Goal: Task Accomplishment & Management: Manage account settings

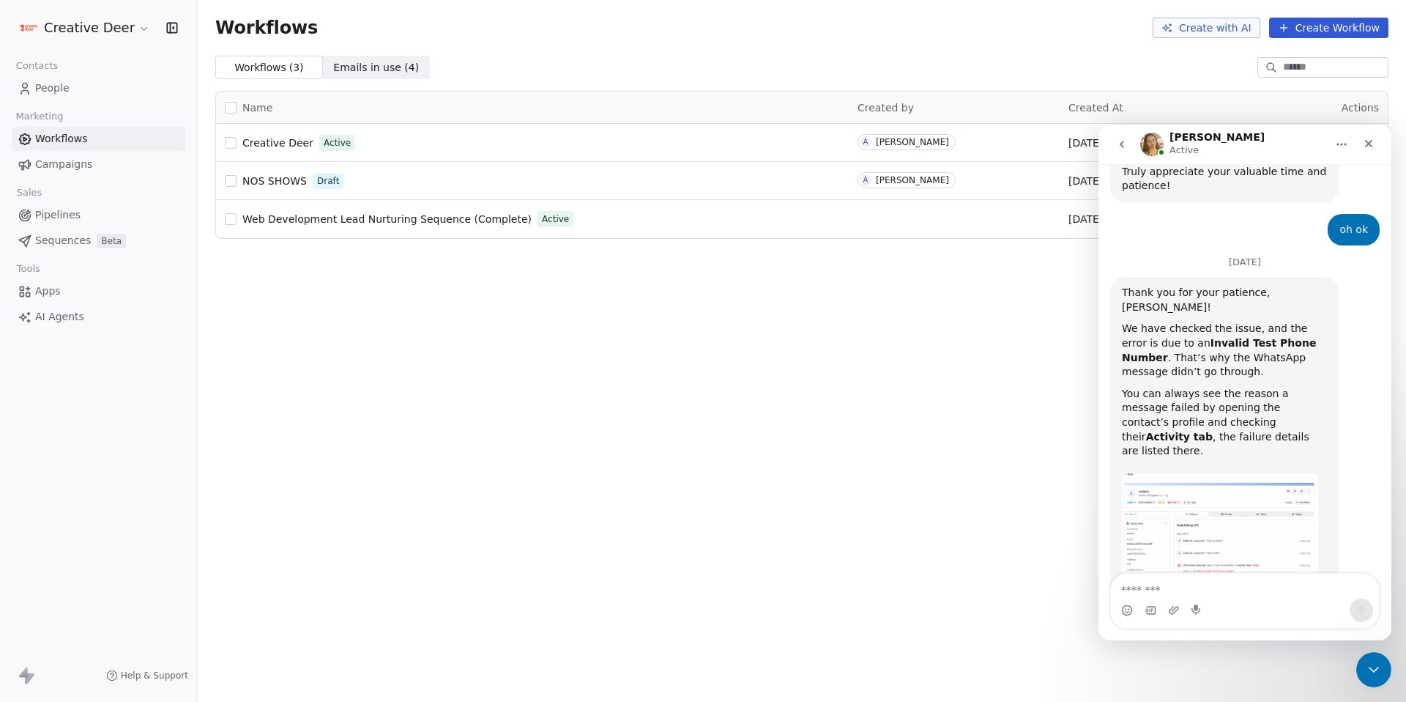
scroll to position [1562, 0]
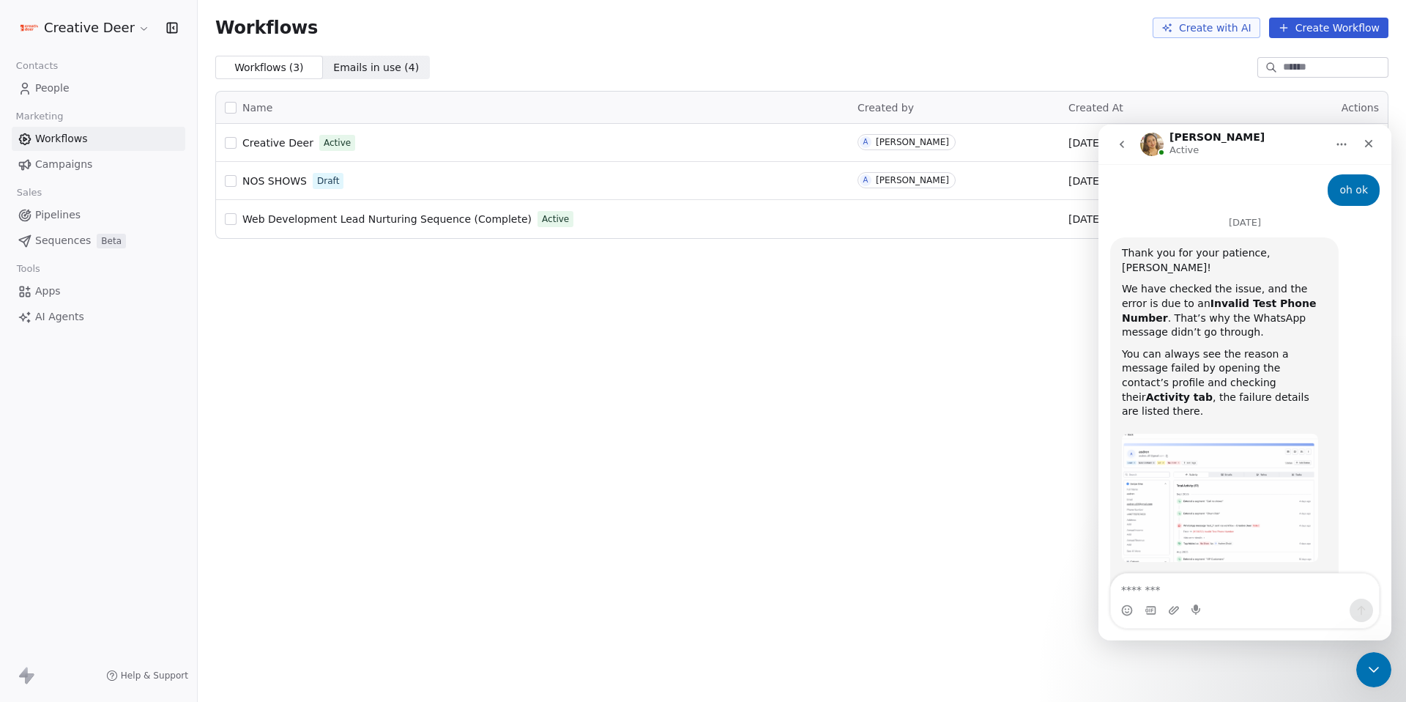
click at [61, 277] on div "Tools" at bounding box center [99, 269] width 174 height 21
click at [61, 280] on link "Apps" at bounding box center [99, 291] width 174 height 24
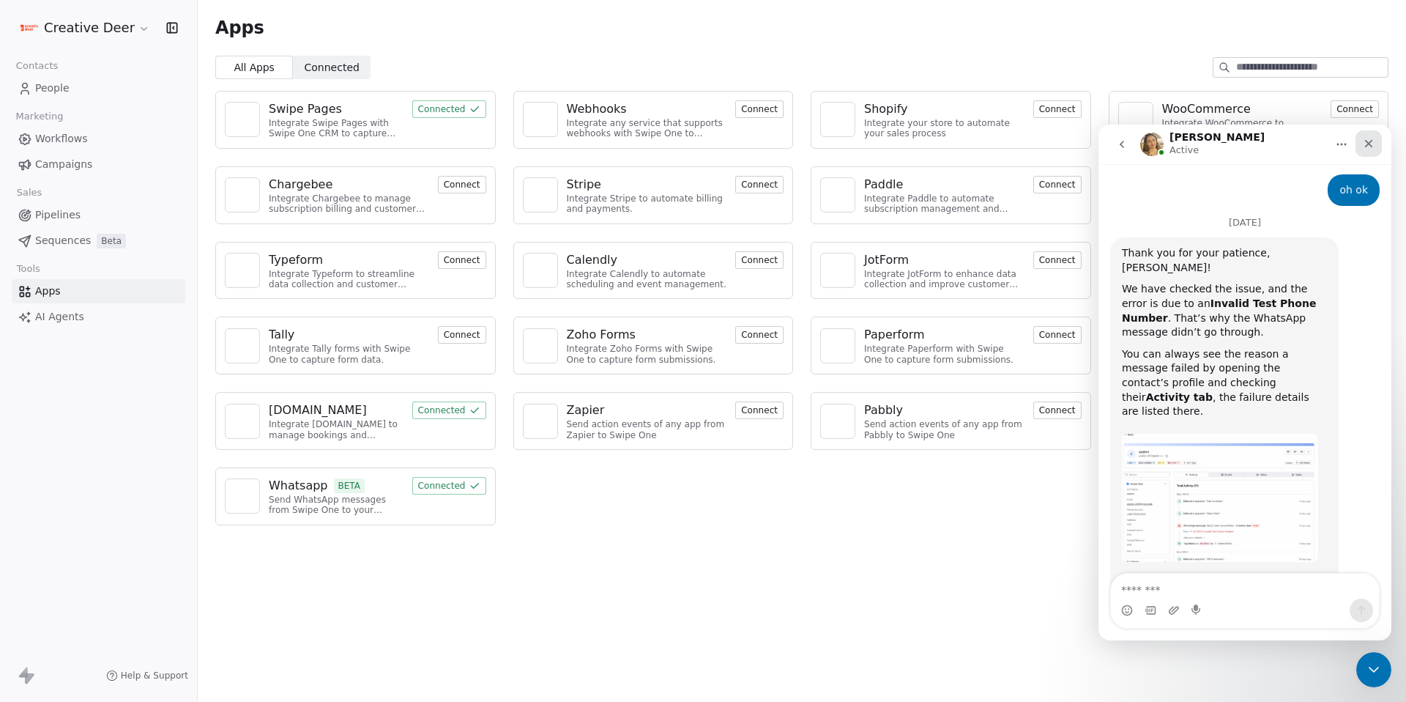
click at [1364, 147] on icon "Close" at bounding box center [1369, 144] width 12 height 12
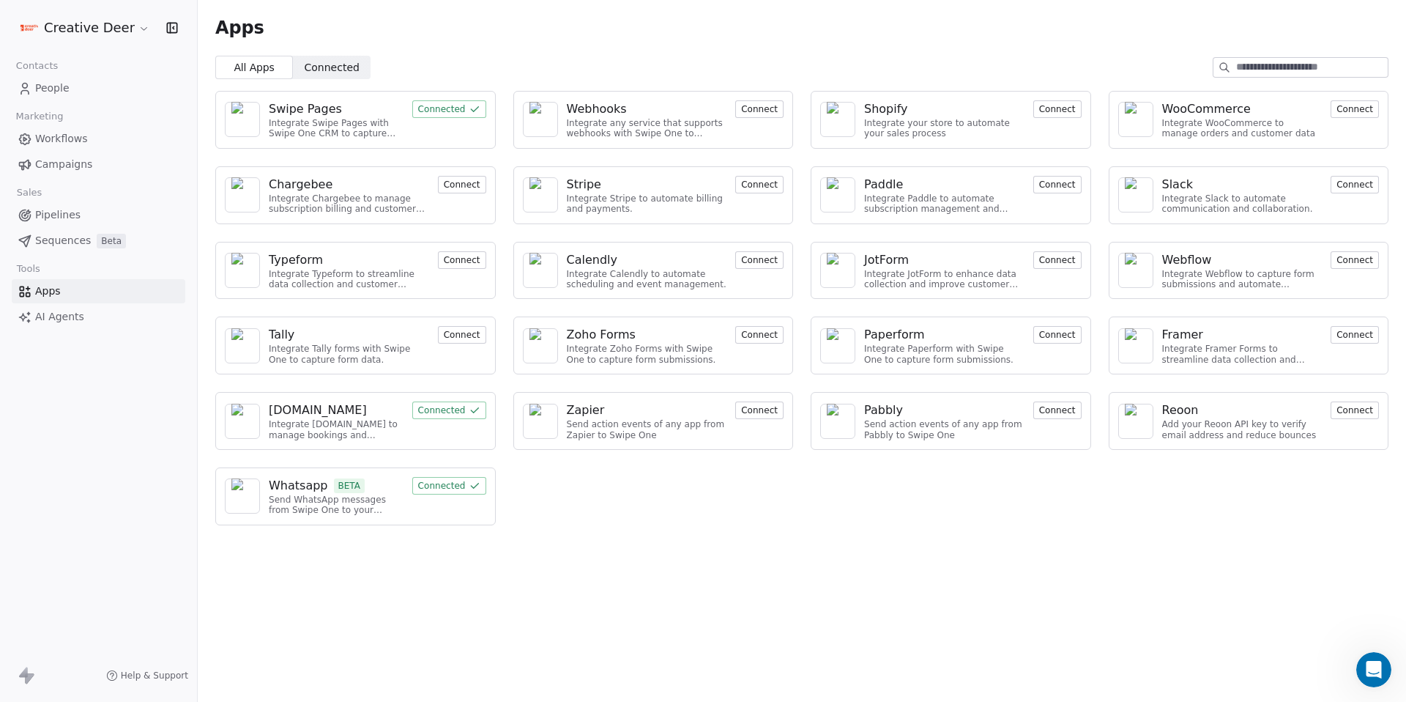
scroll to position [1562, 0]
click at [448, 478] on button "Connected" at bounding box center [449, 486] width 74 height 18
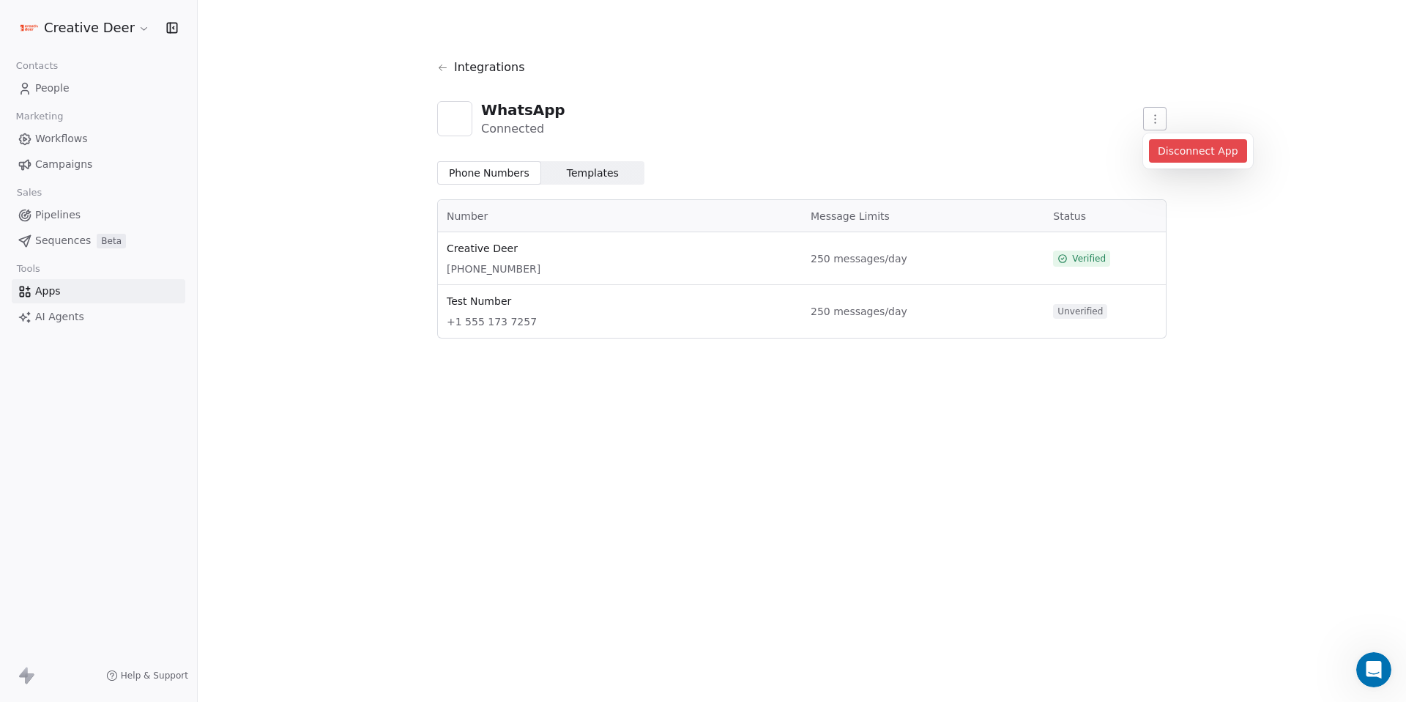
click at [1154, 126] on html "Creative Deer Contacts People Marketing Workflows Campaigns Sales Pipelines Seq…" at bounding box center [703, 351] width 1406 height 702
click at [940, 130] on html "Creative Deer Contacts People Marketing Workflows Campaigns Sales Pipelines Seq…" at bounding box center [703, 351] width 1406 height 702
click at [1371, 664] on icon "Open Intercom Messenger" at bounding box center [1372, 668] width 24 height 24
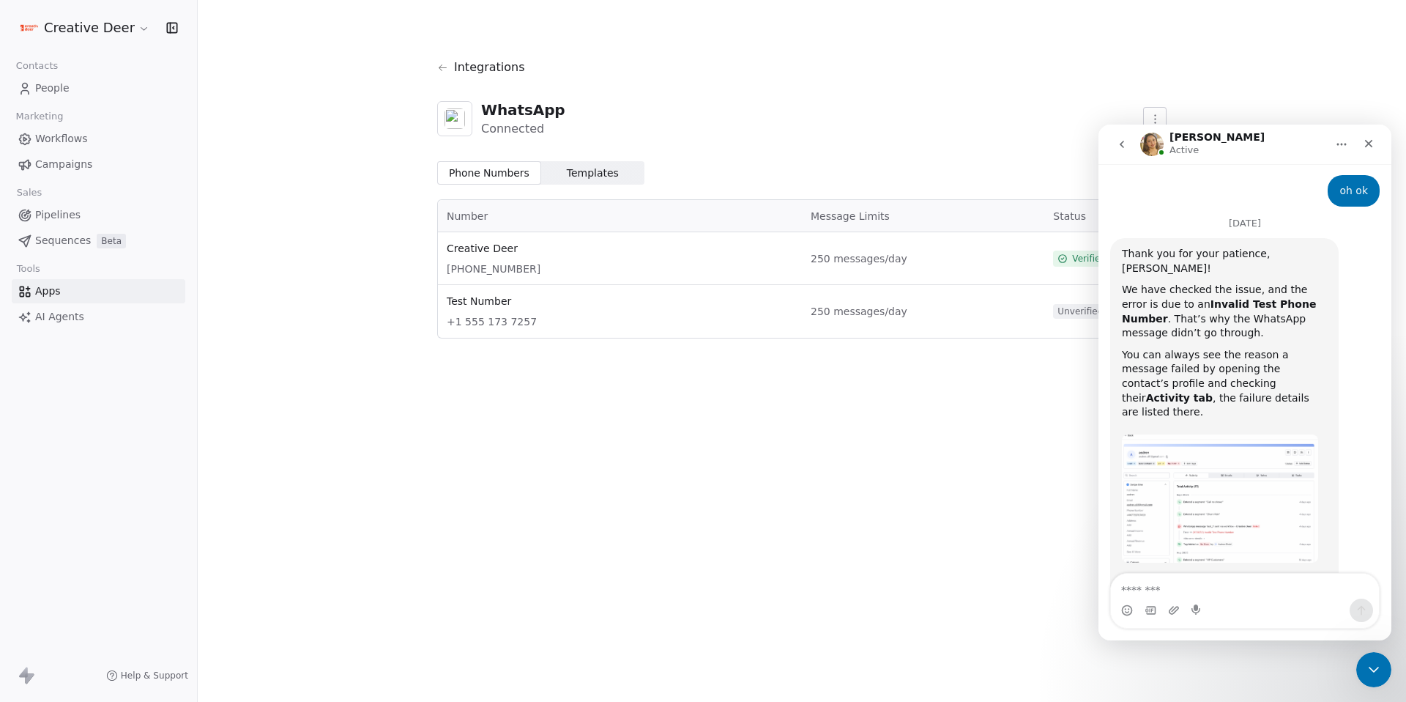
scroll to position [1562, 0]
click at [1216, 599] on div "Intercom messenger" at bounding box center [1245, 609] width 268 height 23
click at [1180, 612] on div "Intercom messenger" at bounding box center [1245, 609] width 268 height 23
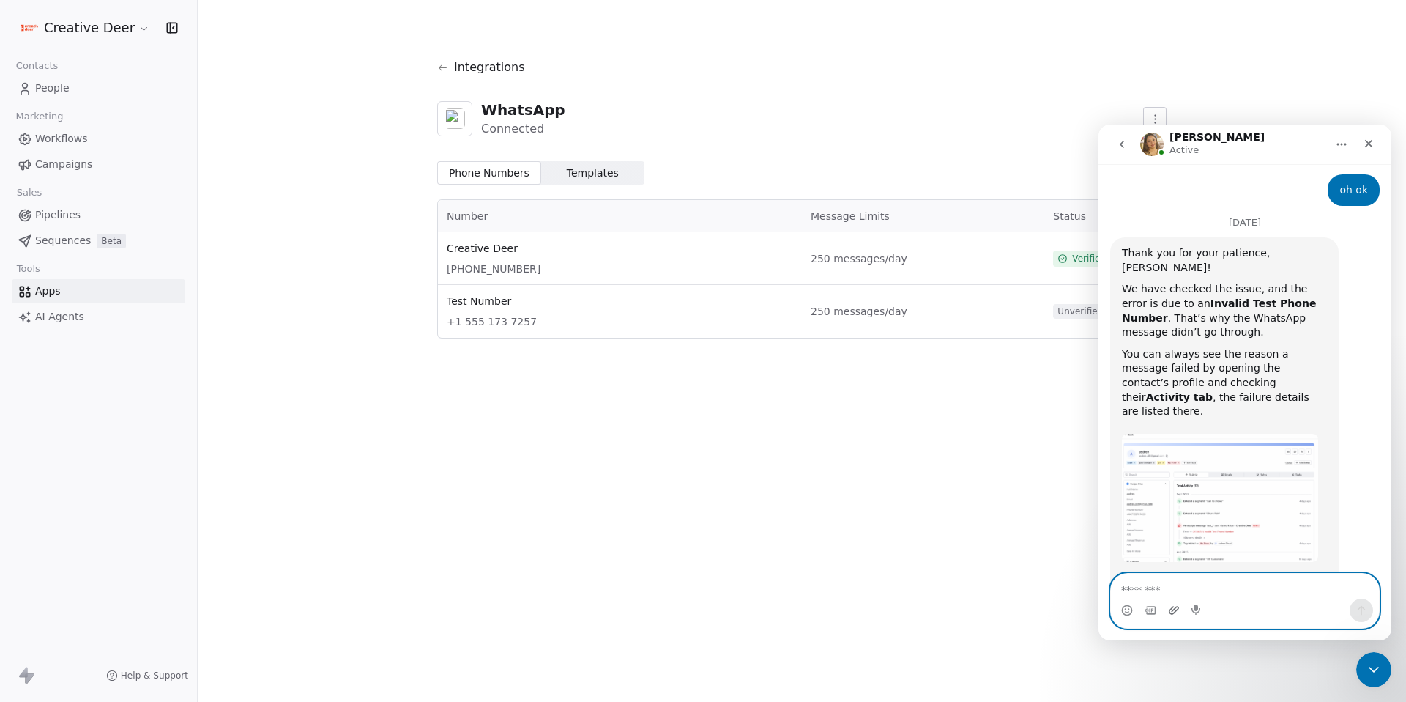
click at [1179, 611] on icon "Upload attachment" at bounding box center [1174, 610] width 12 height 12
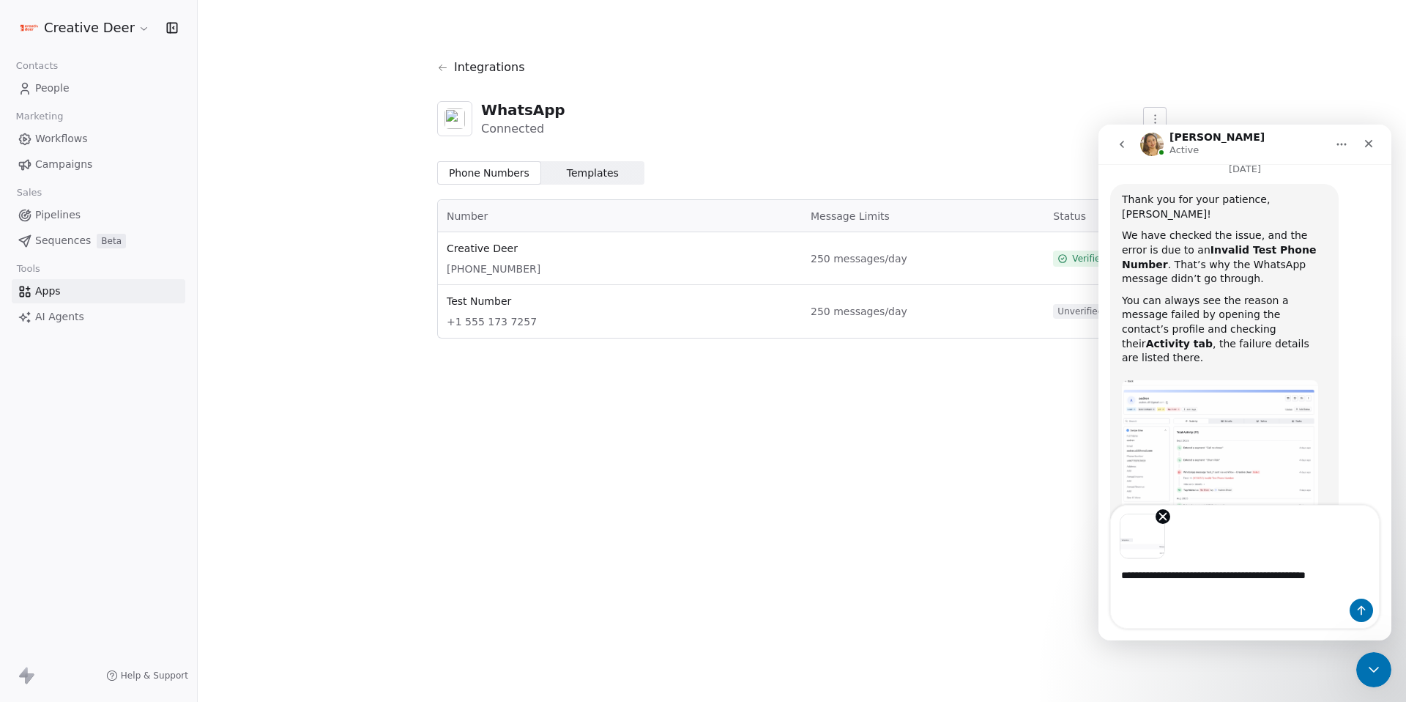
scroll to position [1630, 0]
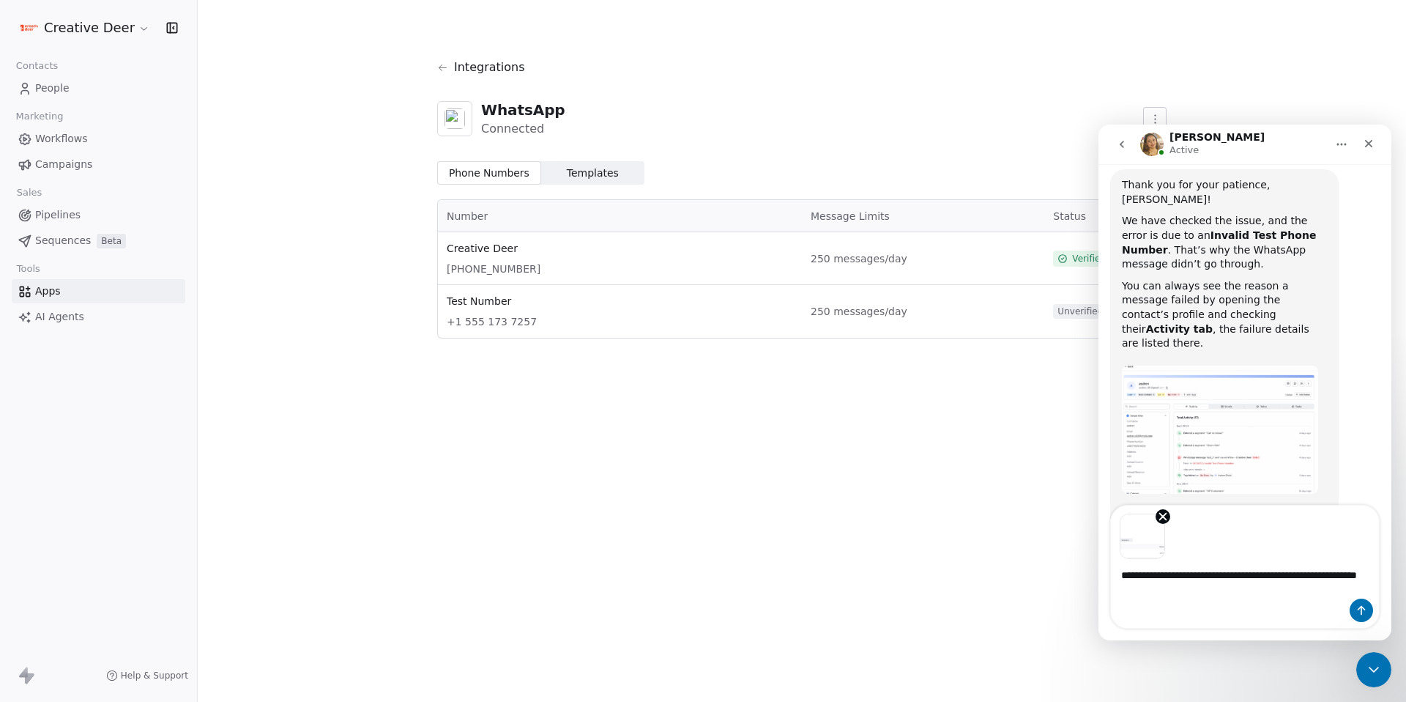
type textarea "**********"
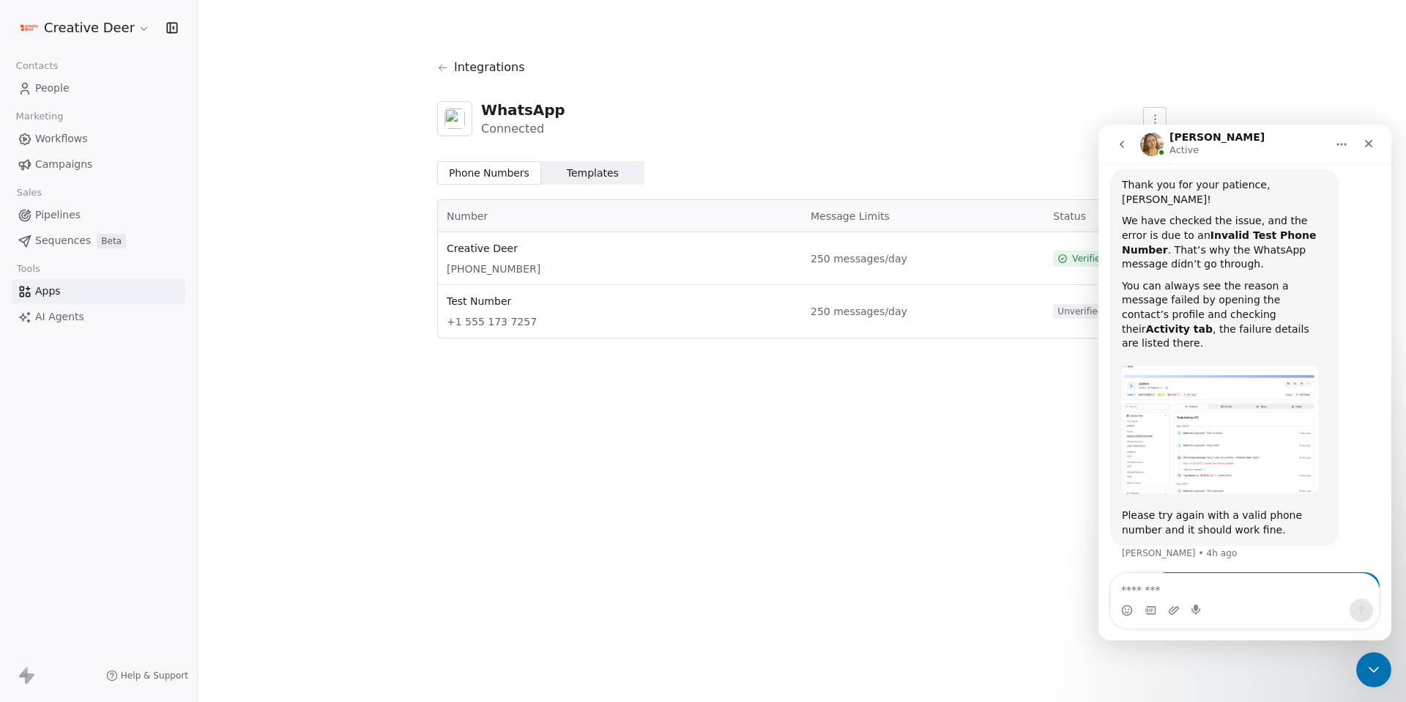
scroll to position [1668, 0]
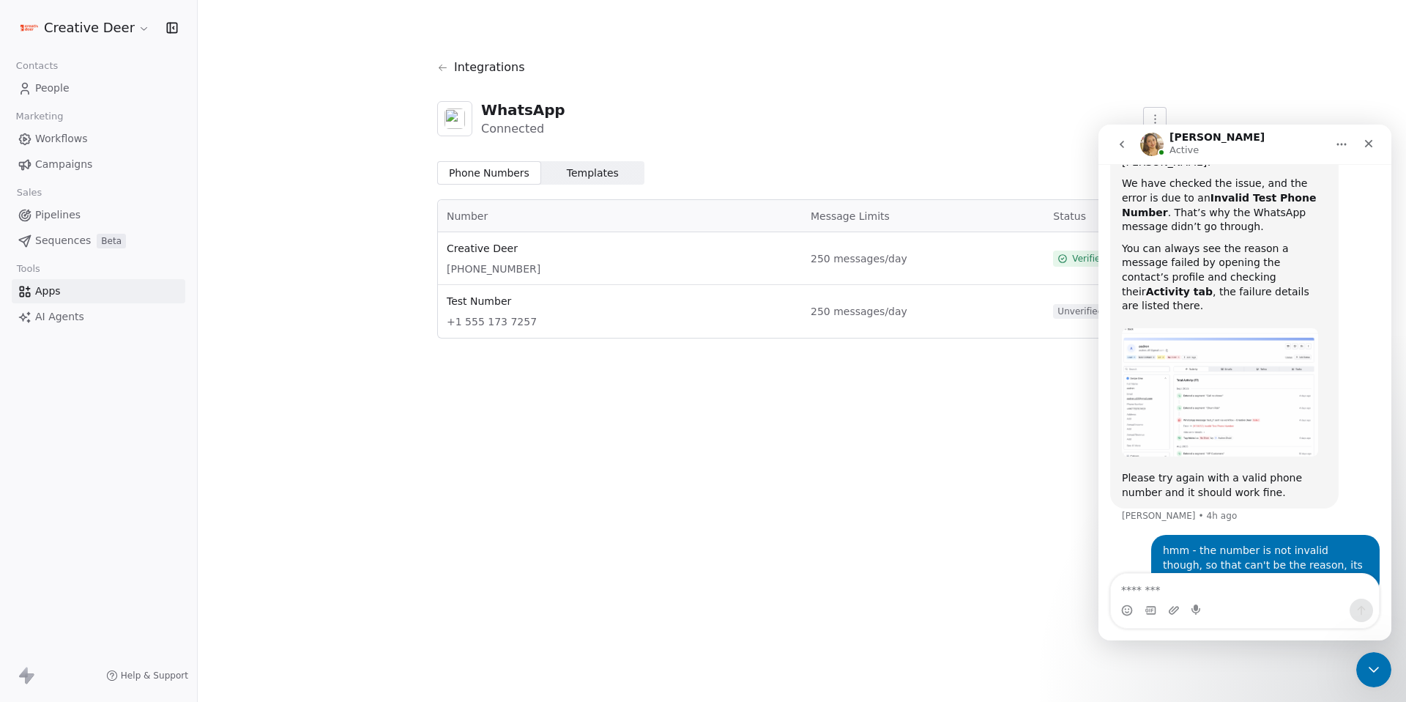
click at [530, 250] on span "Creative Deer" at bounding box center [620, 248] width 346 height 15
click at [536, 269] on span "+44 7868 788702" at bounding box center [620, 268] width 346 height 15
click at [530, 268] on span "+44 7868 788702" at bounding box center [620, 268] width 346 height 15
click at [527, 270] on span "+44 7868 788702" at bounding box center [620, 268] width 346 height 15
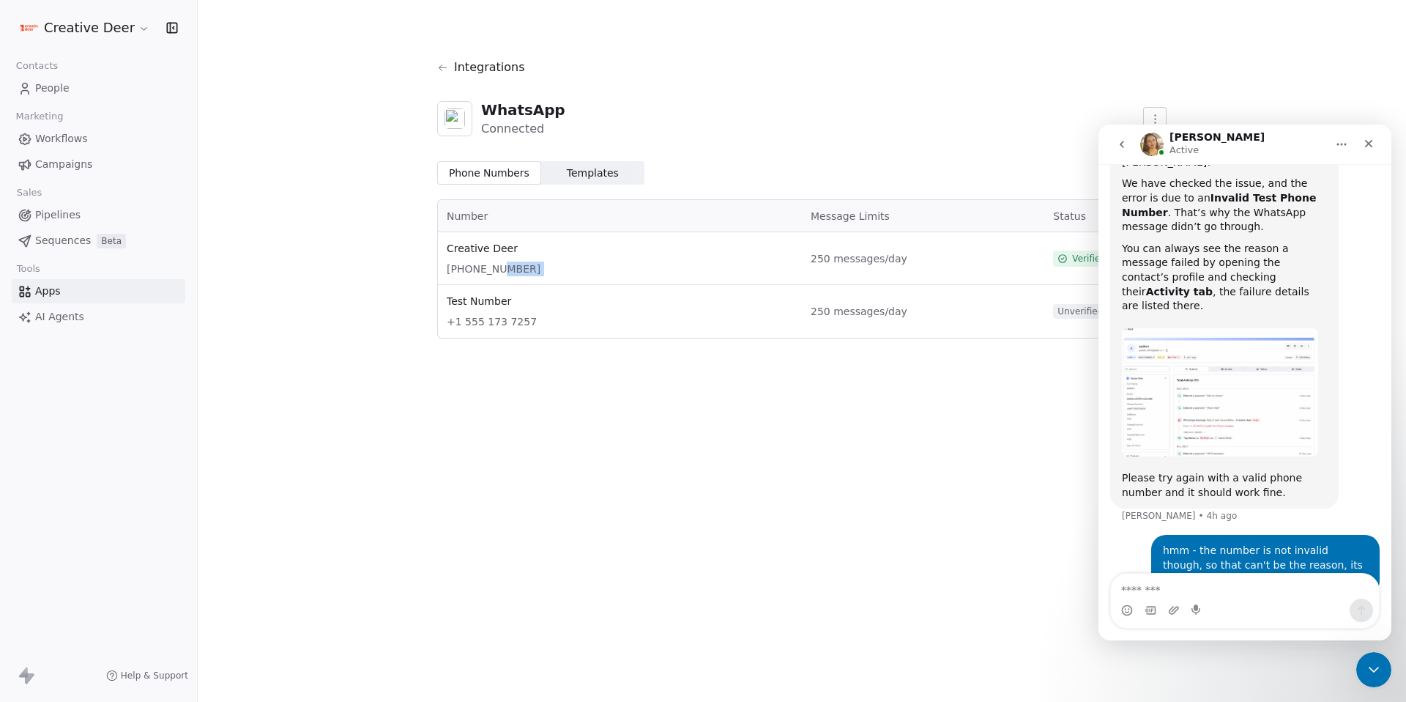
click at [527, 270] on span "+44 7868 788702" at bounding box center [620, 268] width 346 height 15
click at [527, 269] on span "+44 7868 788702" at bounding box center [620, 268] width 346 height 15
click at [59, 98] on link "People" at bounding box center [99, 88] width 174 height 24
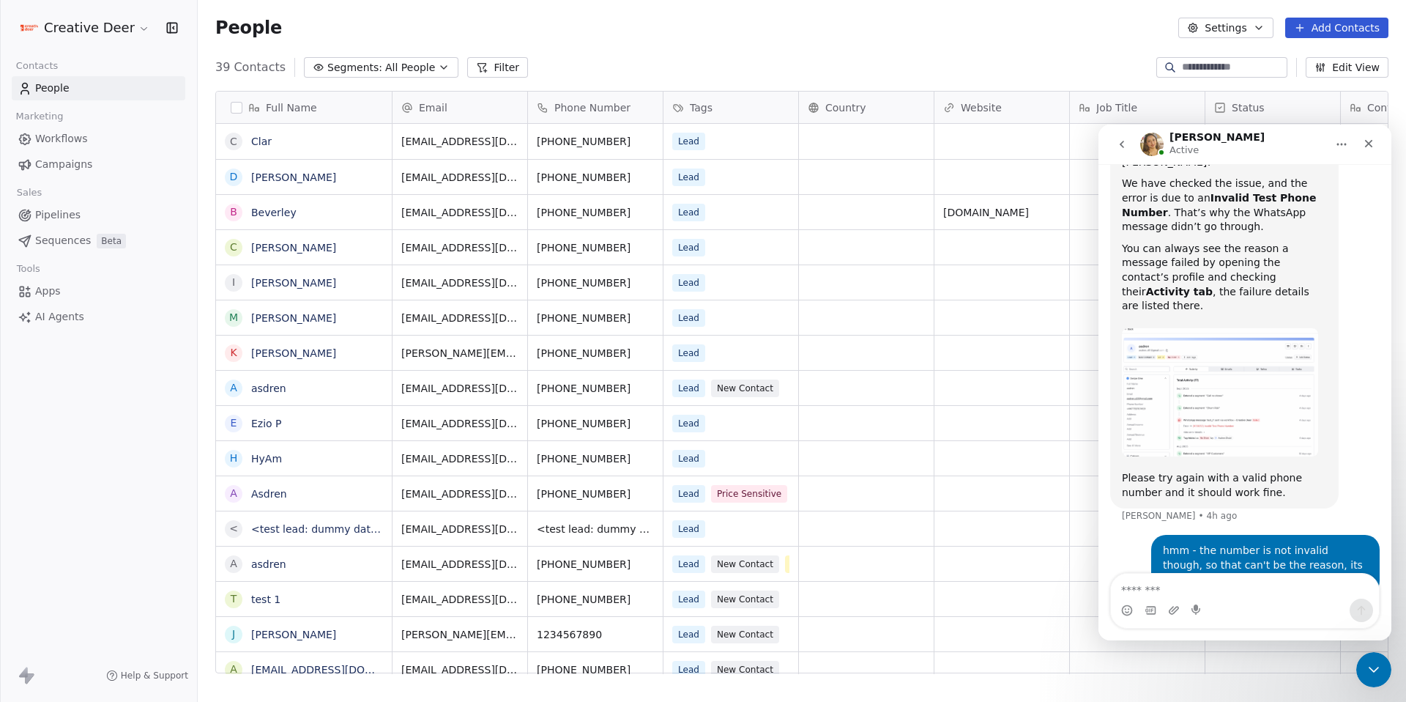
scroll to position [606, 1198]
click at [55, 285] on span "Apps" at bounding box center [48, 290] width 26 height 15
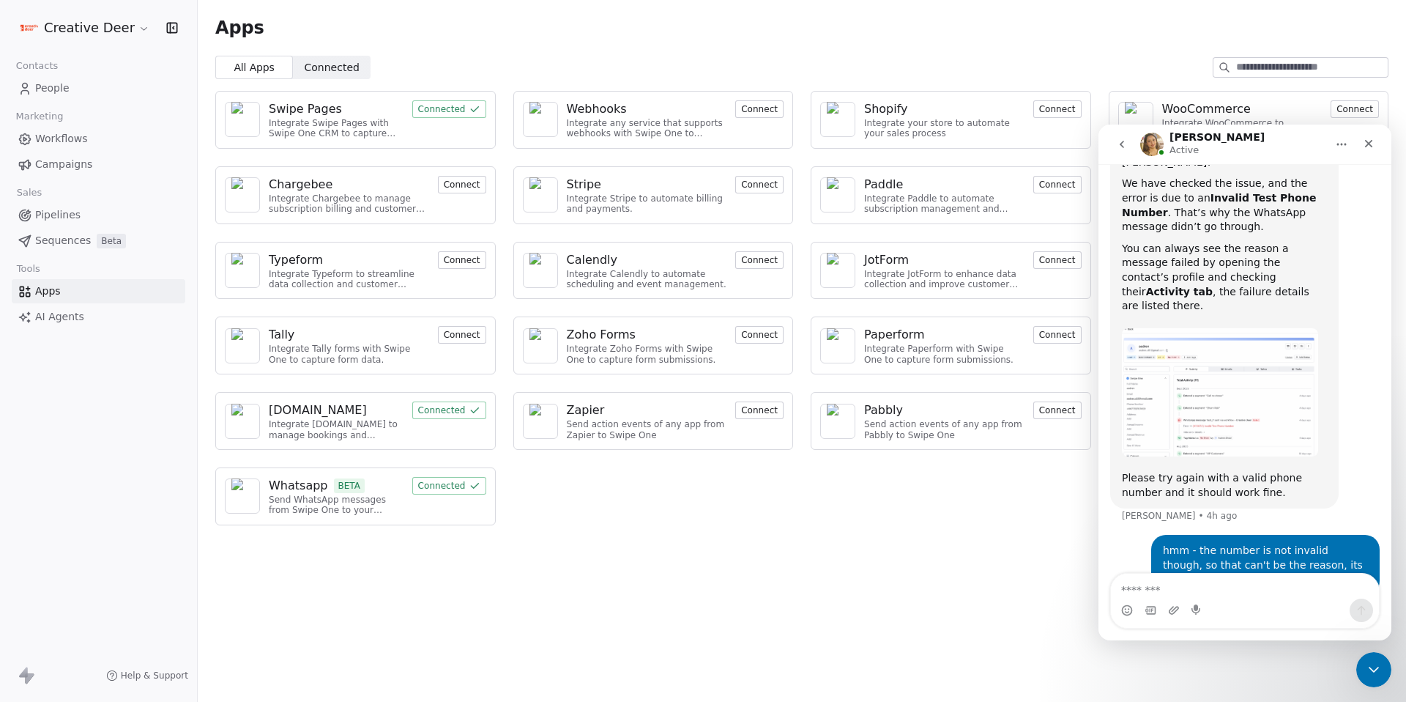
click at [478, 480] on icon at bounding box center [475, 486] width 12 height 12
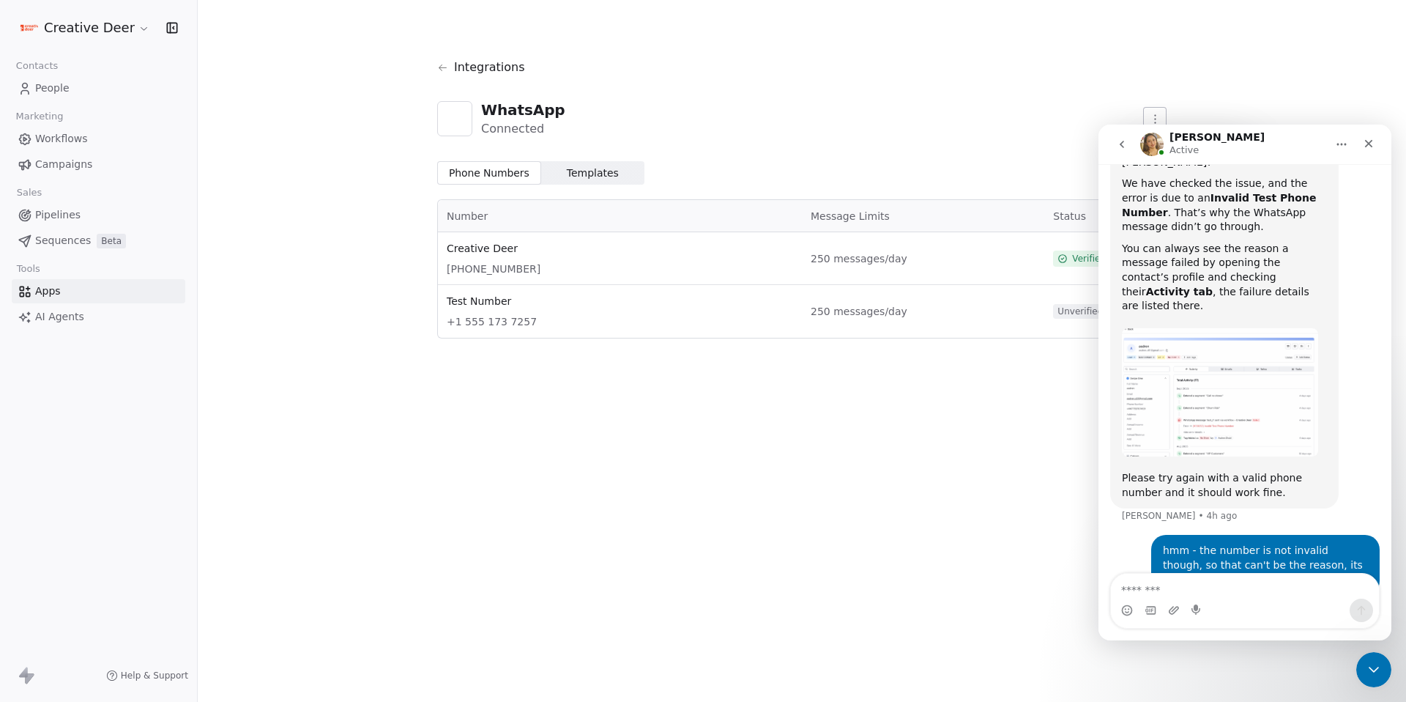
click at [1149, 115] on html "Creative Deer Contacts People Marketing Workflows Campaigns Sales Pipelines Seq…" at bounding box center [703, 351] width 1406 height 702
drag, startPoint x: 2255, startPoint y: 234, endPoint x: 1161, endPoint y: 129, distance: 1098.6
click at [1156, 109] on html "Creative Deer Contacts People Marketing Workflows Campaigns Sales Pipelines Seq…" at bounding box center [703, 351] width 1406 height 702
click at [1397, 146] on html "Creative Deer Contacts People Marketing Workflows Campaigns Sales Pipelines Seq…" at bounding box center [703, 351] width 1406 height 702
drag, startPoint x: 1370, startPoint y: 145, endPoint x: 2304, endPoint y: 261, distance: 941.1
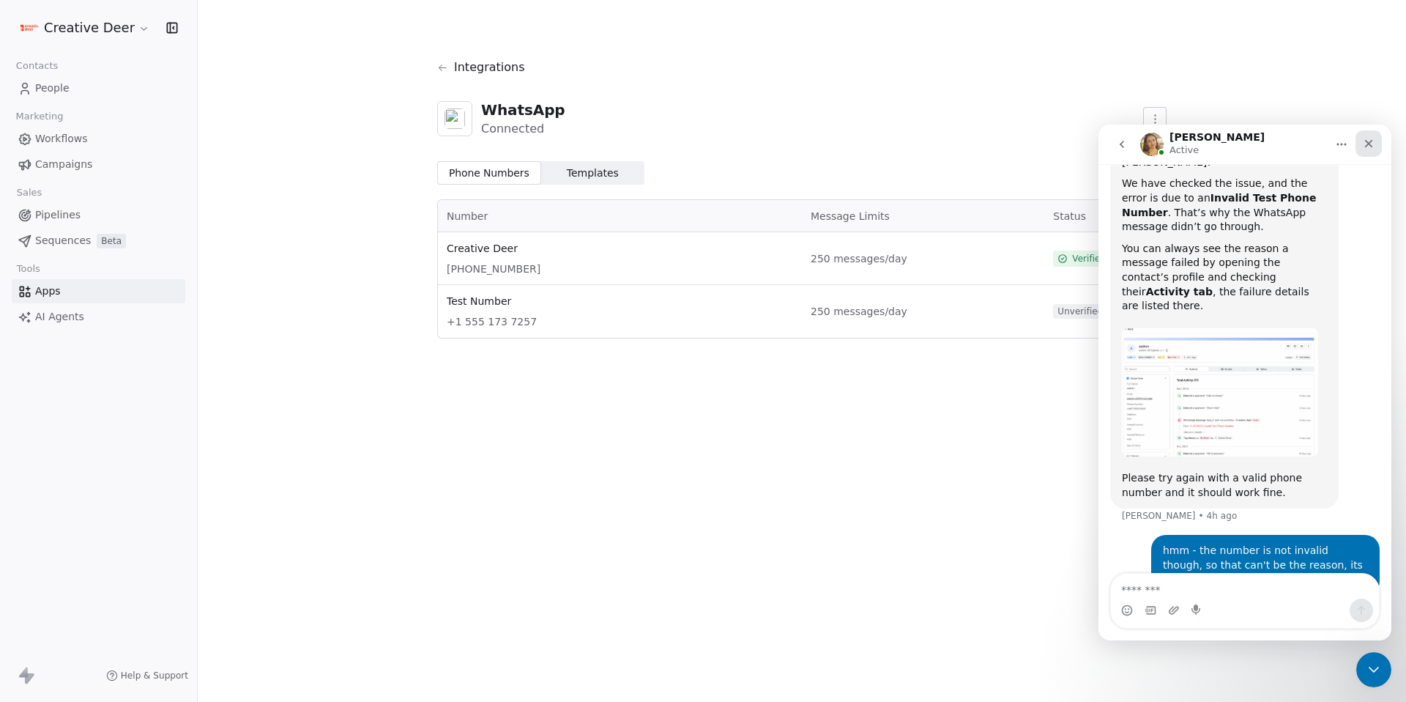
click at [1370, 145] on icon "Close" at bounding box center [1369, 144] width 8 height 8
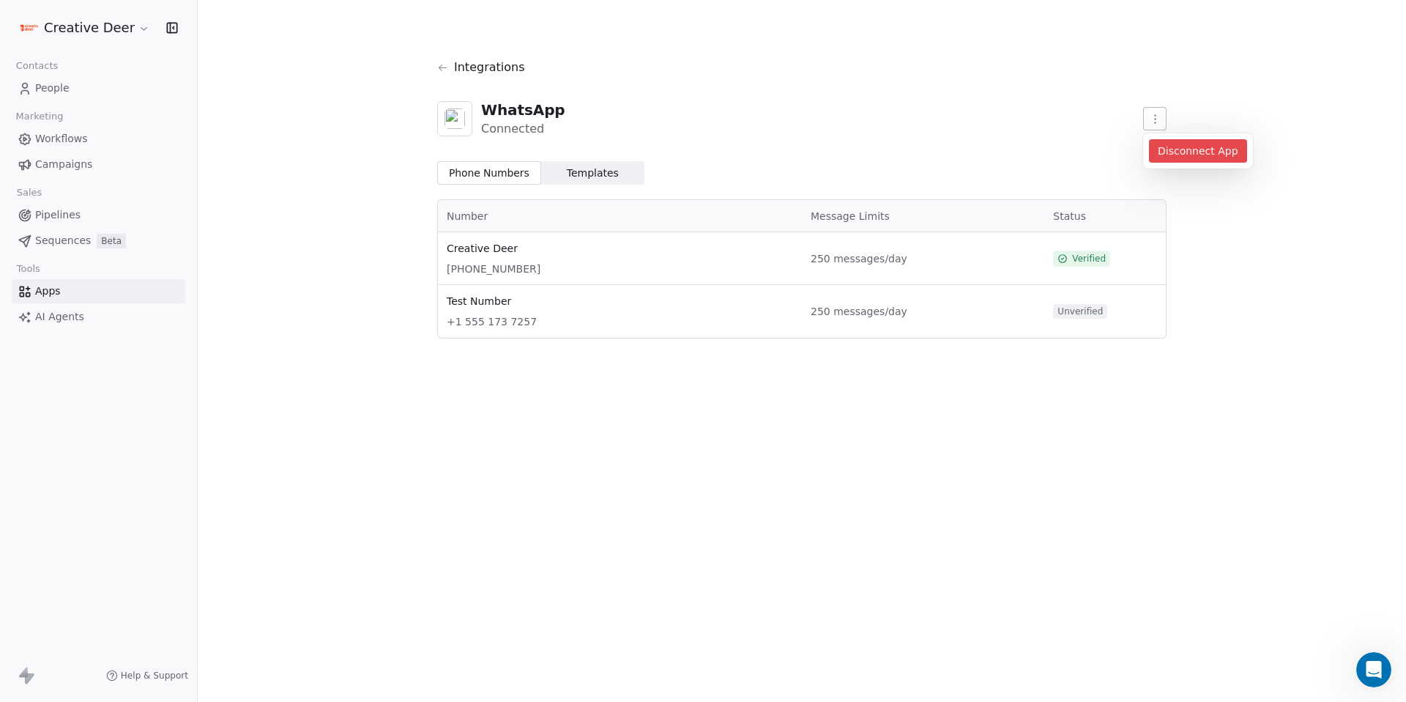
click at [1152, 123] on html "Creative Deer Contacts People Marketing Workflows Campaigns Sales Pipelines Seq…" at bounding box center [703, 351] width 1406 height 702
click at [1165, 138] on div "Disconnect App" at bounding box center [1198, 150] width 110 height 35
click at [1175, 154] on div "Disconnect App" at bounding box center [1198, 150] width 98 height 23
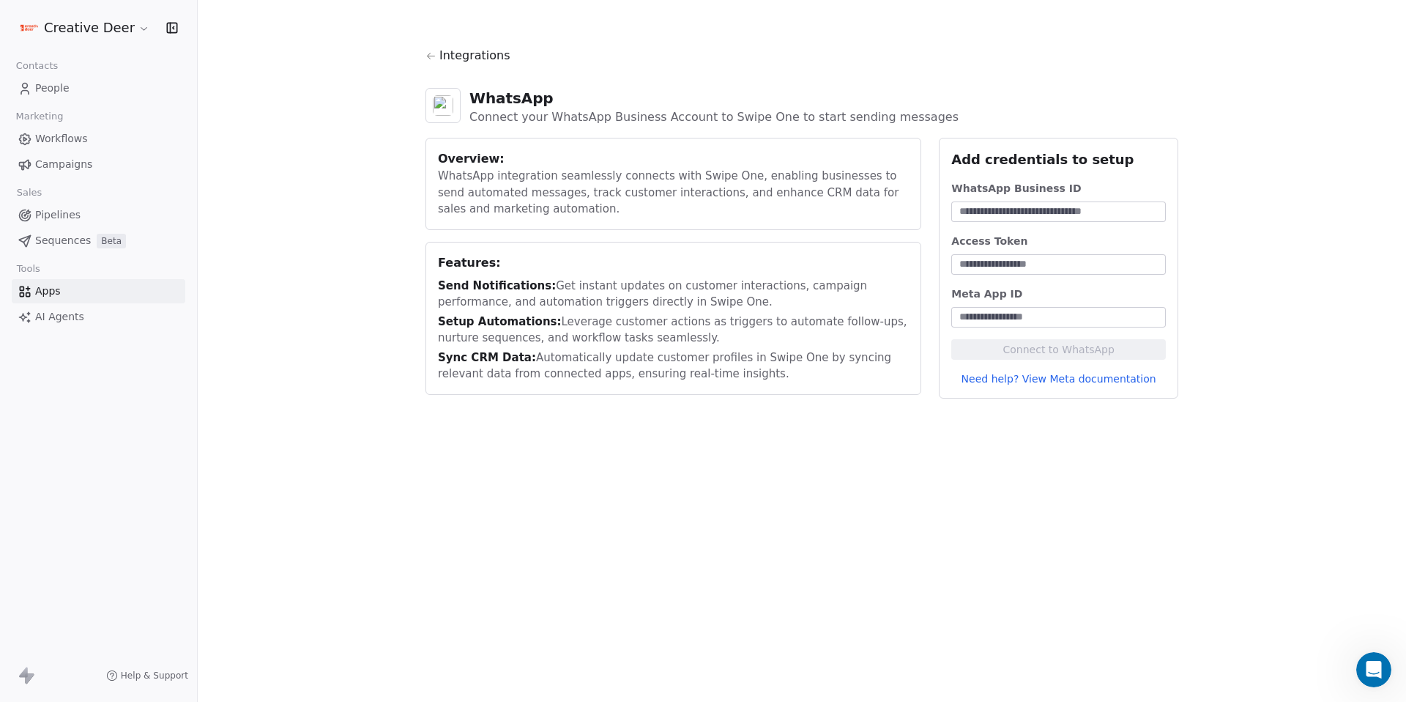
click at [971, 206] on input at bounding box center [1058, 211] width 209 height 15
click at [1105, 379] on link "Need help? View Meta documentation" at bounding box center [1058, 378] width 215 height 15
click at [1009, 266] on input at bounding box center [1058, 264] width 209 height 15
paste input "**********"
click at [990, 267] on input "**********" at bounding box center [1058, 264] width 209 height 15
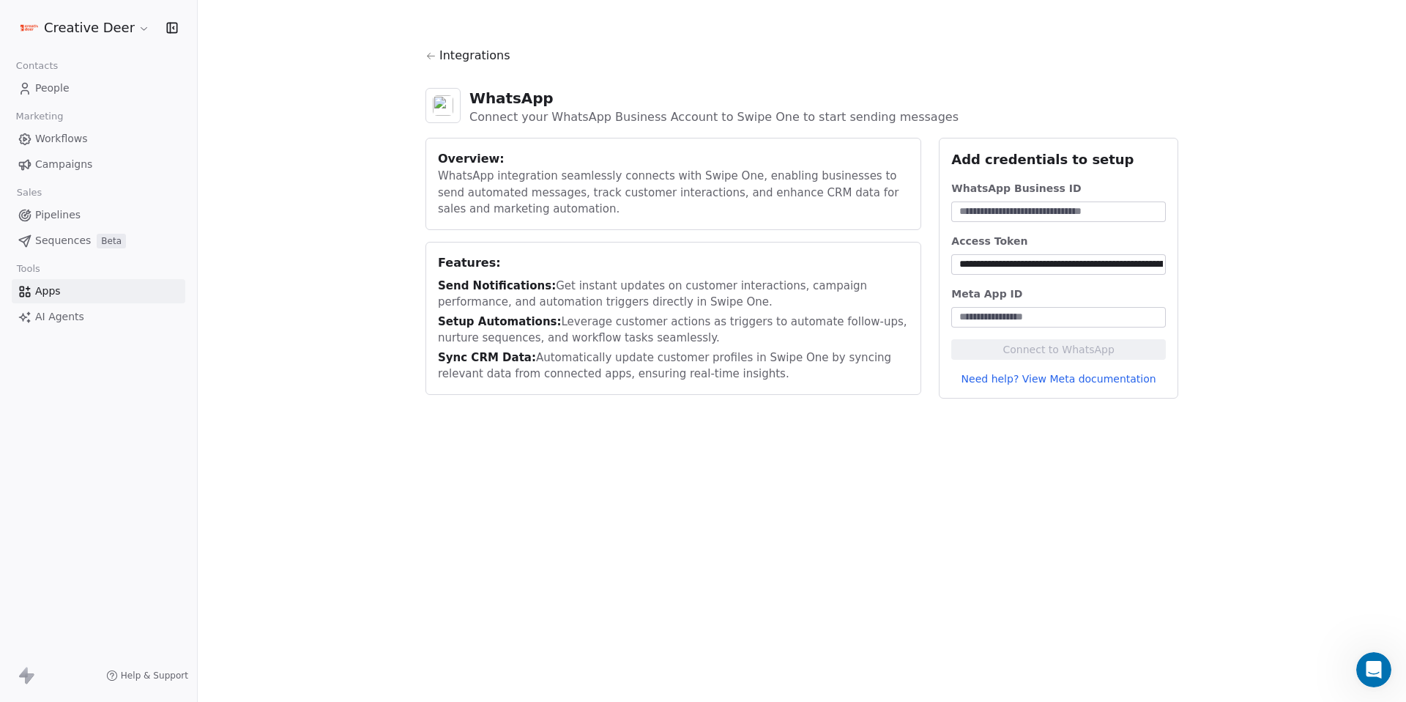
click at [990, 267] on input "**********" at bounding box center [1058, 264] width 209 height 15
paste input
type input "**********"
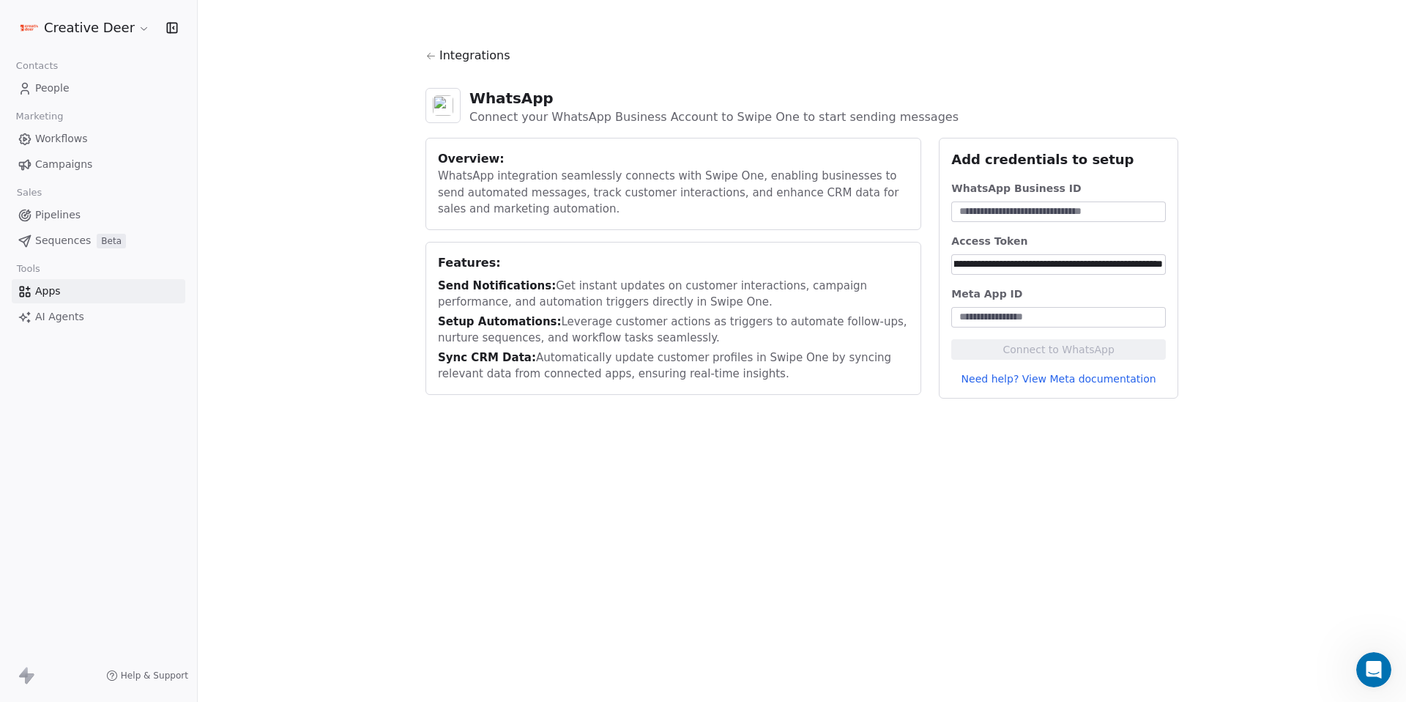
scroll to position [0, 0]
click at [1020, 212] on input at bounding box center [1058, 211] width 209 height 15
paste input "**********"
type input "**********"
click at [1006, 316] on input at bounding box center [1058, 317] width 209 height 15
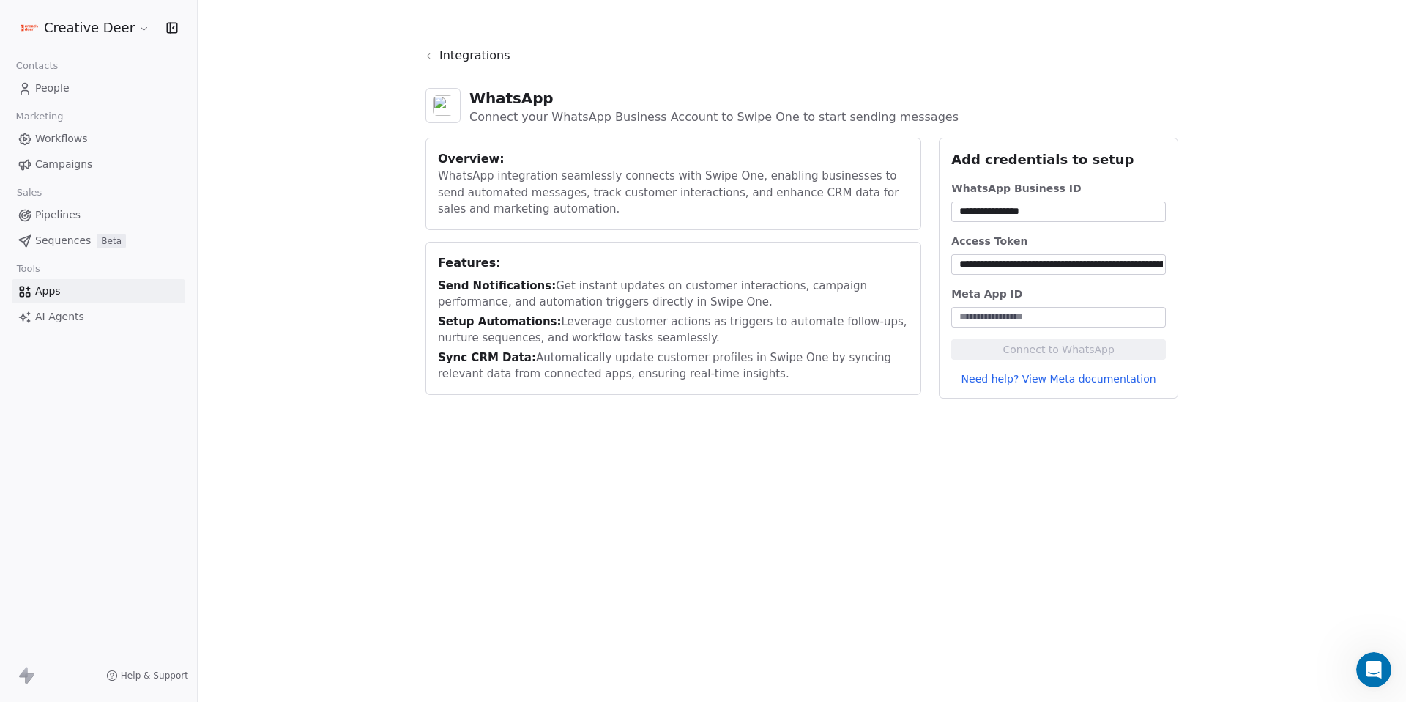
paste input "**********"
type input "**********"
click at [1074, 345] on button "Connect to WhatsApp" at bounding box center [1058, 349] width 215 height 21
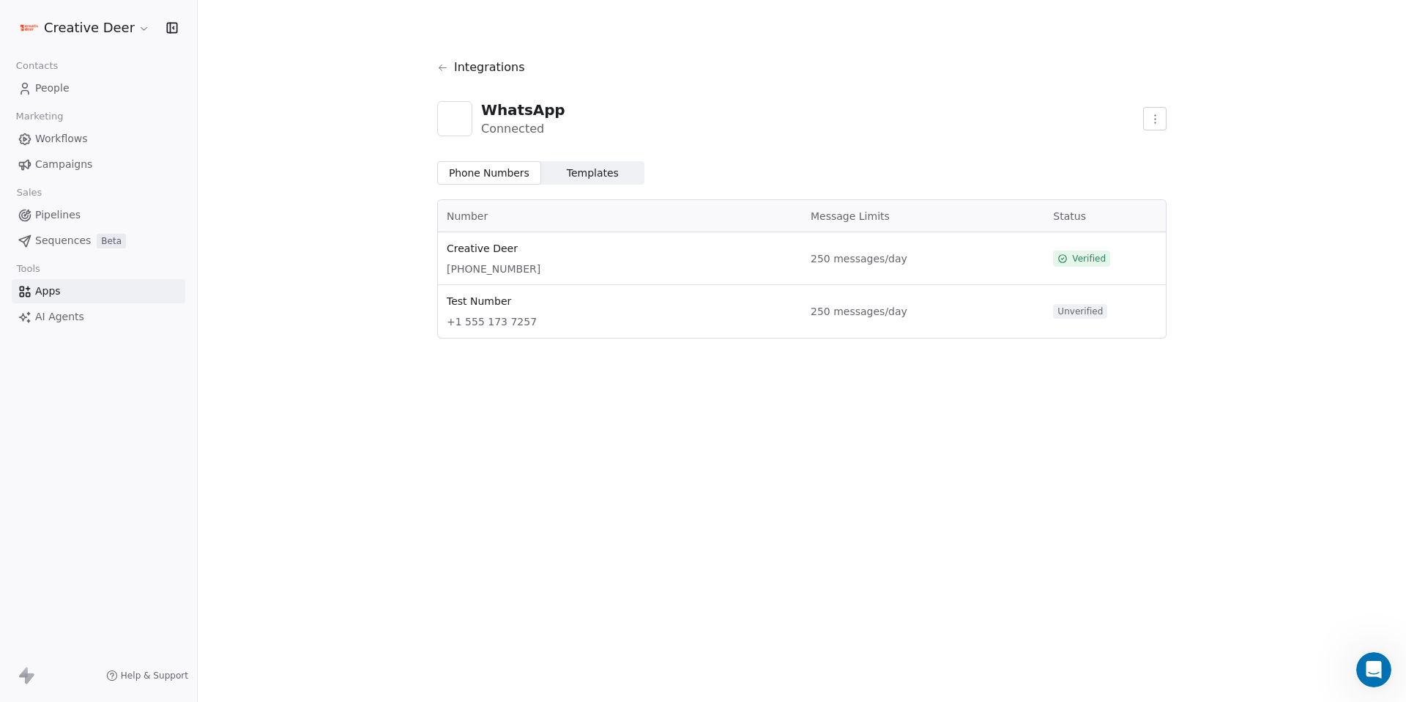
click at [39, 142] on span "Workflows" at bounding box center [61, 138] width 53 height 15
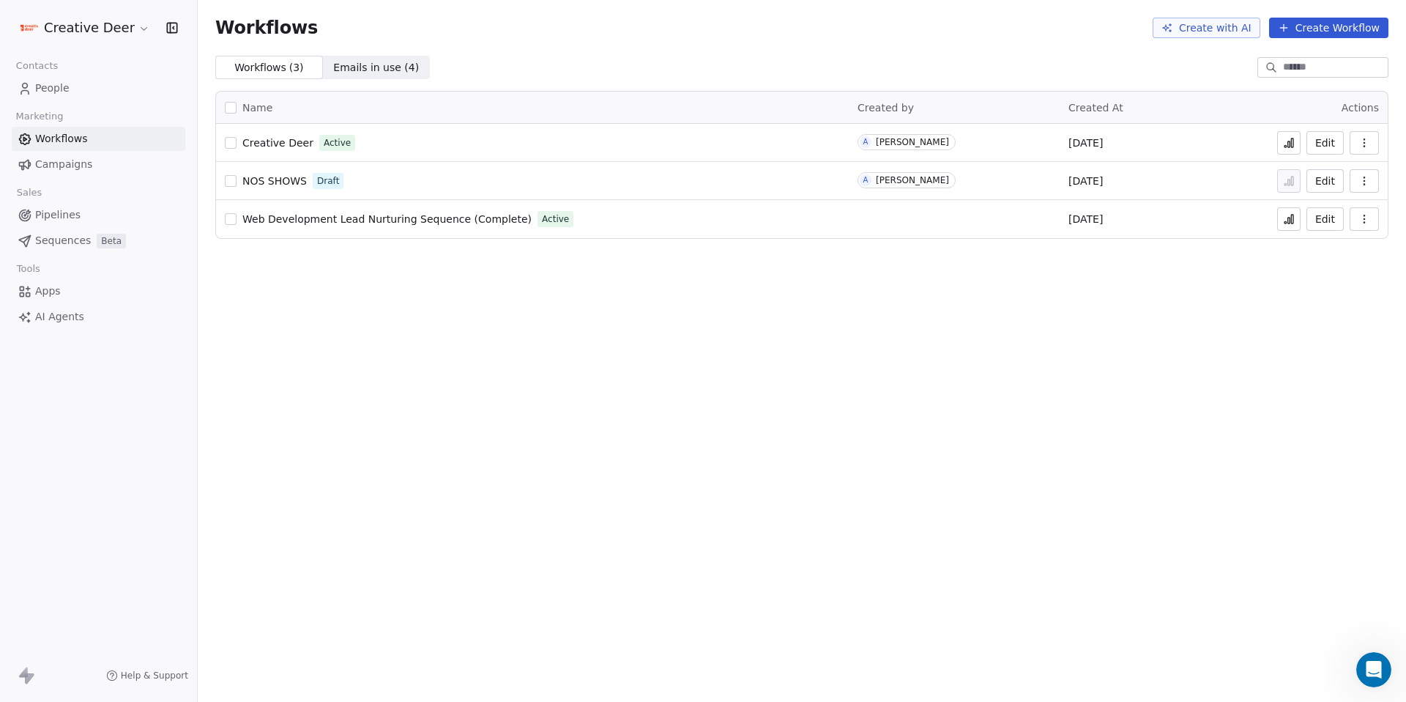
click at [1288, 151] on button at bounding box center [1288, 142] width 23 height 23
click at [1288, 144] on icon at bounding box center [1289, 143] width 12 height 12
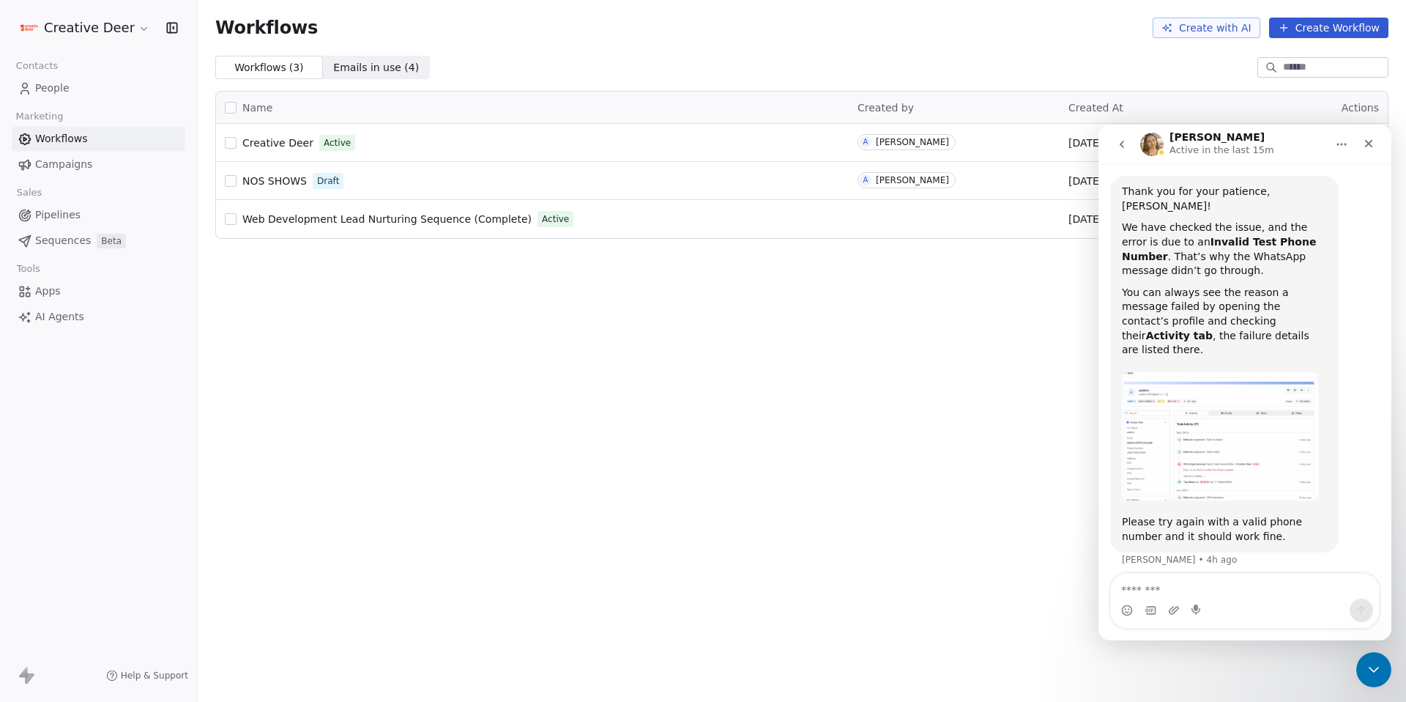
scroll to position [1668, 0]
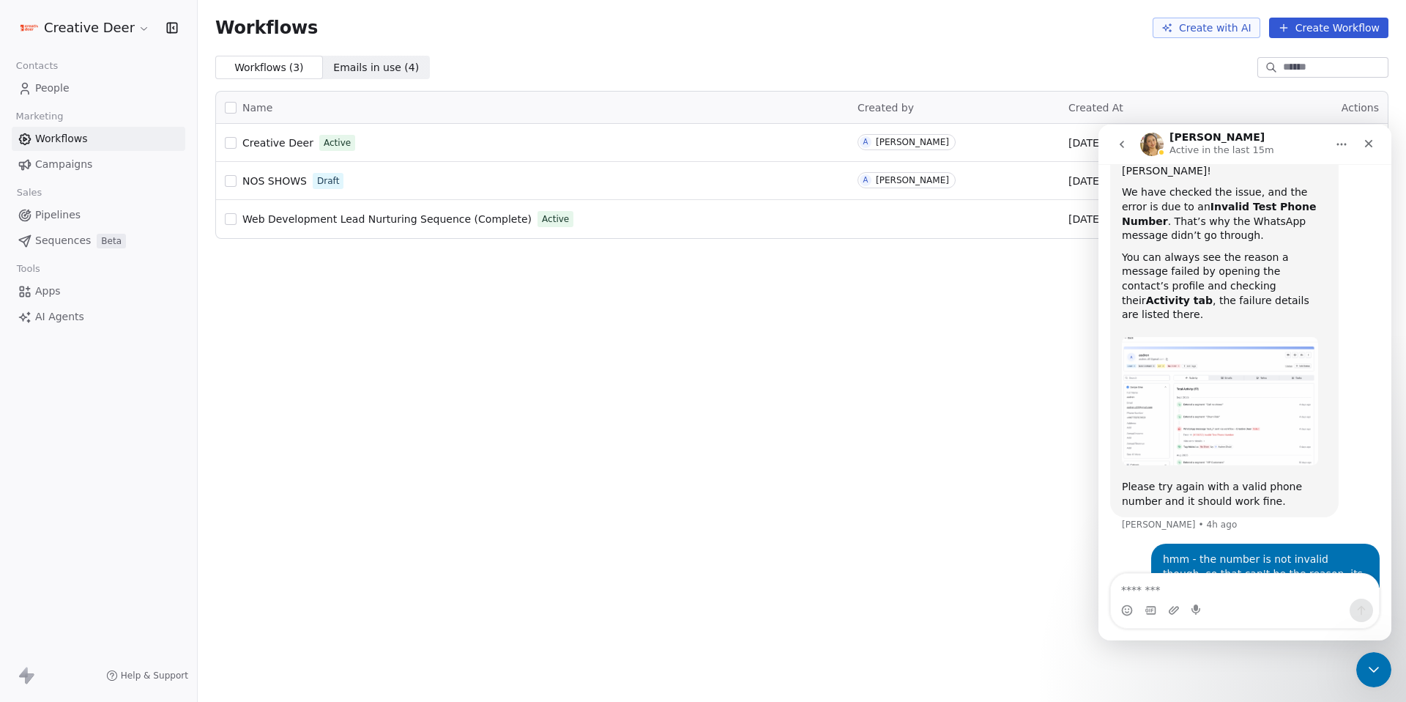
click at [74, 92] on link "People" at bounding box center [99, 88] width 174 height 24
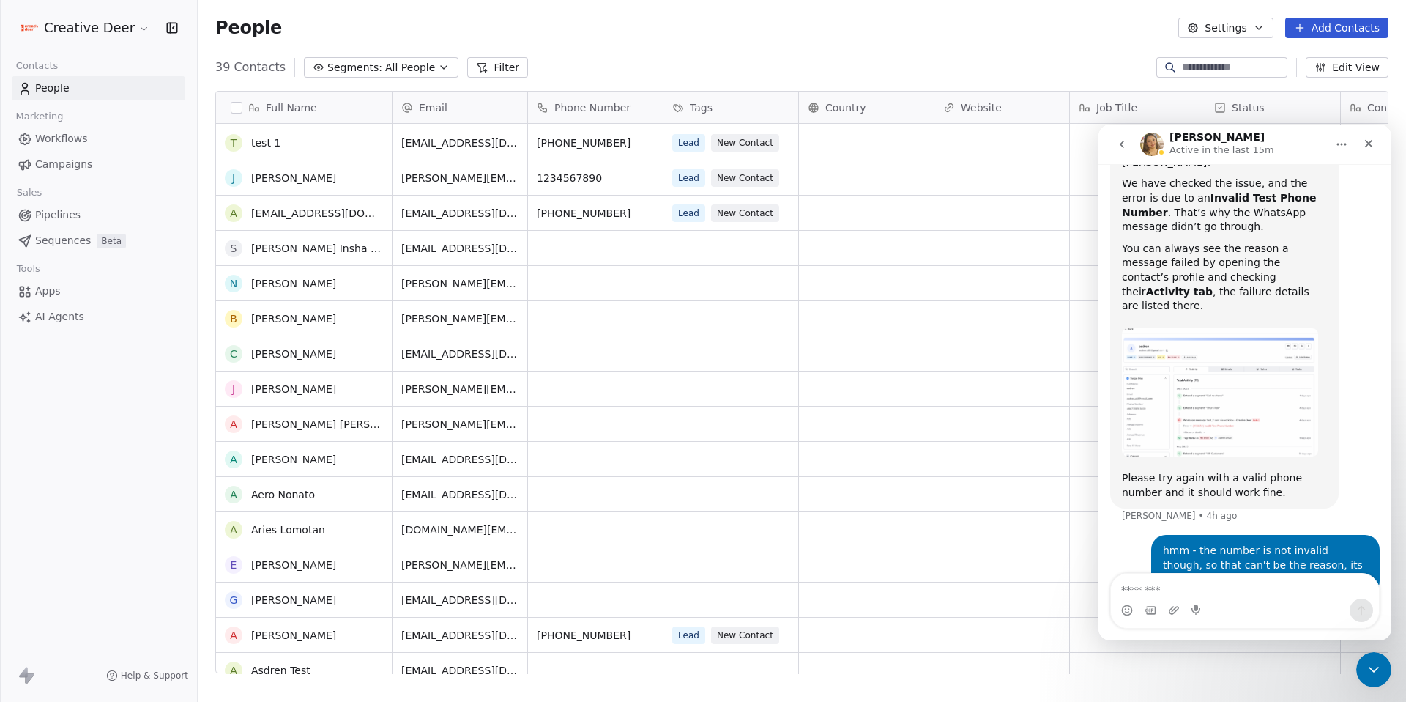
scroll to position [571, 0]
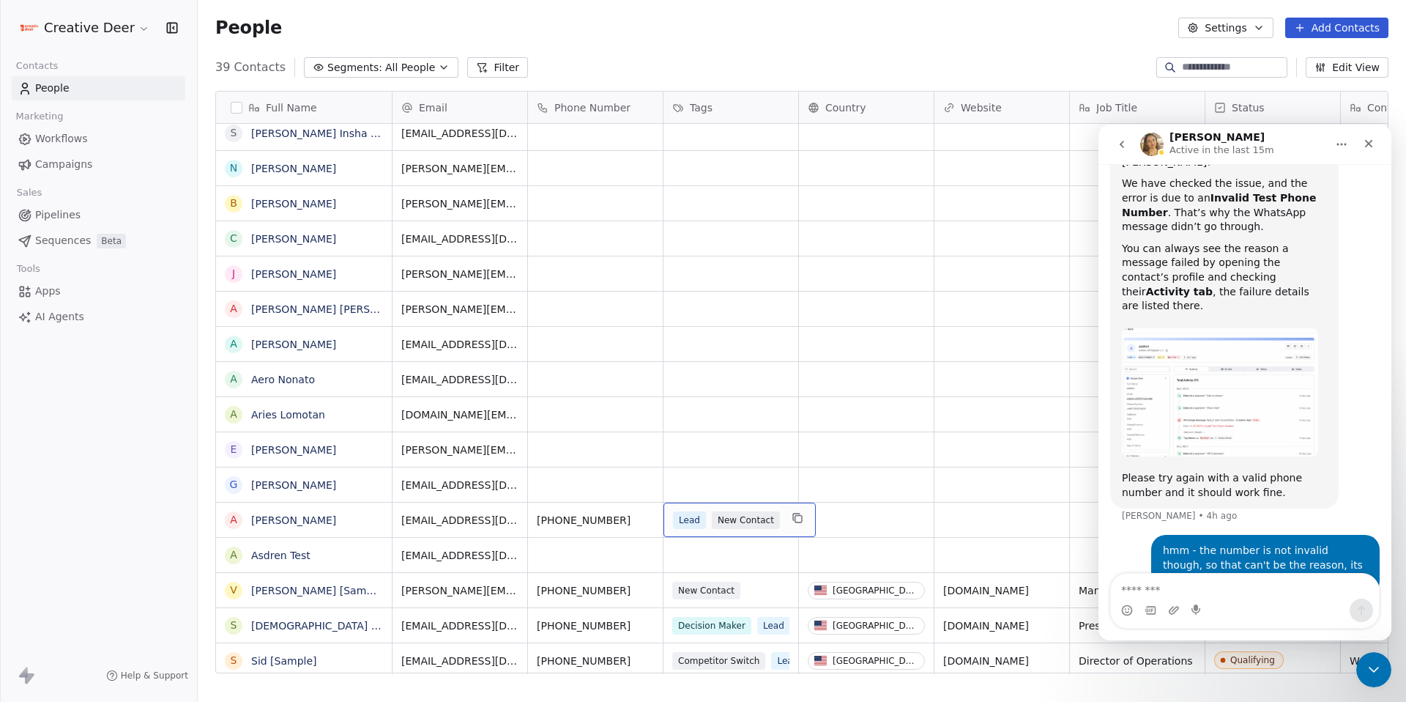
click at [760, 529] on div "Lead New Contact" at bounding box center [740, 519] width 152 height 34
click at [782, 528] on div "Lead New Contact" at bounding box center [740, 519] width 152 height 34
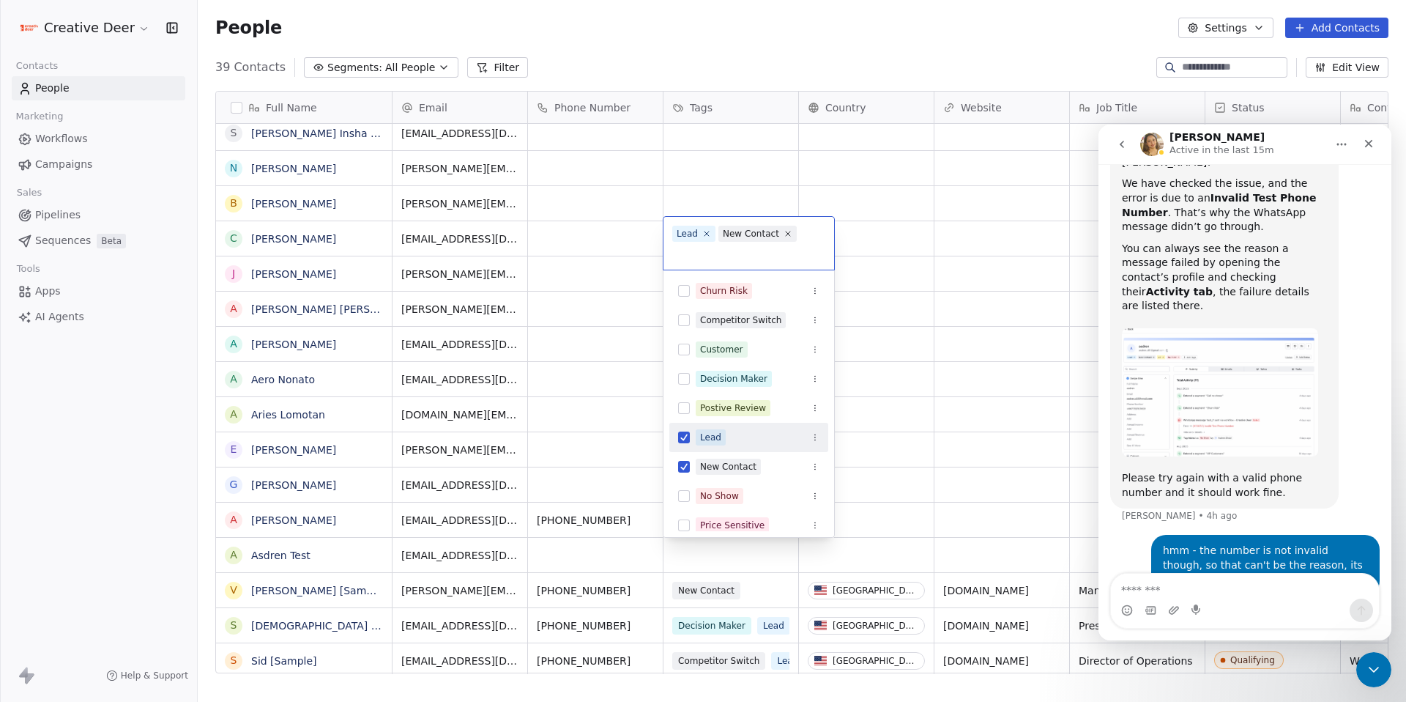
click at [782, 528] on div "Price Sensitive" at bounding box center [758, 525] width 124 height 16
click at [686, 522] on button "Suggestions" at bounding box center [684, 525] width 12 height 12
click at [686, 497] on button "Suggestions" at bounding box center [684, 496] width 12 height 12
click at [900, 419] on html "Creative Deer Contacts People Marketing Workflows Campaigns Sales Pipelines Seq…" at bounding box center [703, 351] width 1406 height 702
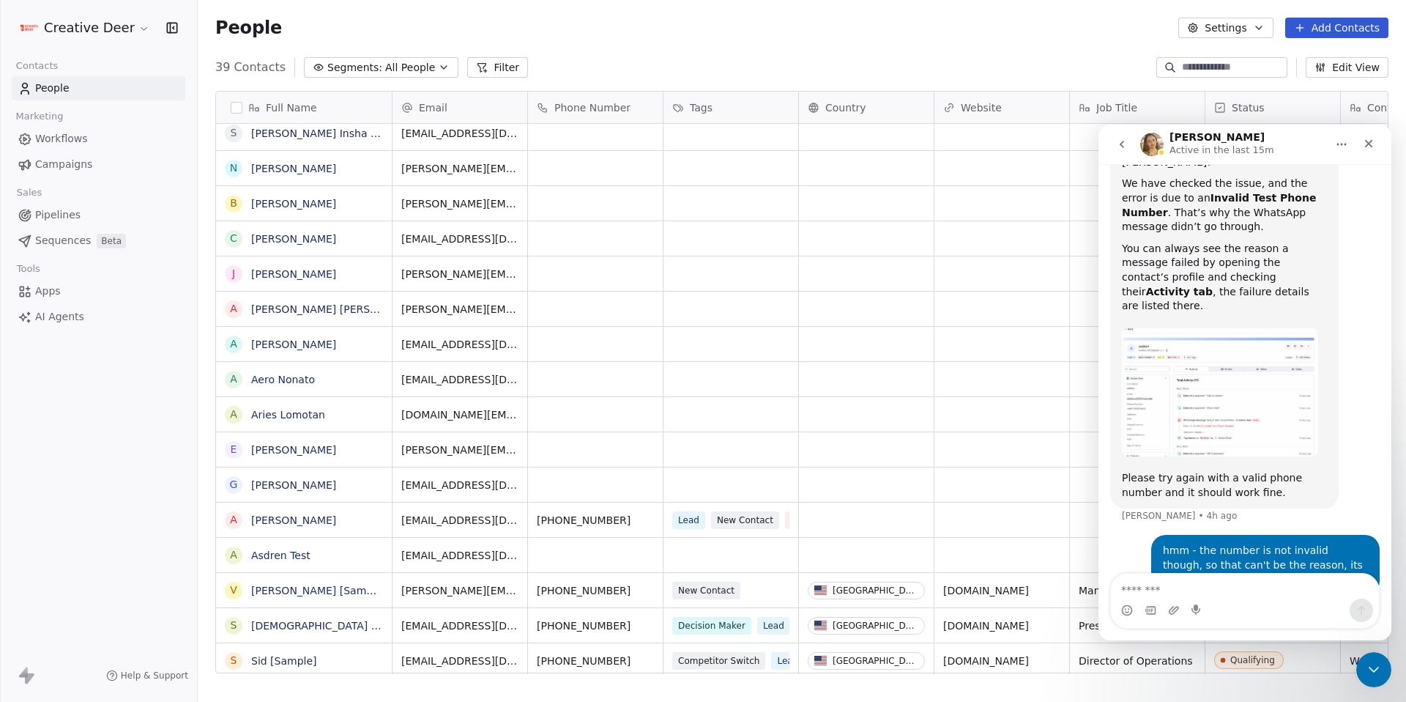
click at [71, 144] on span "Workflows" at bounding box center [61, 138] width 53 height 15
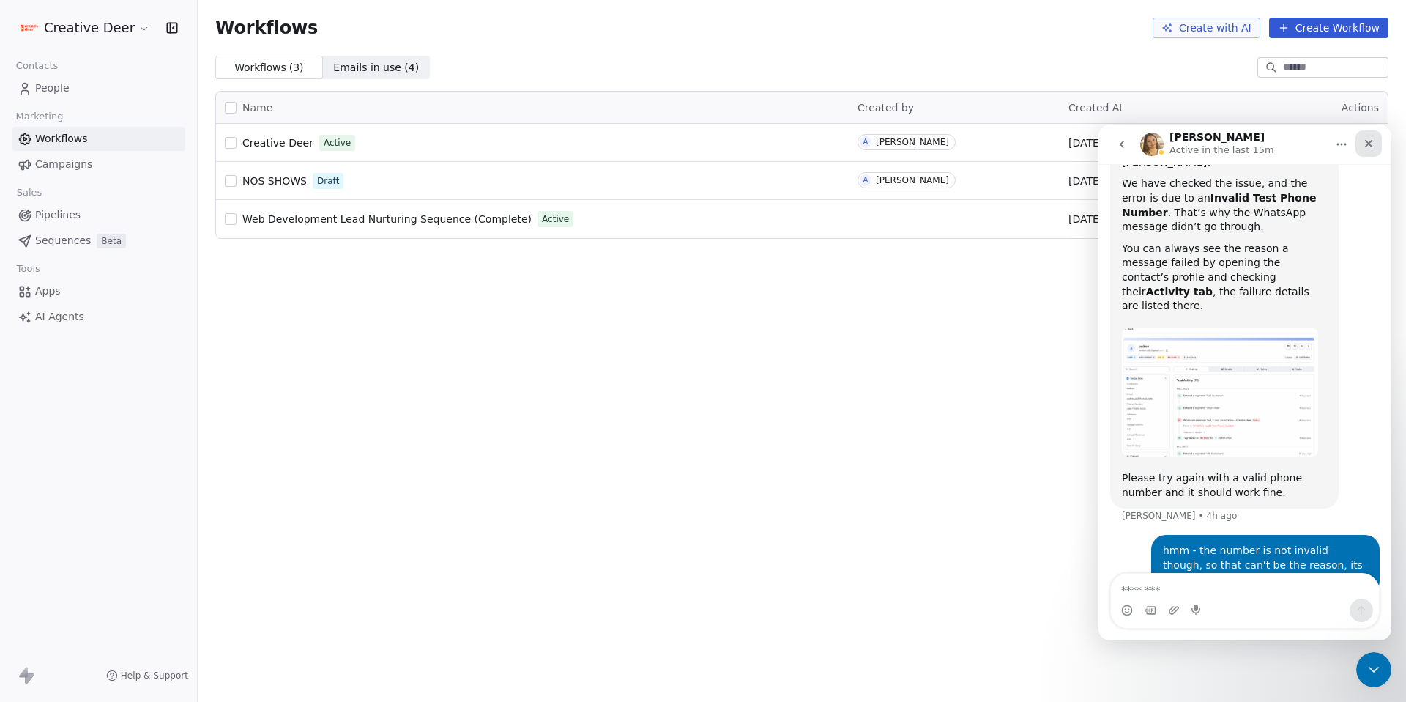
click at [1370, 147] on icon "Close" at bounding box center [1369, 144] width 12 height 12
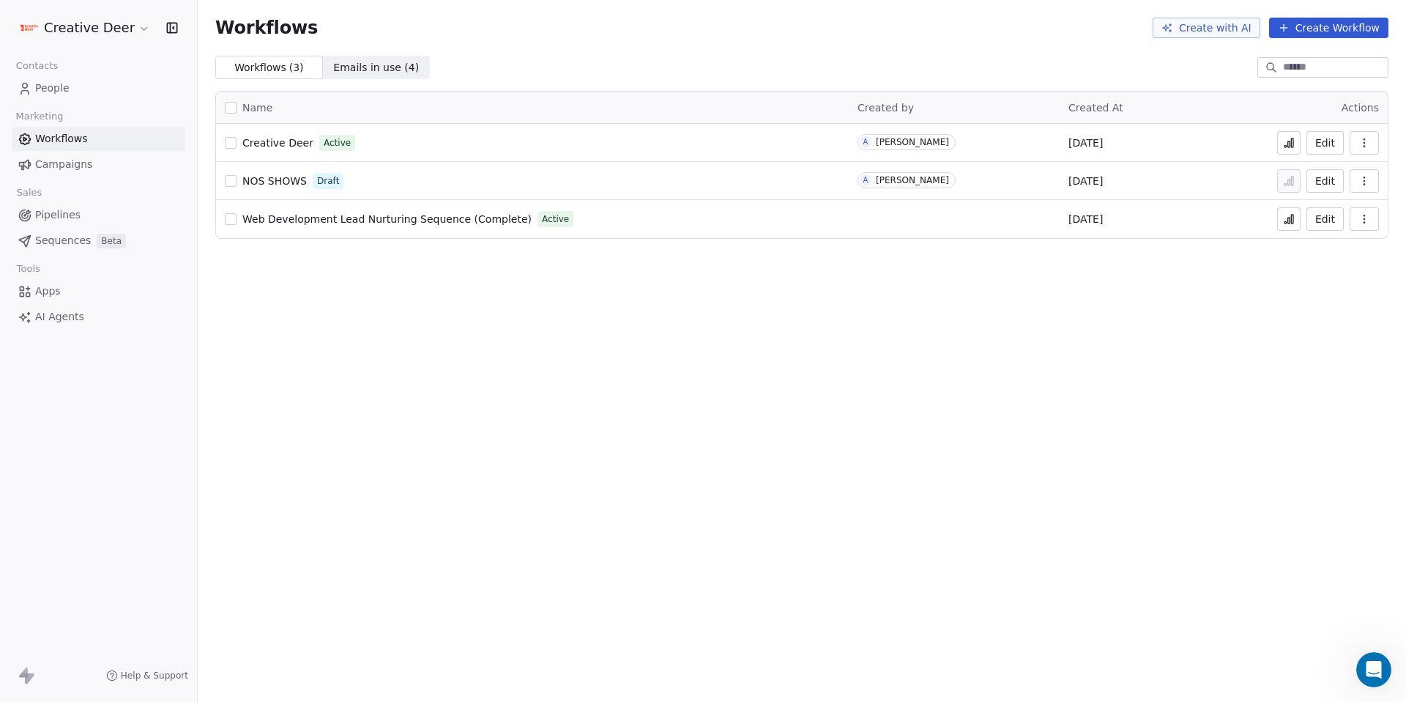
scroll to position [1668, 0]
click at [1293, 149] on button at bounding box center [1288, 142] width 23 height 23
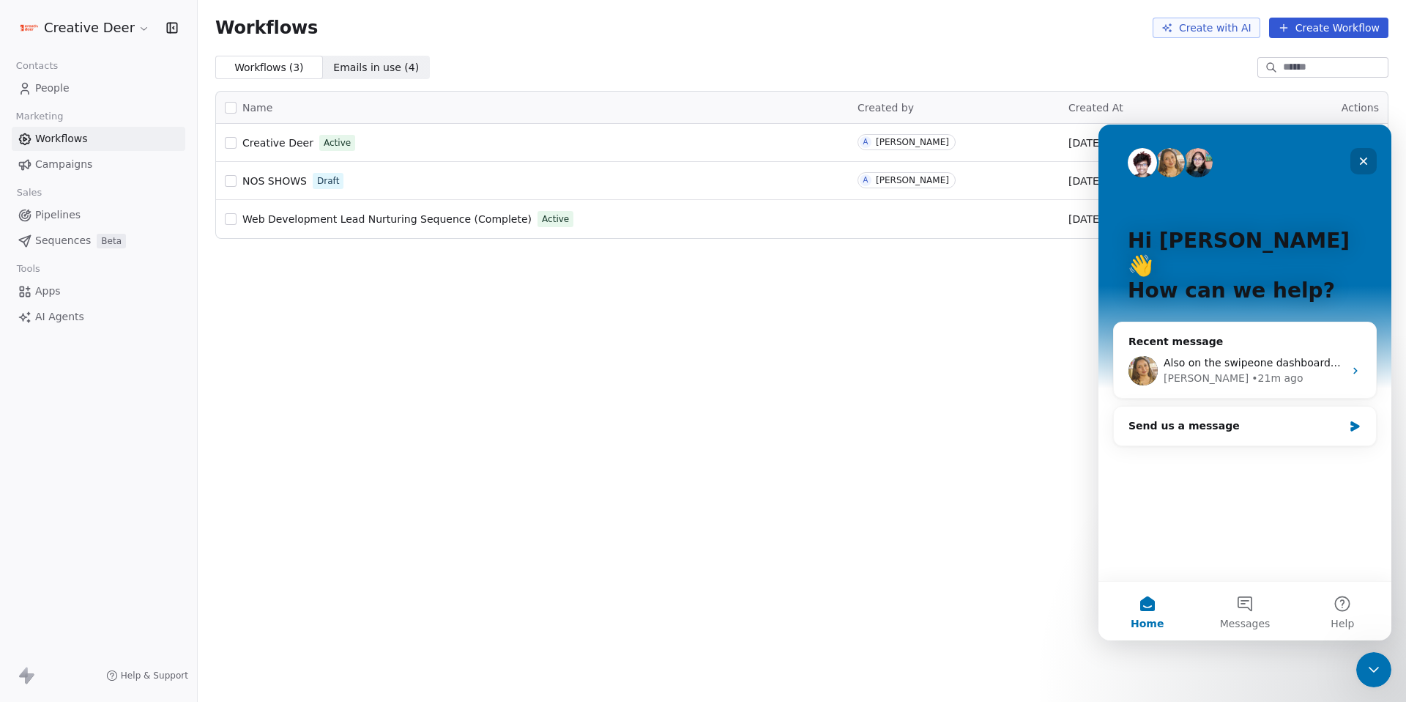
click at [1369, 155] on icon "Close" at bounding box center [1364, 161] width 12 height 12
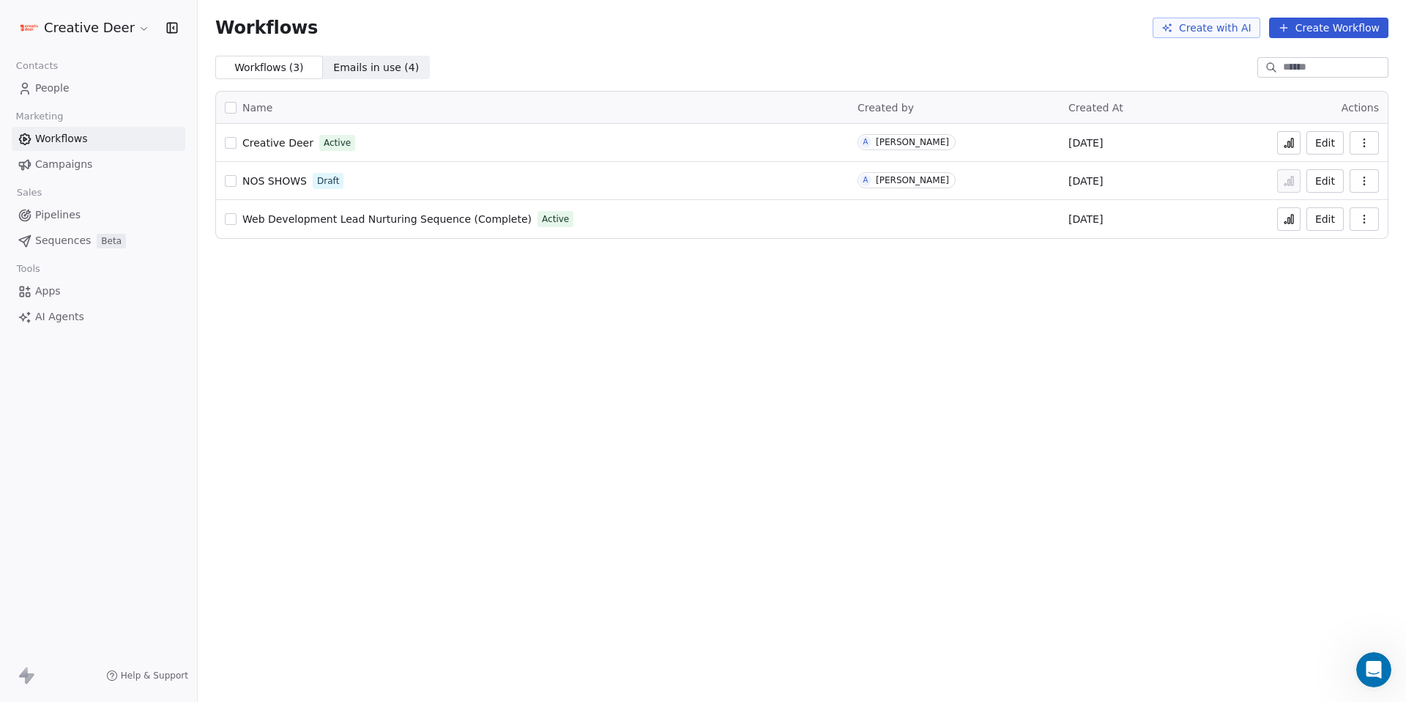
click at [1321, 149] on button "Edit" at bounding box center [1325, 142] width 37 height 23
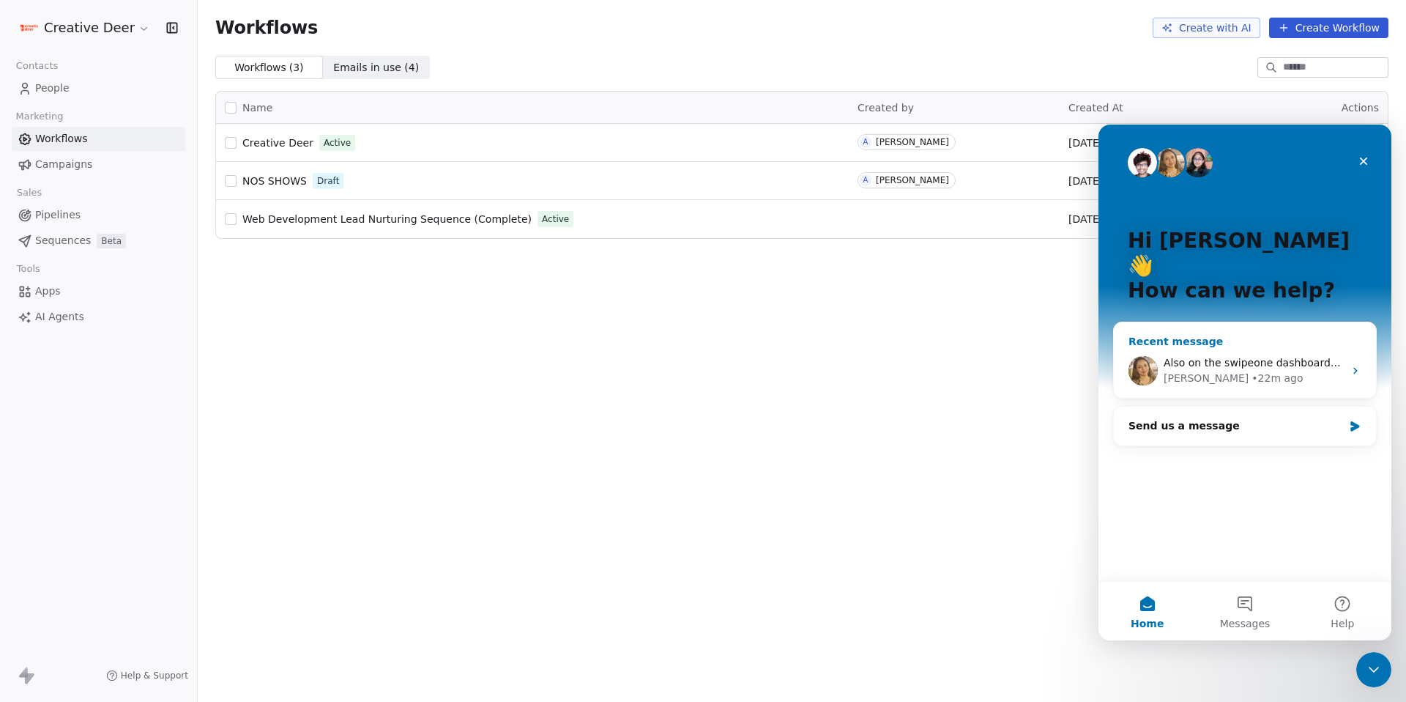
click at [1276, 357] on span "Also on the swipeone dashboard you can see the number is verified" at bounding box center [1338, 363] width 349 height 12
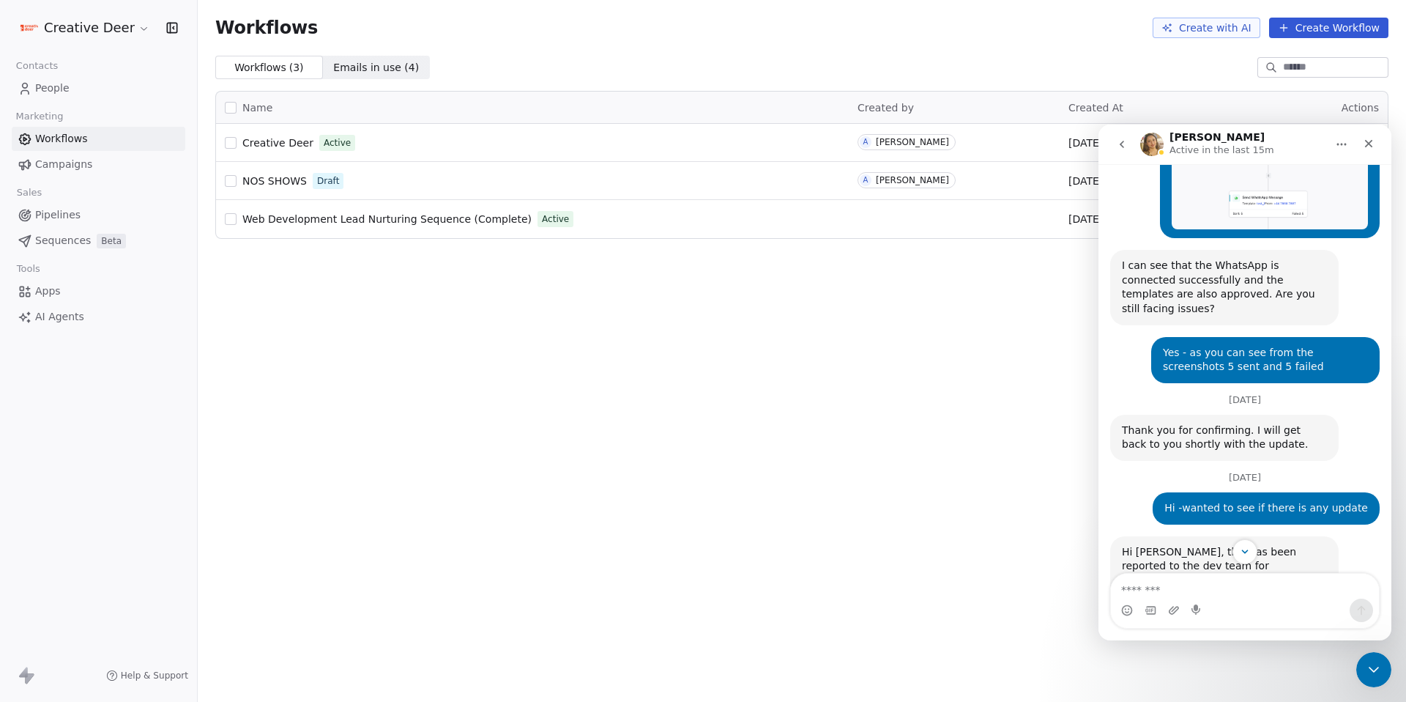
scroll to position [1097, 0]
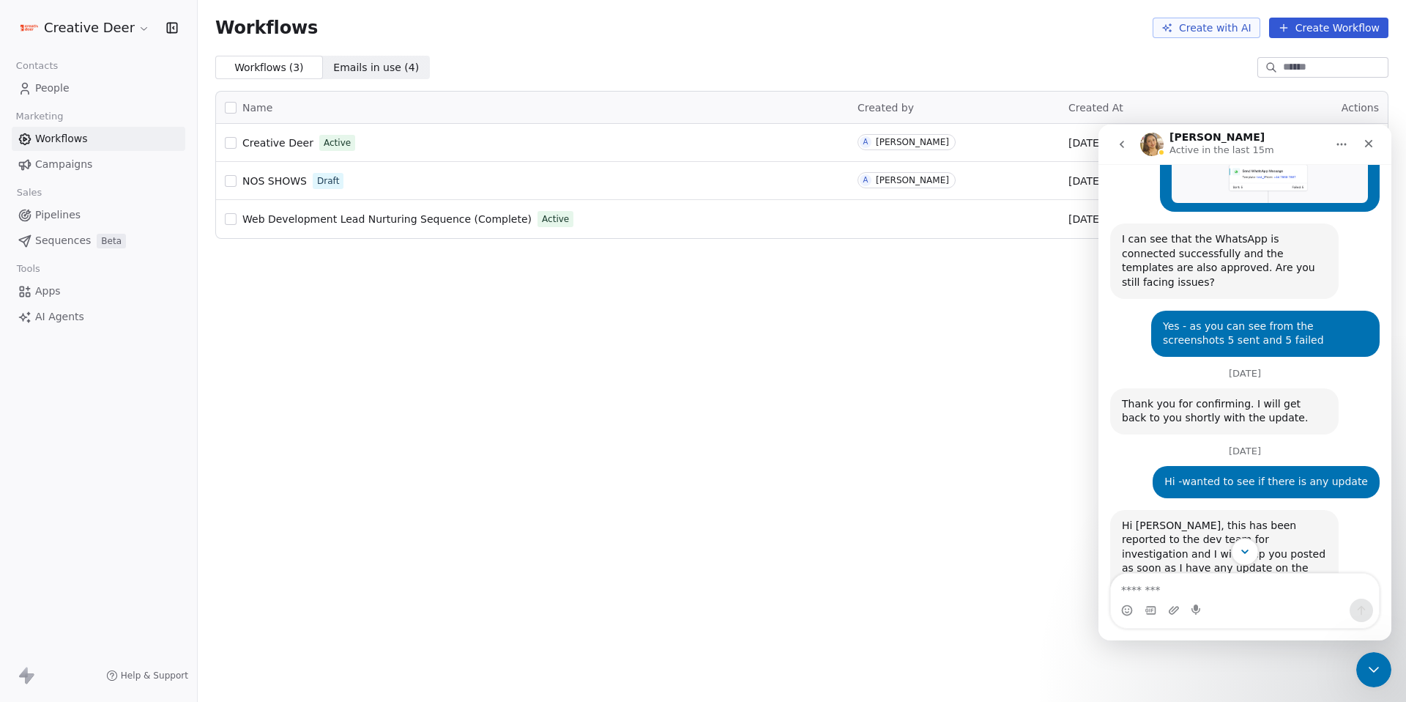
click at [1246, 552] on icon "Scroll to bottom" at bounding box center [1245, 551] width 7 height 4
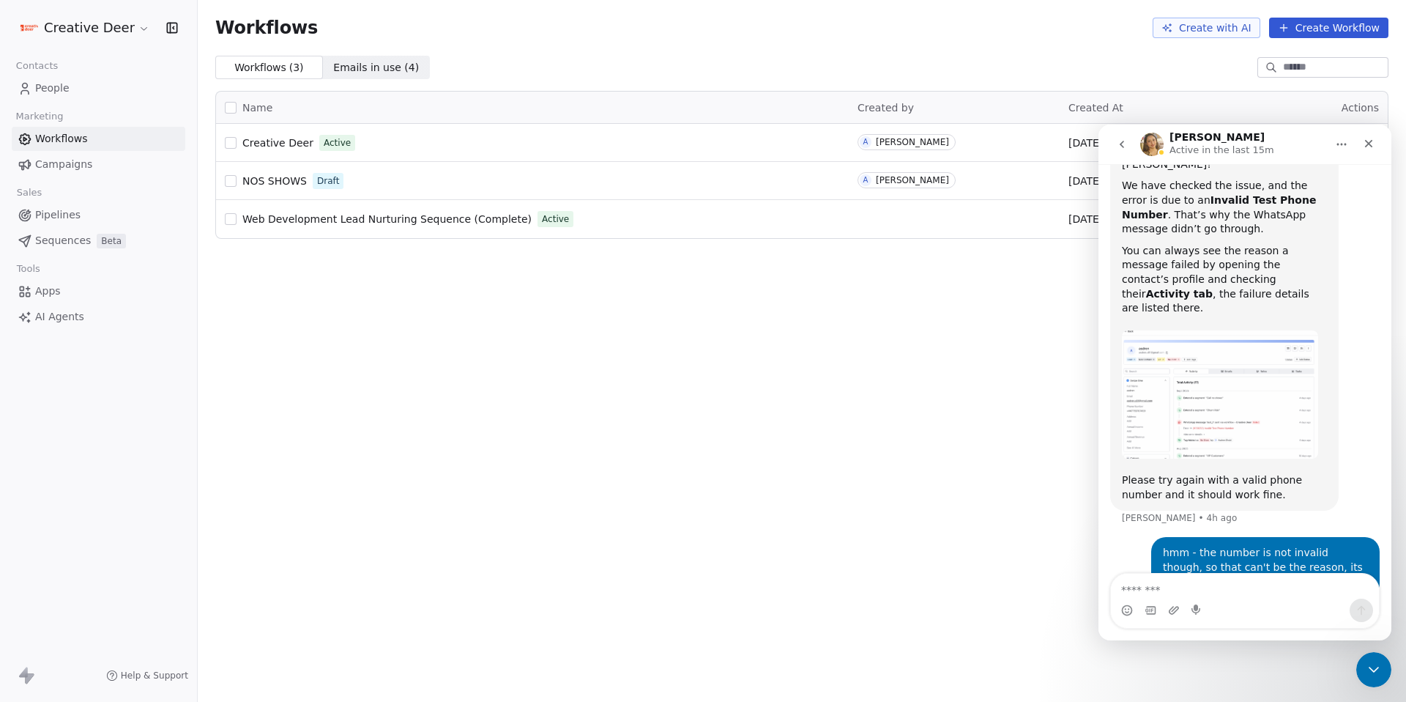
scroll to position [1668, 0]
click at [71, 90] on link "People" at bounding box center [99, 88] width 174 height 24
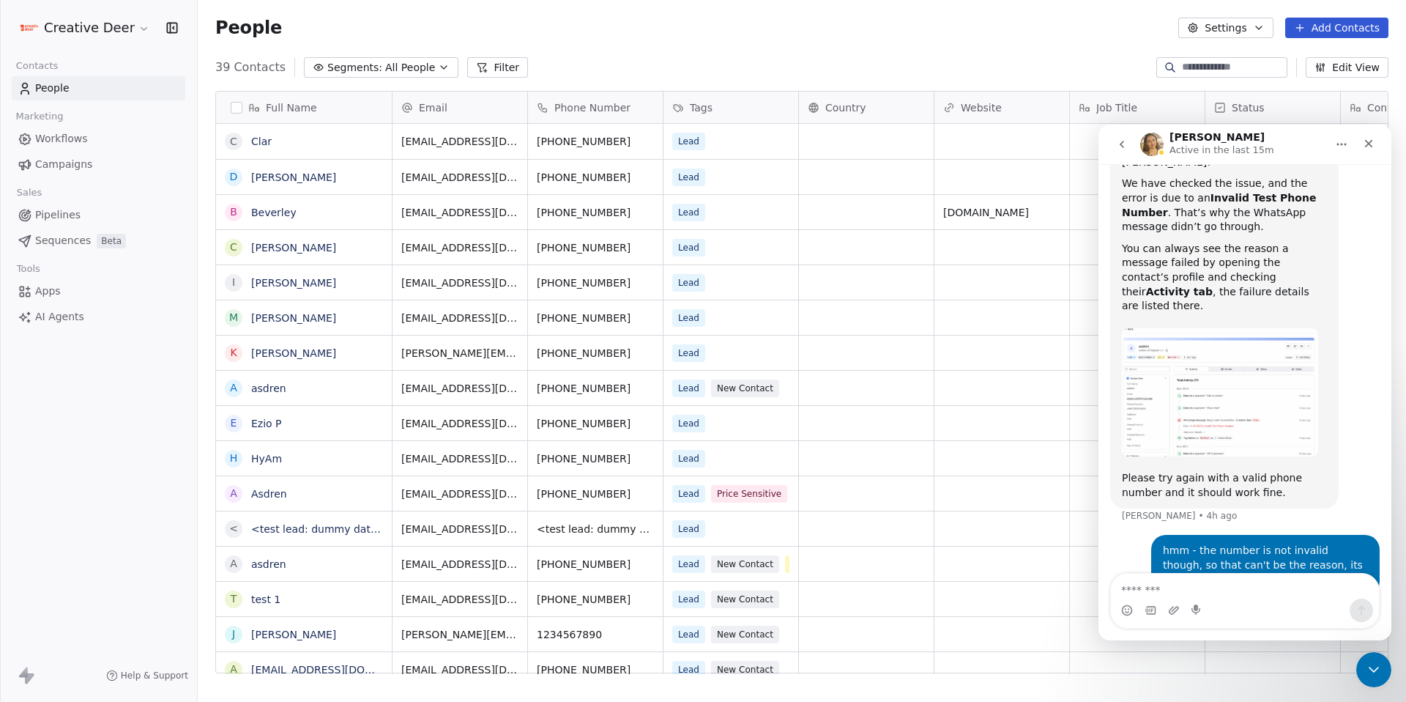
scroll to position [606, 1198]
click at [795, 477] on div "Lead Price Sensitive No Show" at bounding box center [772, 493] width 217 height 34
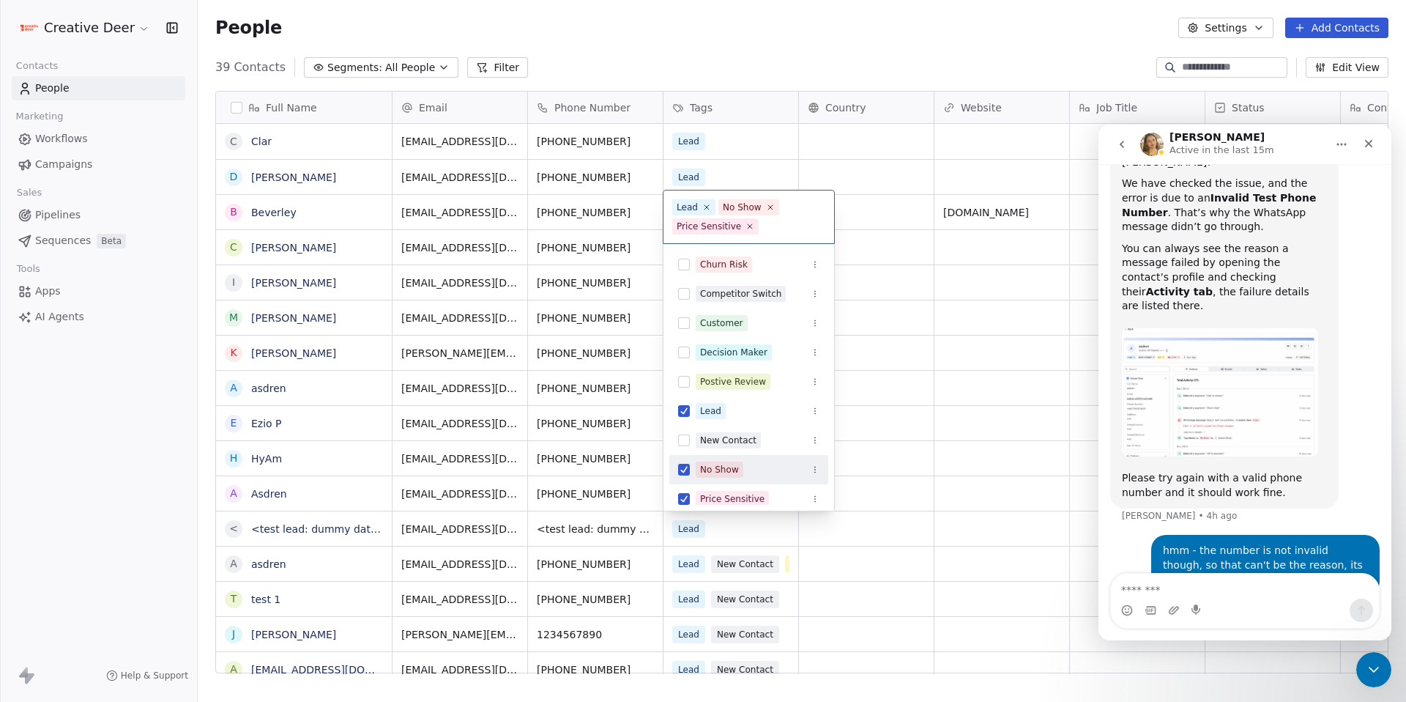
click at [681, 470] on button "Suggestions" at bounding box center [684, 470] width 12 height 12
click at [689, 498] on button "Suggestions" at bounding box center [684, 499] width 12 height 12
click at [919, 413] on html "Creative Deer Contacts People Marketing Workflows Campaigns Sales Pipelines Seq…" at bounding box center [703, 351] width 1406 height 702
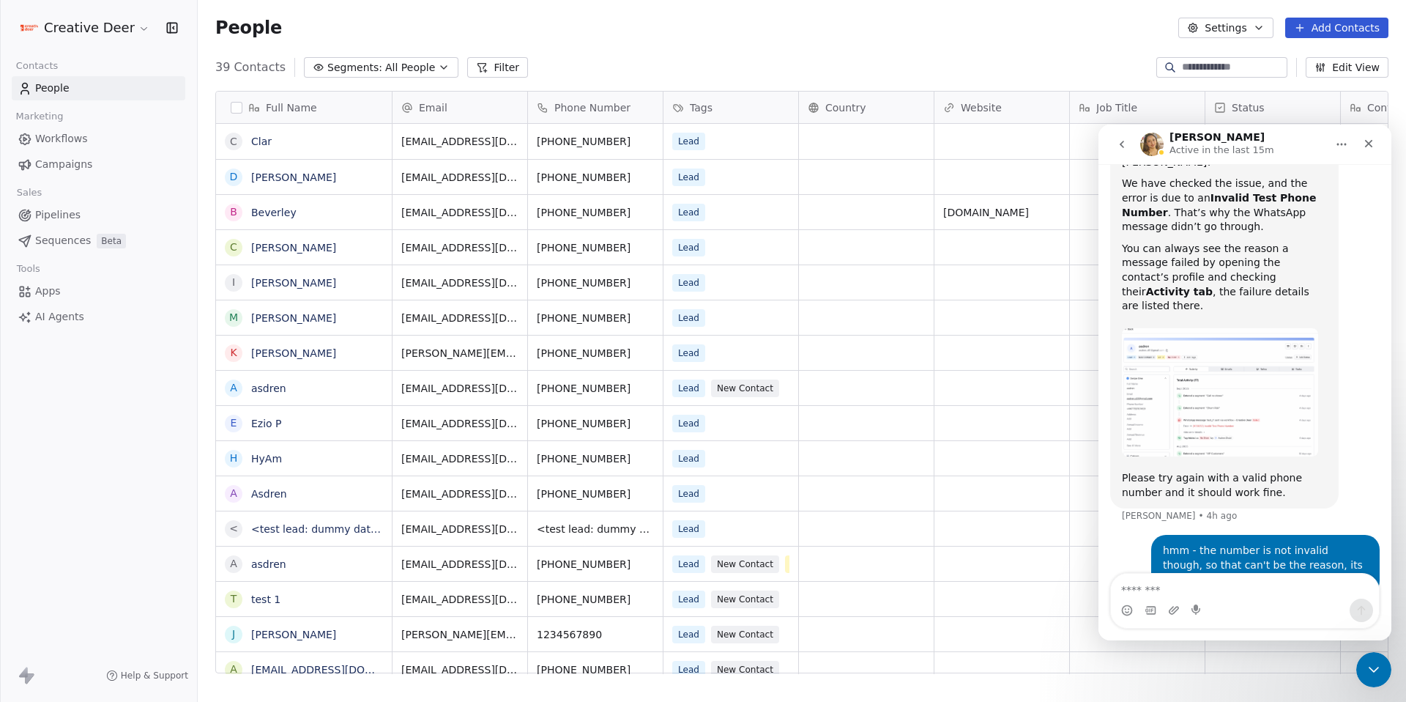
scroll to position [0, 0]
click at [752, 489] on div "Lead" at bounding box center [717, 494] width 89 height 18
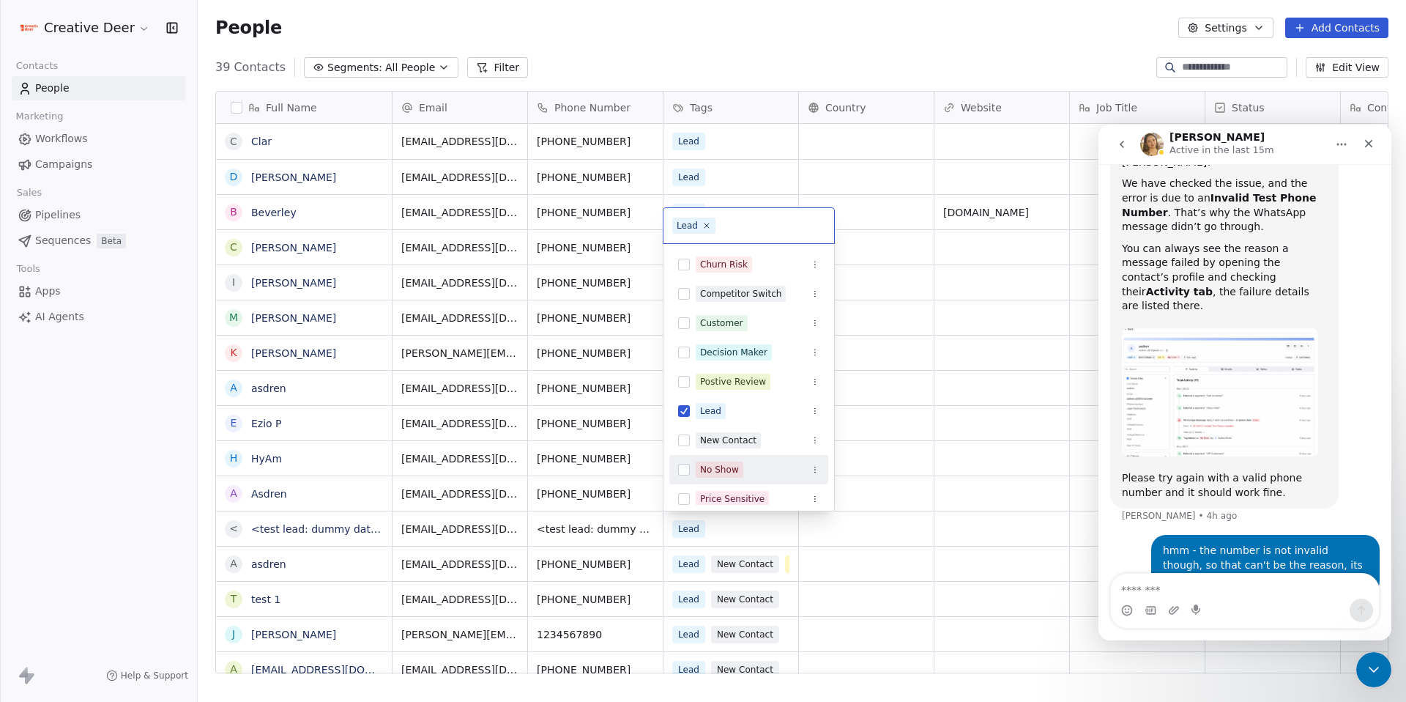
click at [737, 474] on div "No Show" at bounding box center [719, 469] width 39 height 13
click at [828, 35] on html "Creative Deer Contacts People Marketing Workflows Campaigns Sales Pipelines Seq…" at bounding box center [703, 351] width 1406 height 702
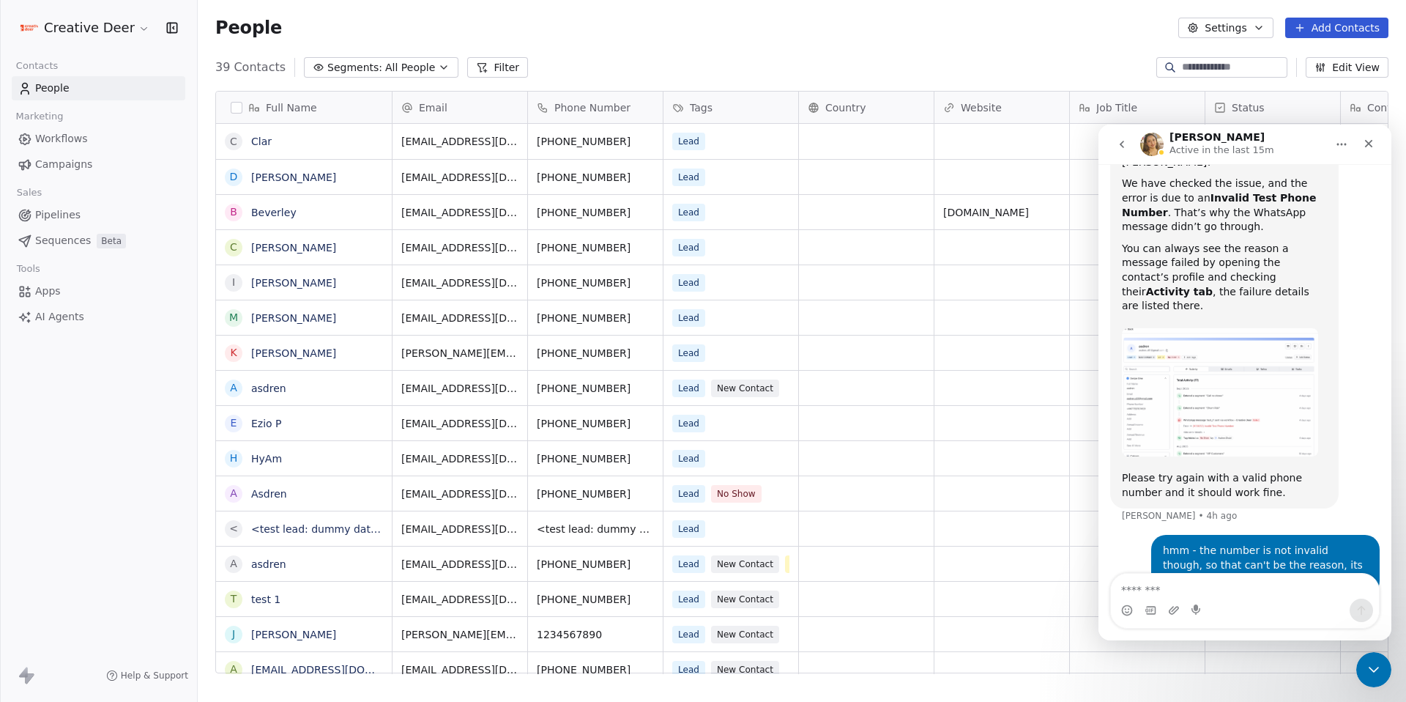
click at [78, 136] on span "Workflows" at bounding box center [61, 138] width 53 height 15
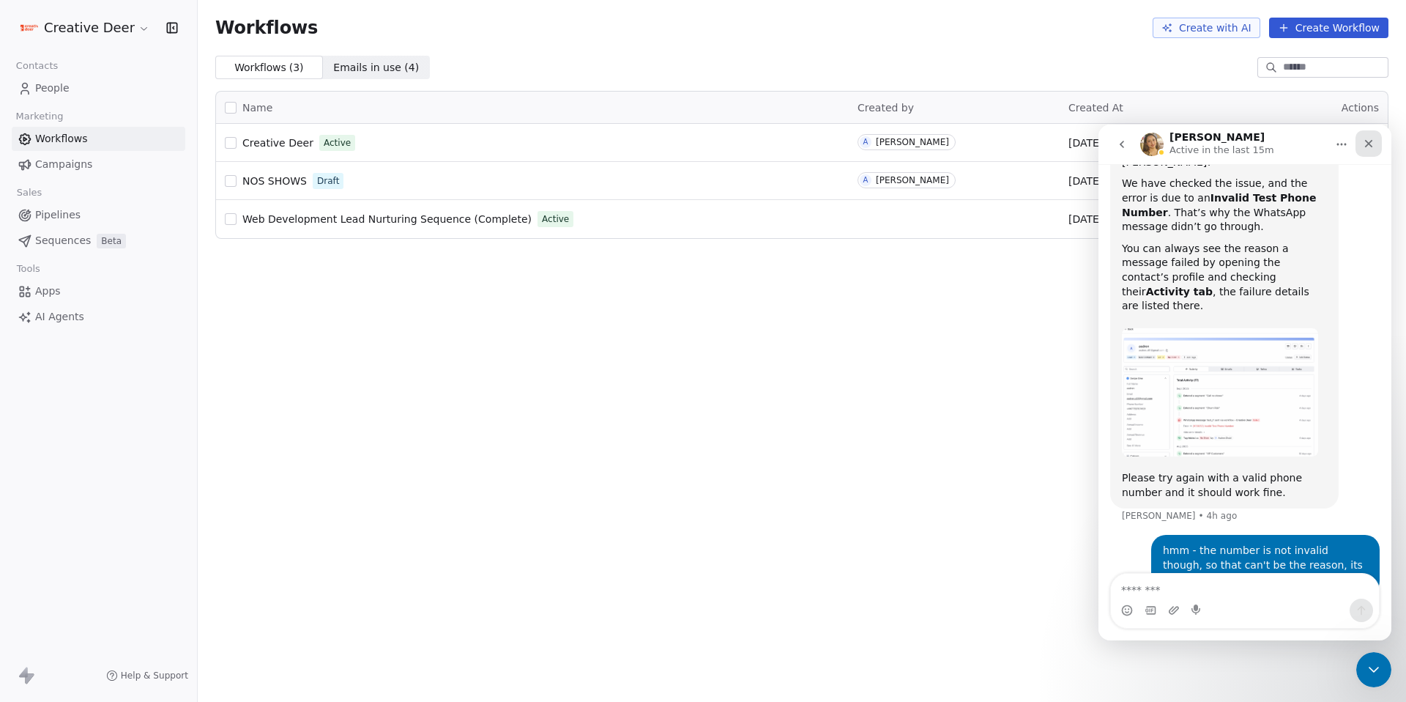
click at [1369, 145] on icon "Close" at bounding box center [1369, 144] width 12 height 12
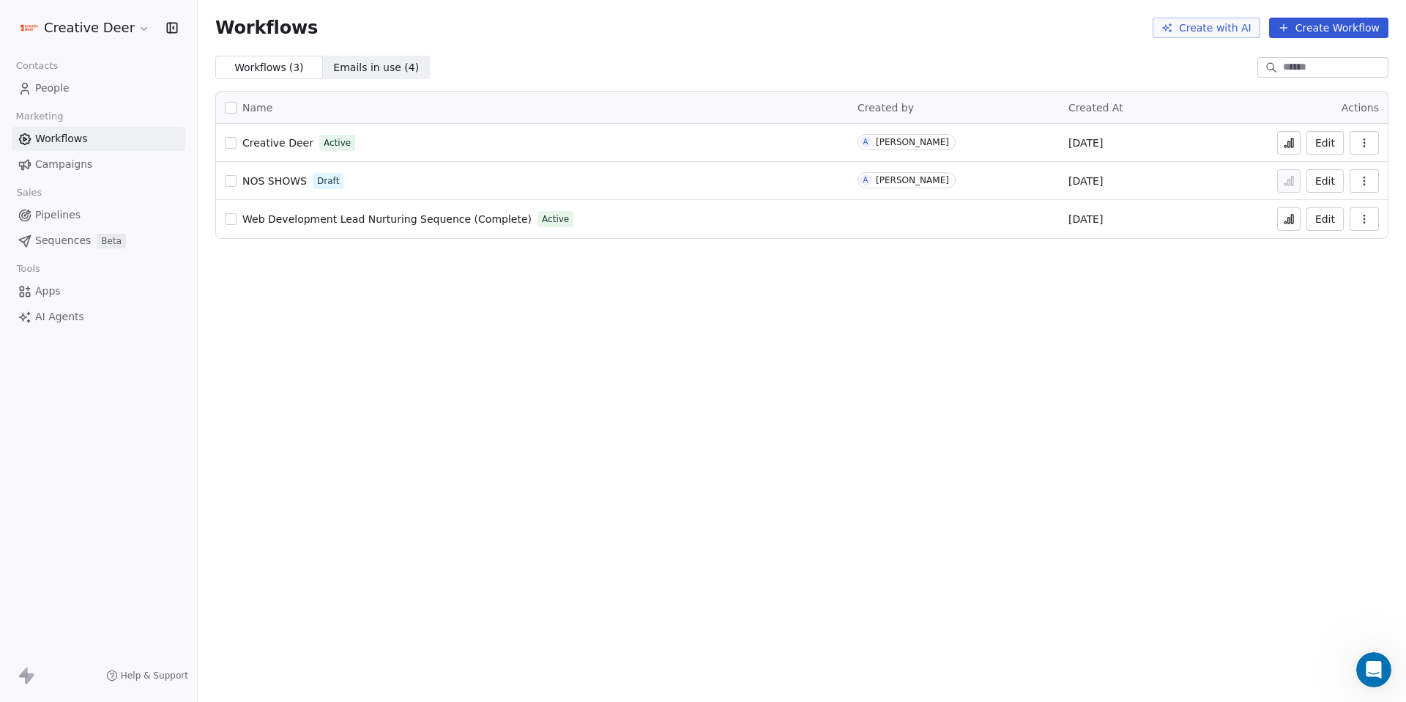
scroll to position [1668, 0]
click at [1289, 145] on icon at bounding box center [1289, 144] width 2 height 6
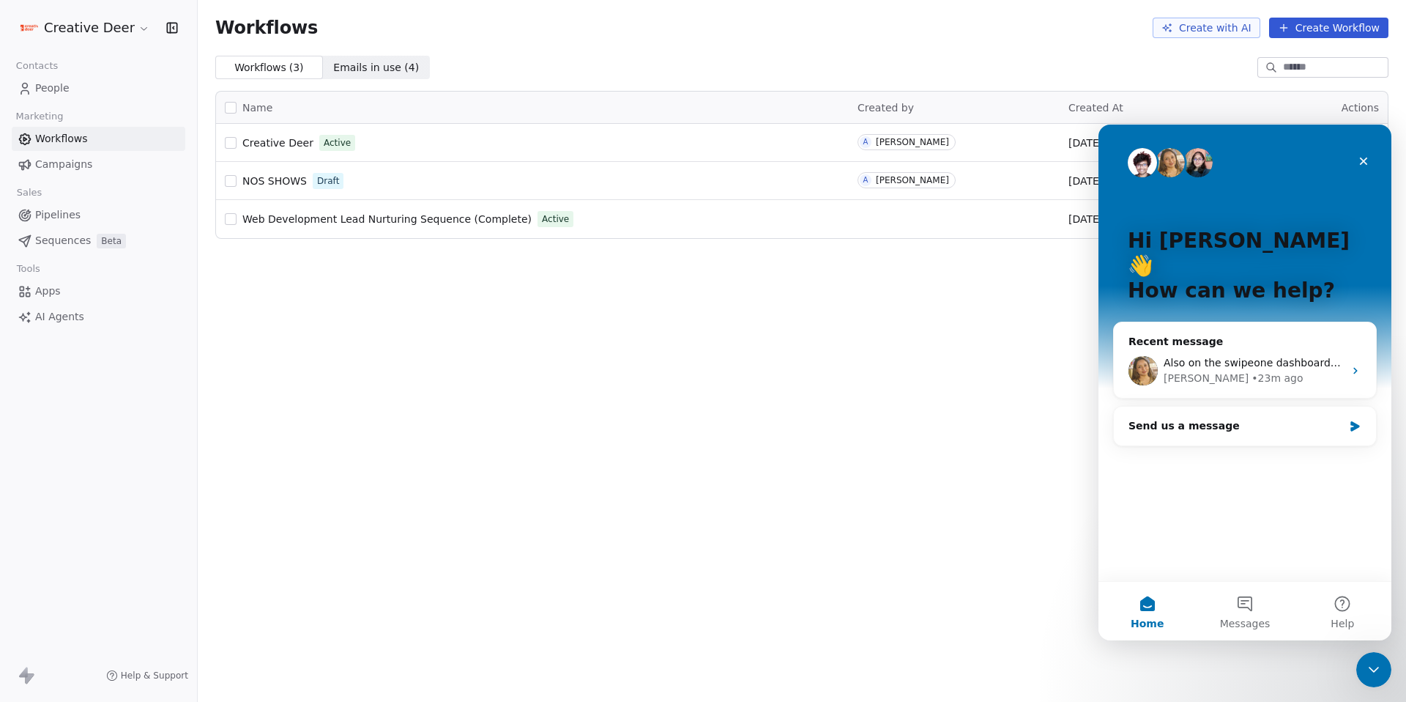
click at [45, 84] on span "People" at bounding box center [52, 88] width 34 height 15
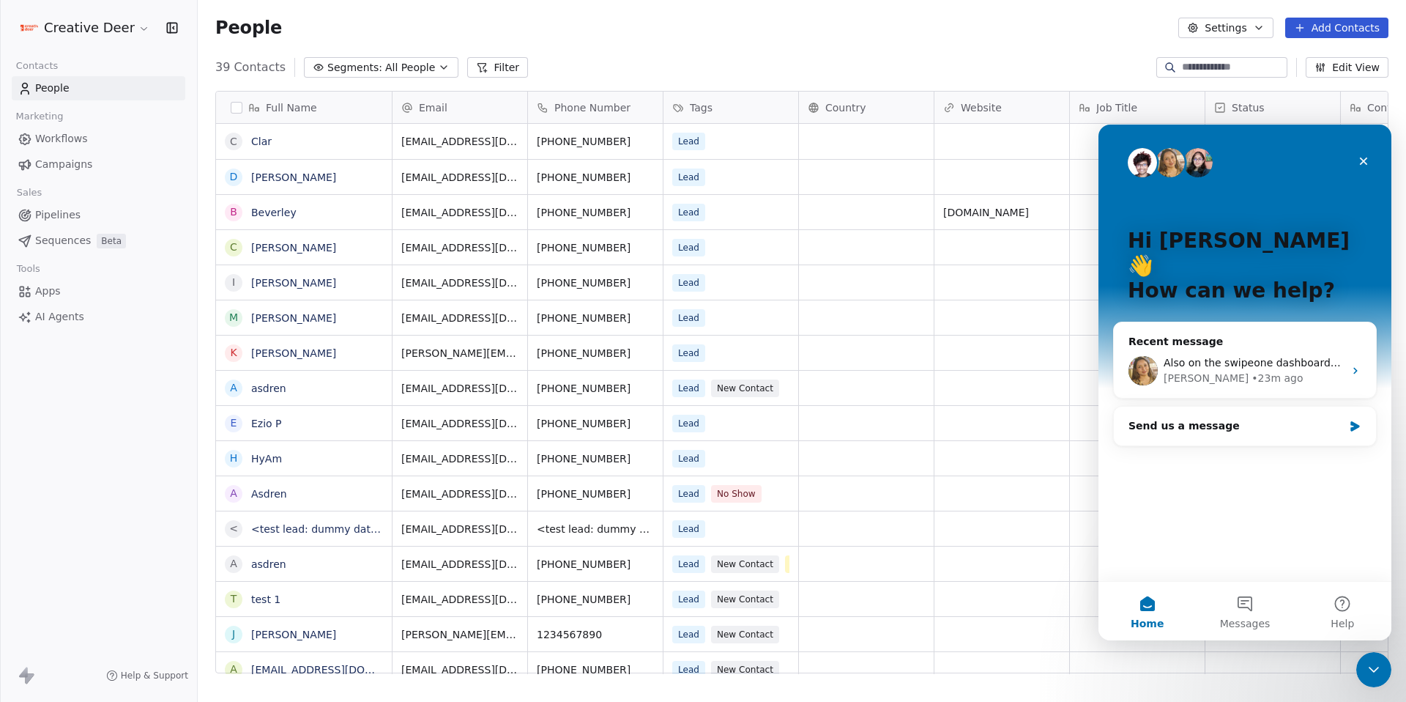
scroll to position [606, 1198]
click at [278, 491] on link "Asdren" at bounding box center [269, 494] width 36 height 12
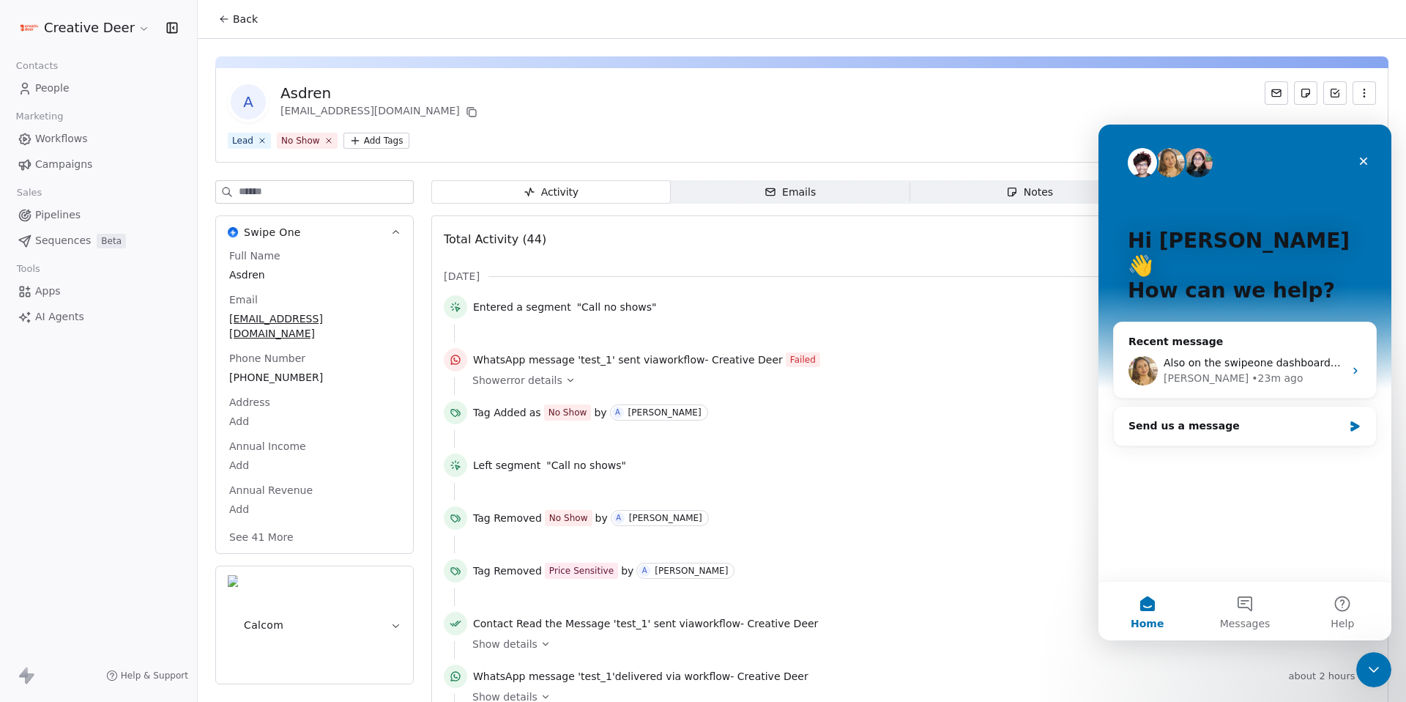
click at [567, 384] on icon at bounding box center [570, 380] width 10 height 10
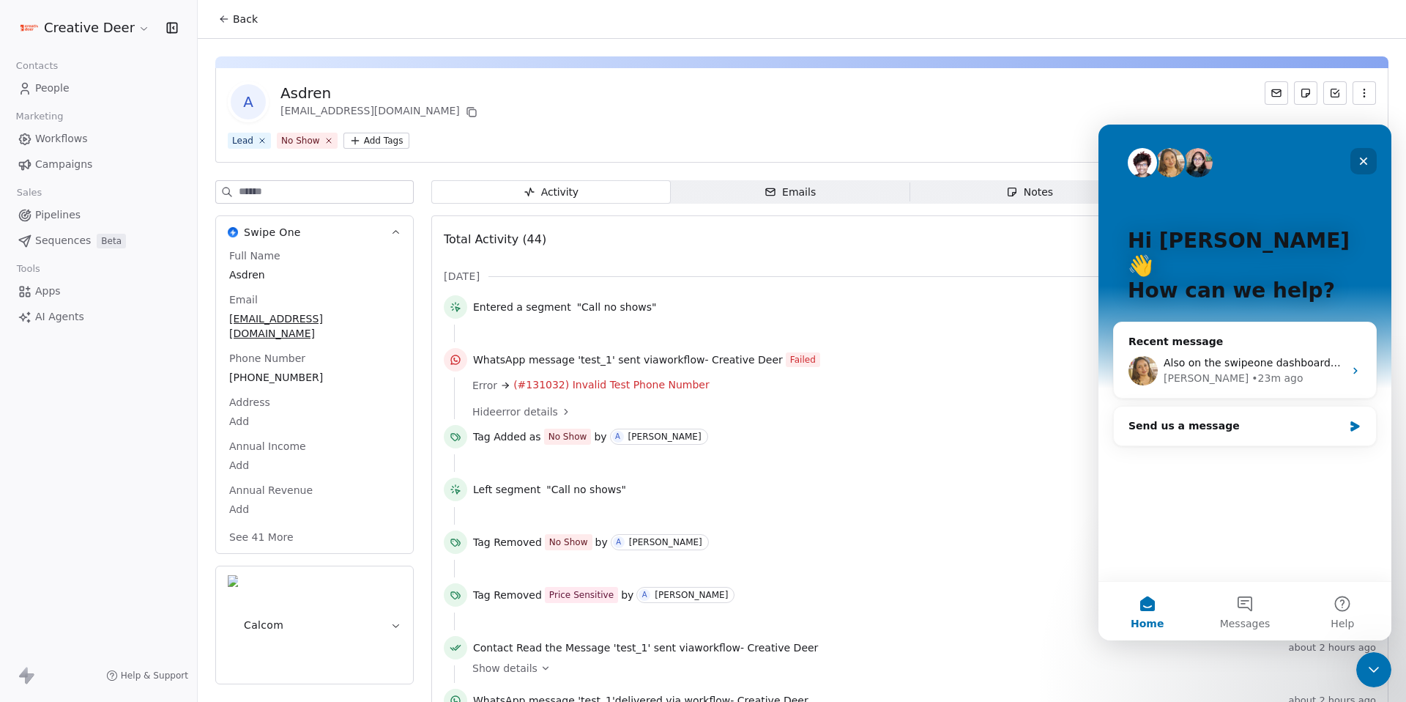
click at [1364, 163] on icon "Close" at bounding box center [1364, 161] width 12 height 12
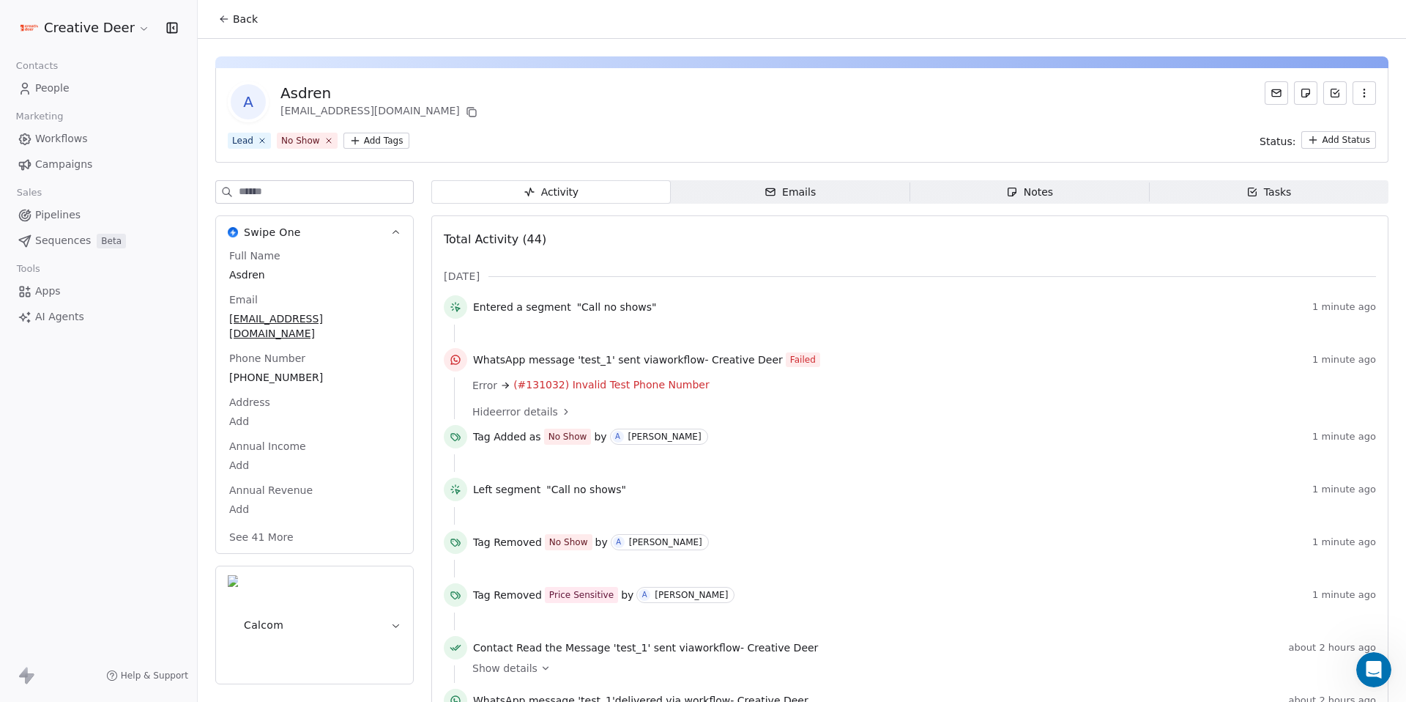
scroll to position [3, 0]
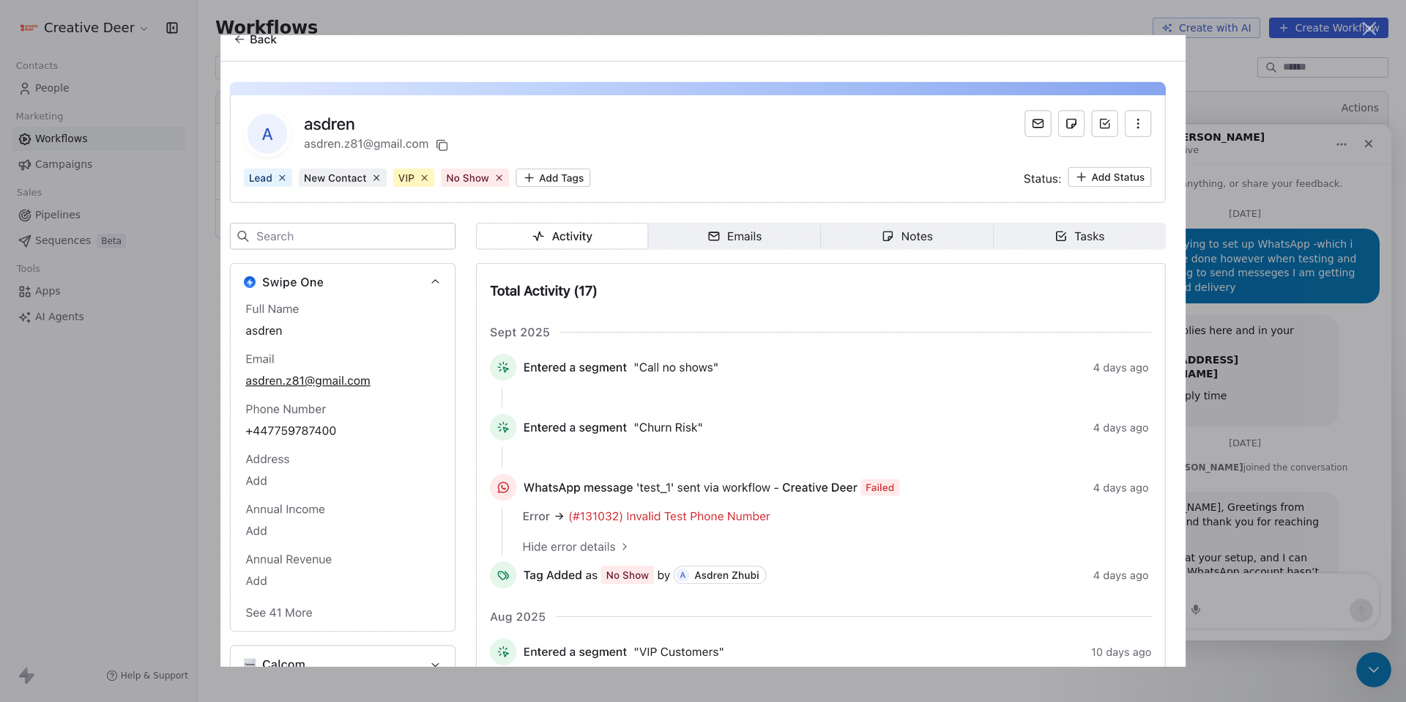
scroll to position [1668, 0]
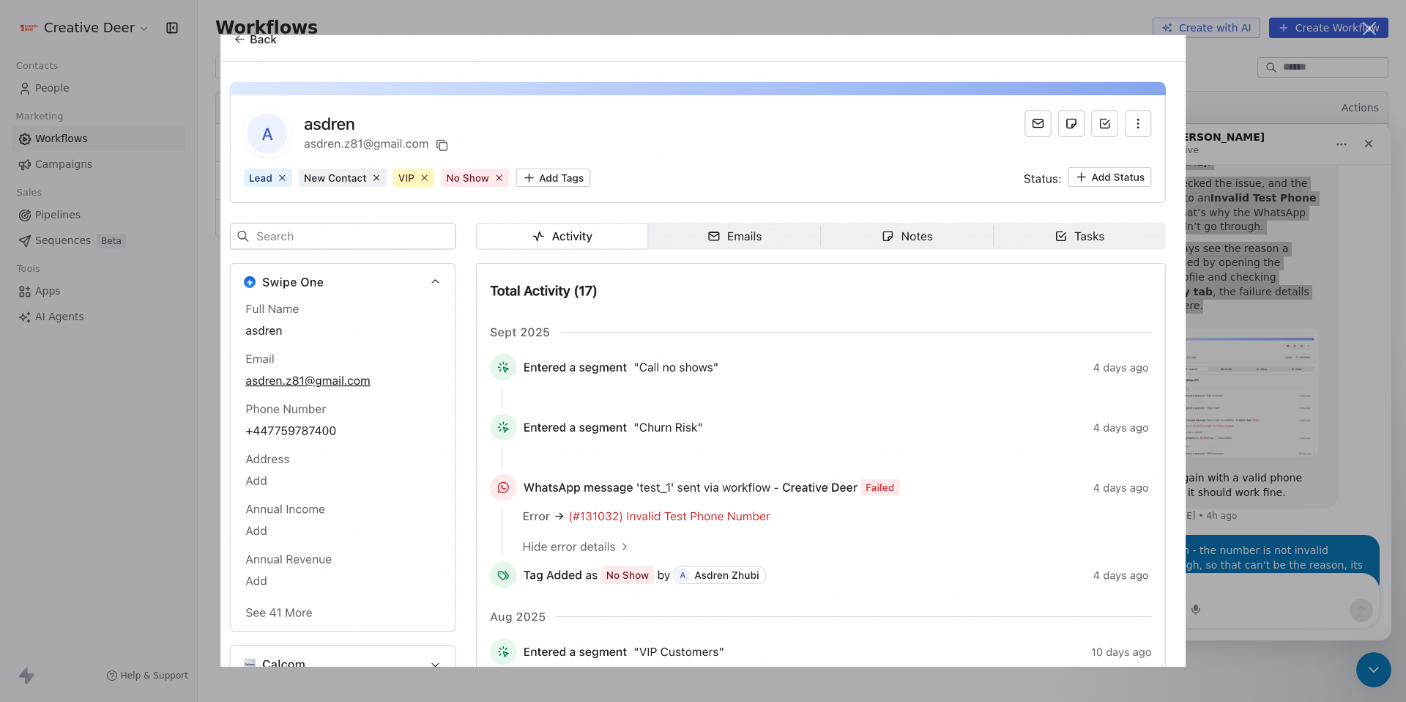
click at [153, 89] on div "Intercom messenger" at bounding box center [703, 351] width 1406 height 702
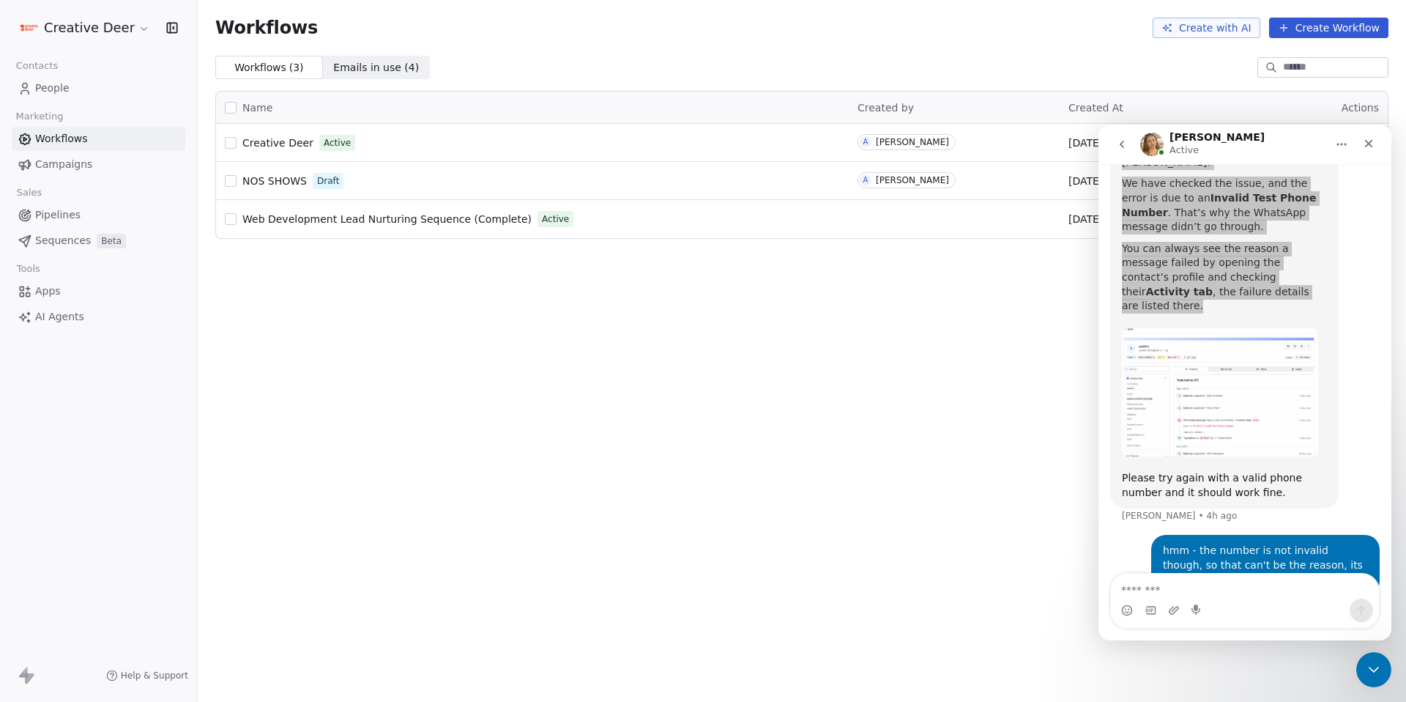
click at [71, 90] on link "People" at bounding box center [99, 88] width 174 height 24
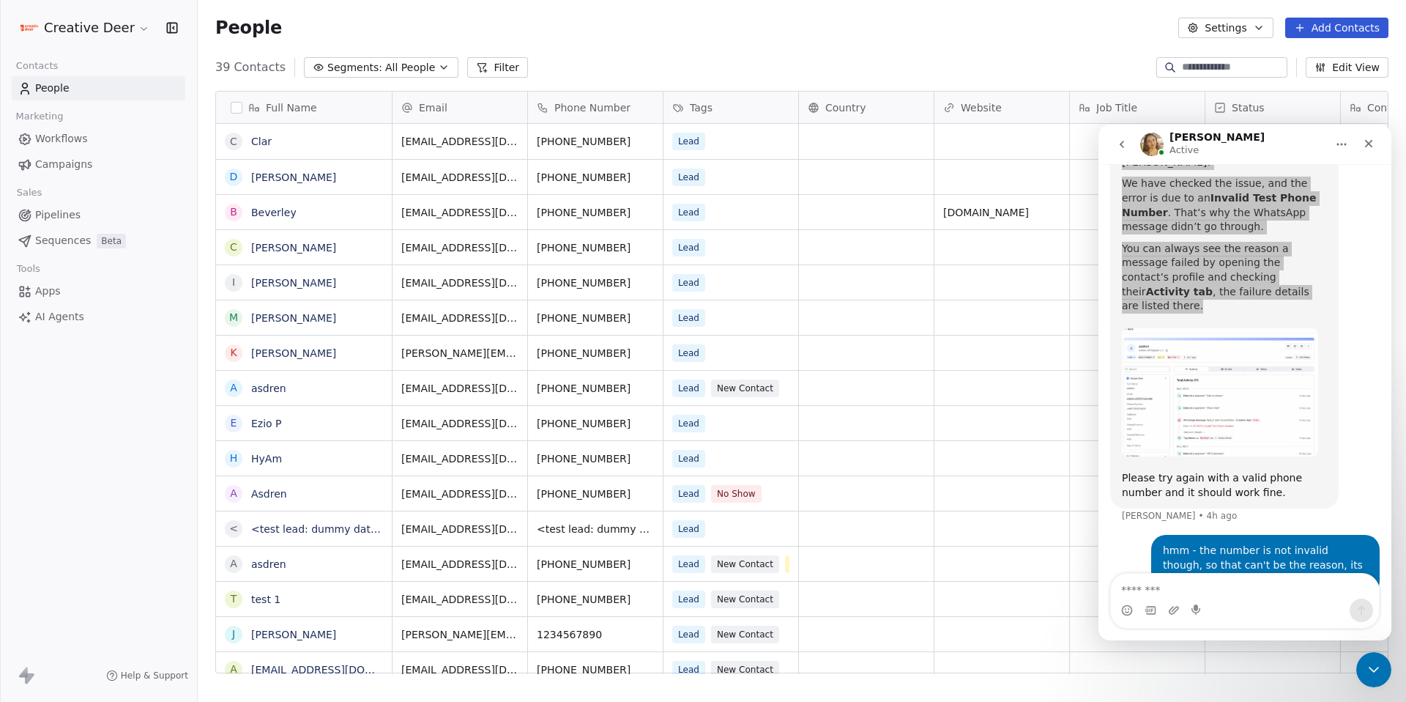
scroll to position [606, 1198]
click at [652, 138] on button "grid" at bounding box center [649, 139] width 18 height 18
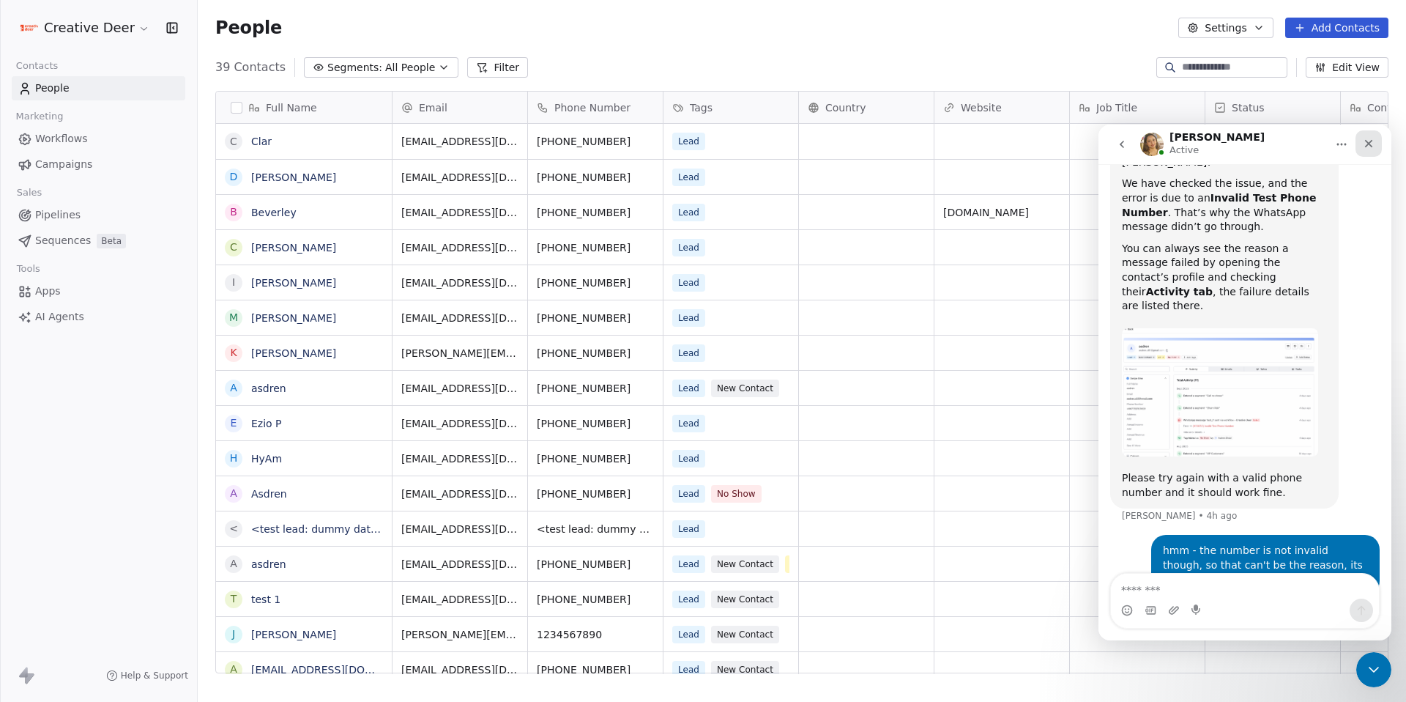
click at [1368, 143] on icon "Close" at bounding box center [1369, 144] width 8 height 8
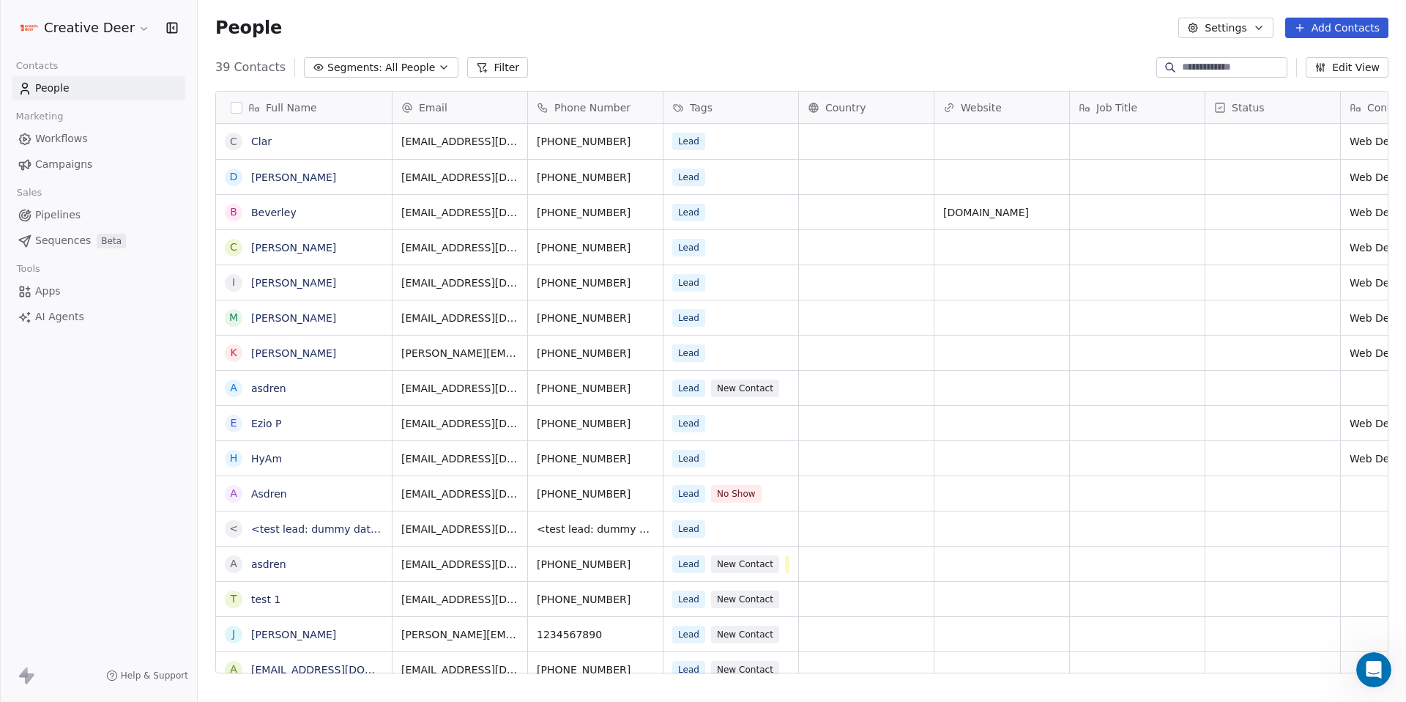
scroll to position [1668, 0]
click at [645, 180] on icon "grid" at bounding box center [649, 175] width 12 height 12
click at [643, 209] on icon "grid" at bounding box center [649, 210] width 12 height 12
click at [643, 280] on icon "grid" at bounding box center [649, 281] width 12 height 12
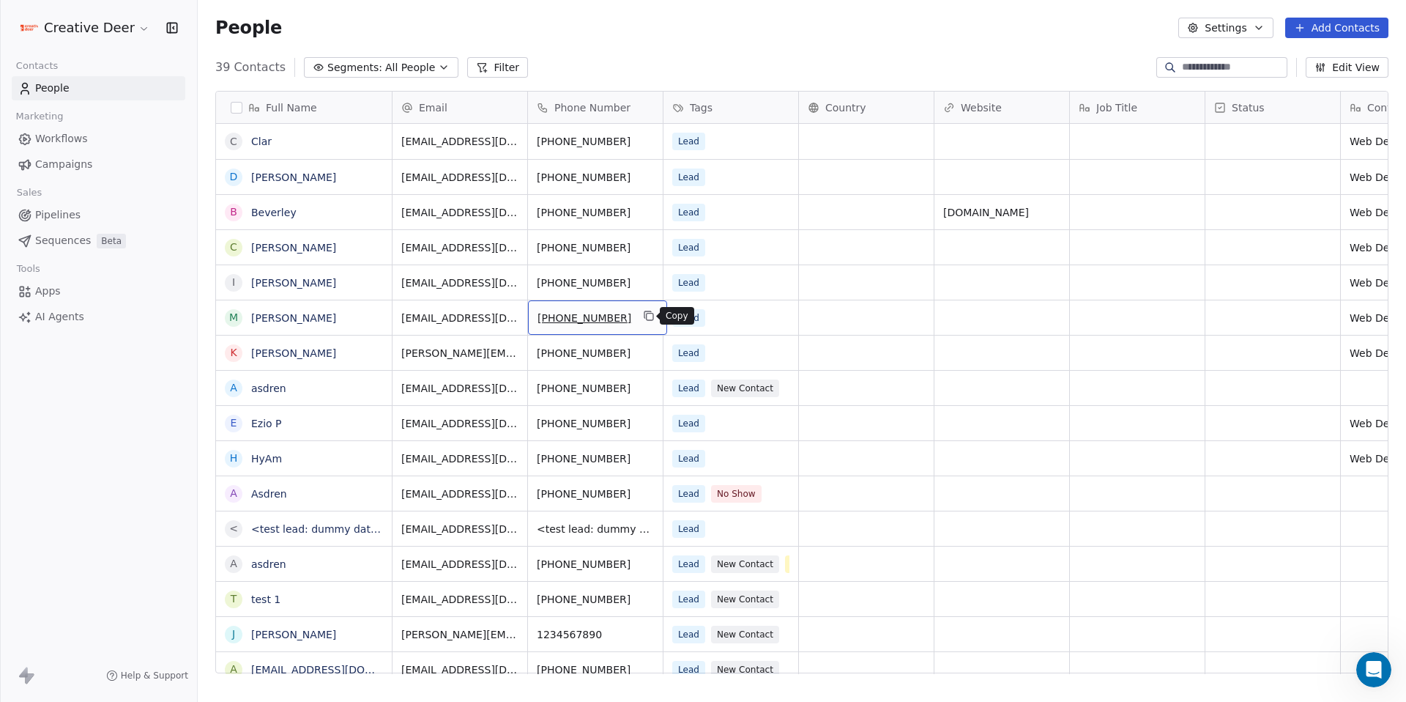
click at [647, 313] on icon "grid" at bounding box center [650, 316] width 7 height 7
click at [642, 357] on button "grid" at bounding box center [649, 351] width 18 height 18
click at [647, 319] on icon "grid" at bounding box center [650, 316] width 7 height 7
click at [316, 322] on link "[PERSON_NAME]" at bounding box center [293, 318] width 85 height 12
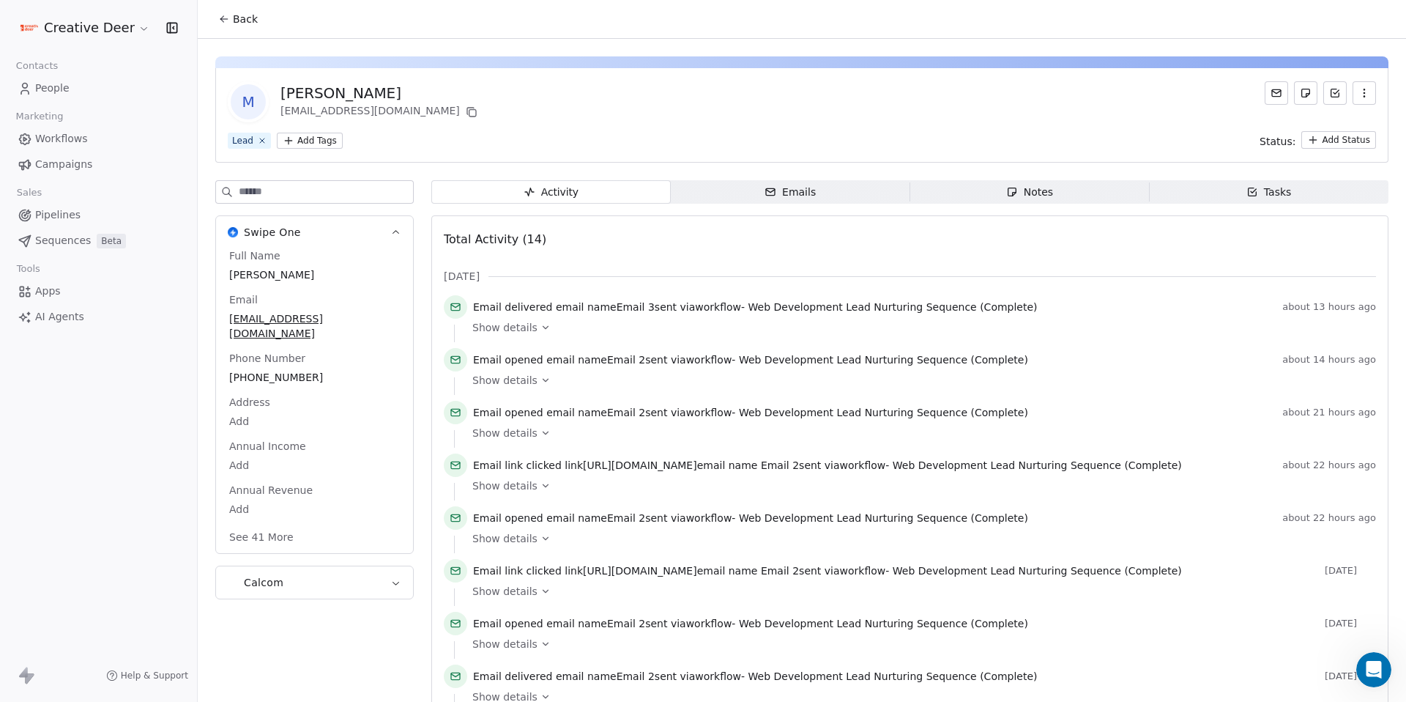
click at [697, 467] on span "https://cal.com/creative-deer/discovery-call" at bounding box center [640, 465] width 114 height 12
click at [71, 138] on span "Workflows" at bounding box center [61, 138] width 53 height 15
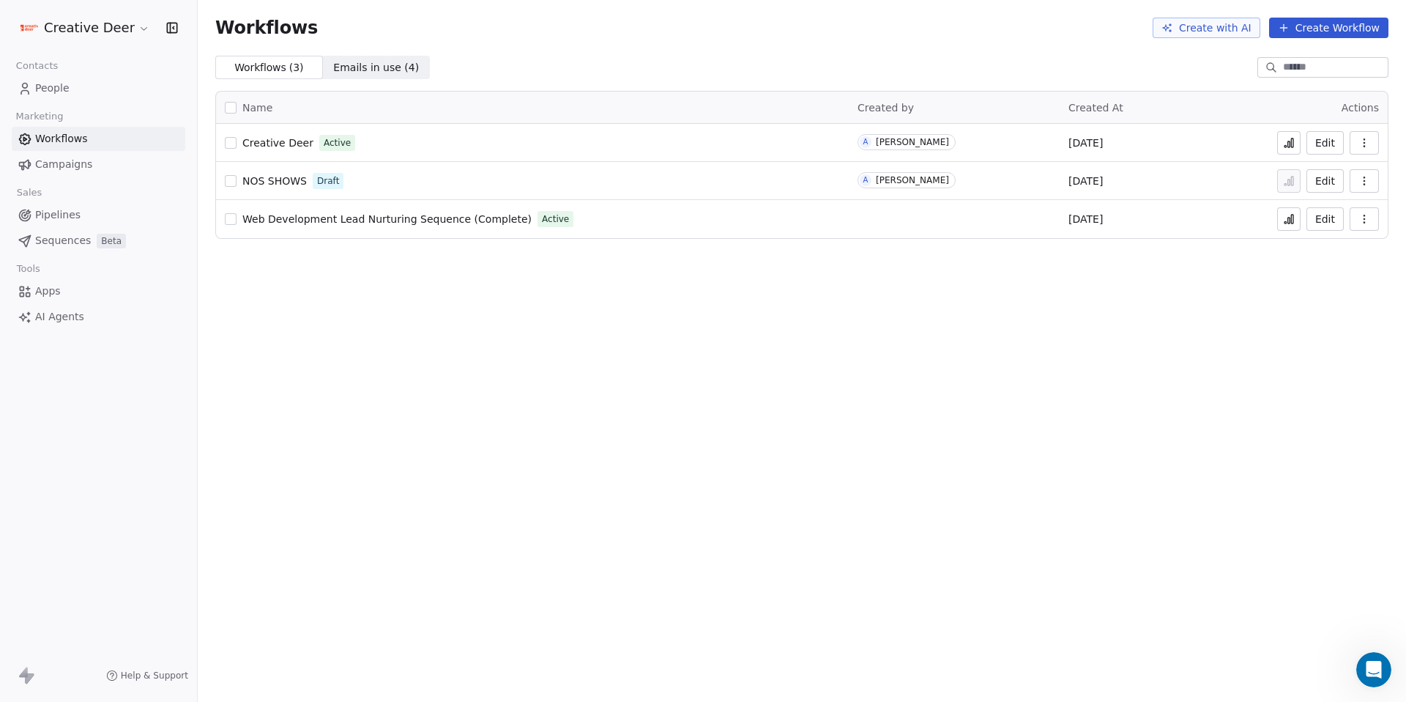
click at [1312, 146] on button "Edit" at bounding box center [1325, 142] width 37 height 23
click at [67, 92] on span "People" at bounding box center [52, 88] width 34 height 15
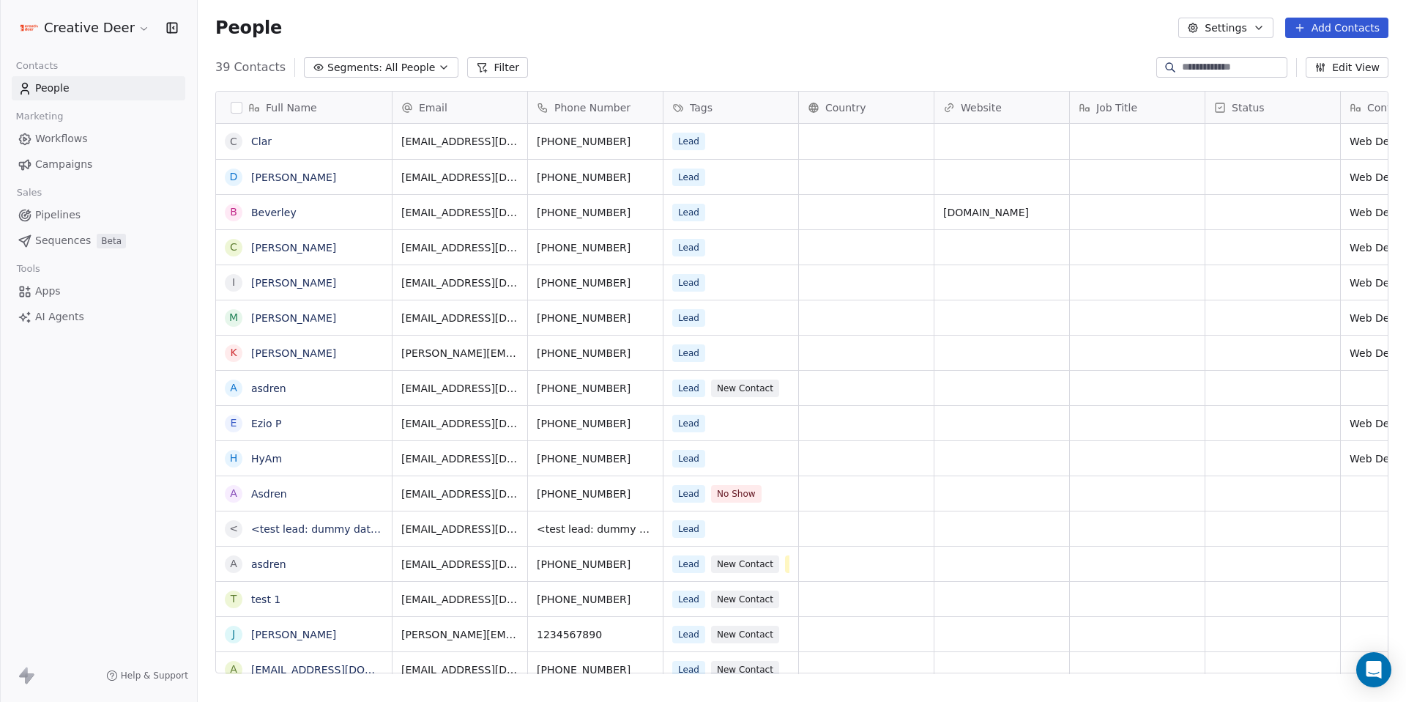
scroll to position [606, 1198]
click at [783, 390] on div "Lead New Contact" at bounding box center [740, 388] width 152 height 34
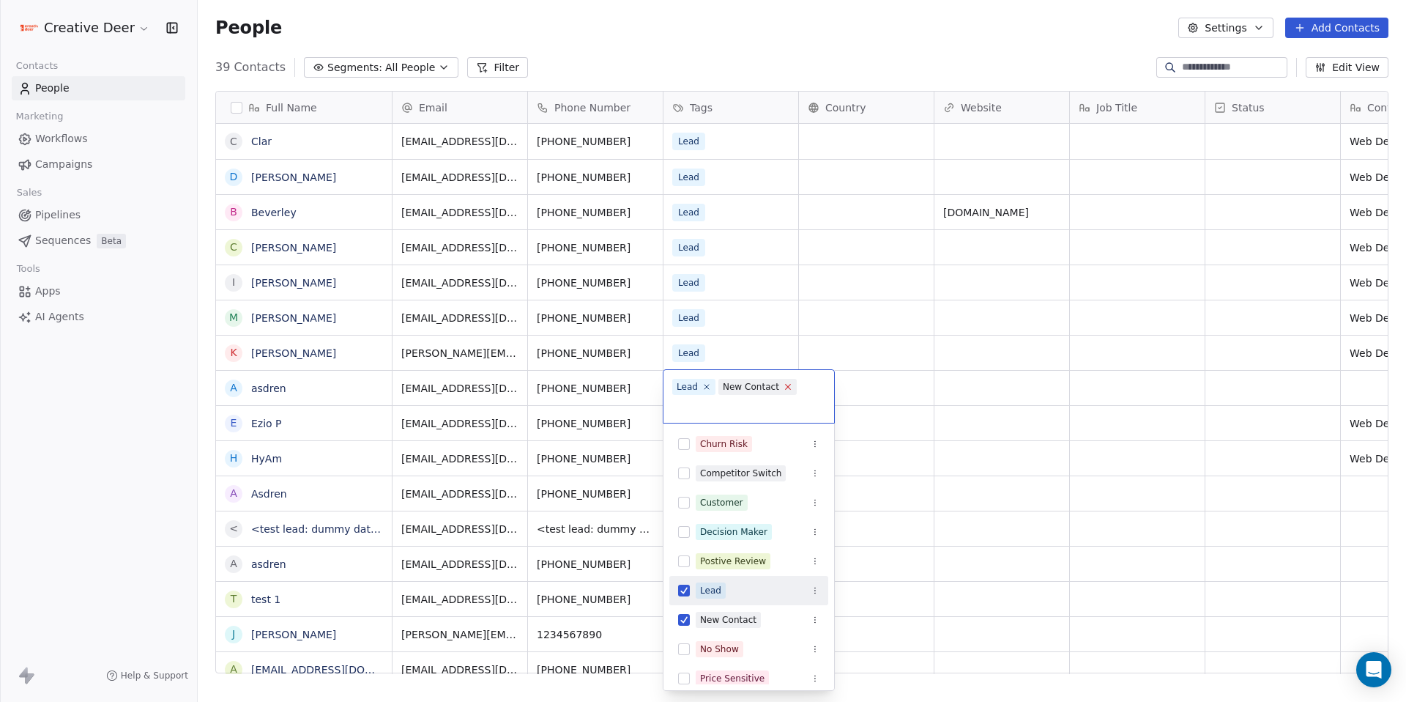
click at [783, 390] on icon at bounding box center [788, 387] width 10 height 10
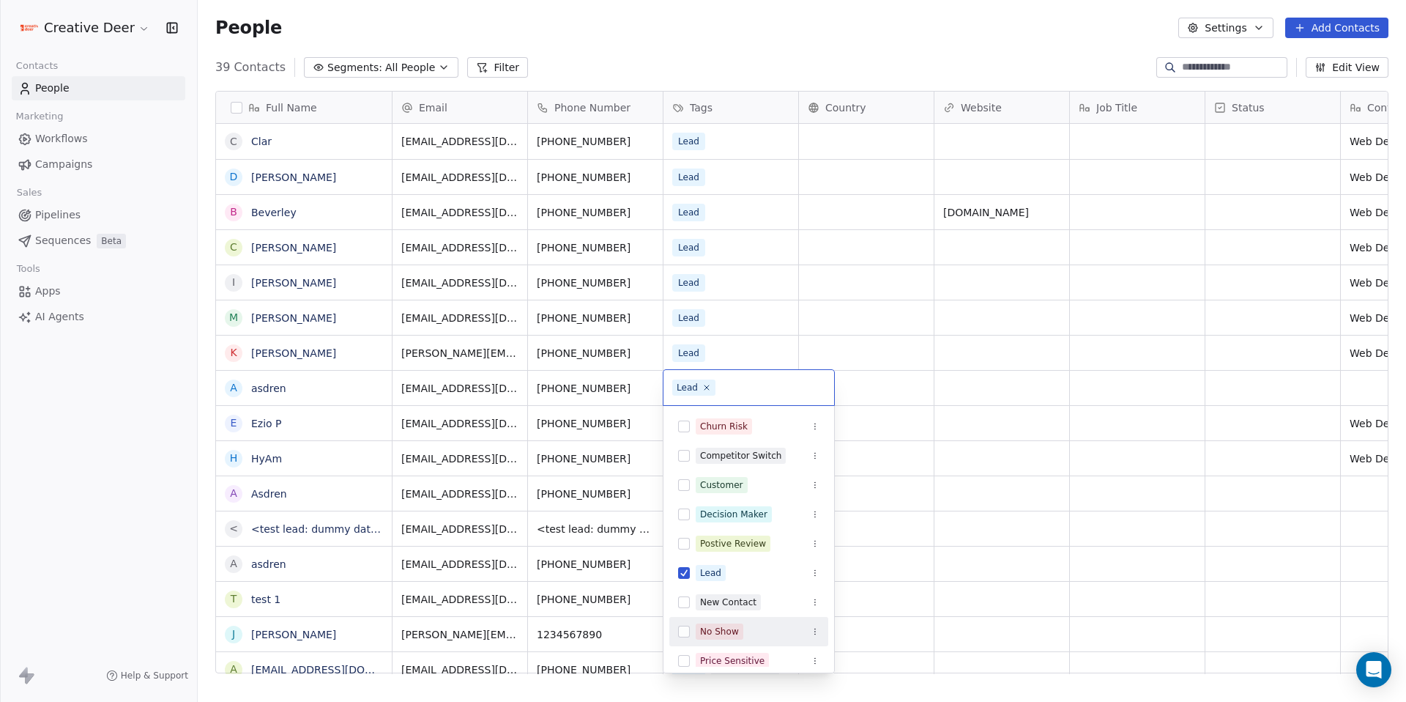
click at [733, 636] on div "No Show" at bounding box center [719, 631] width 39 height 13
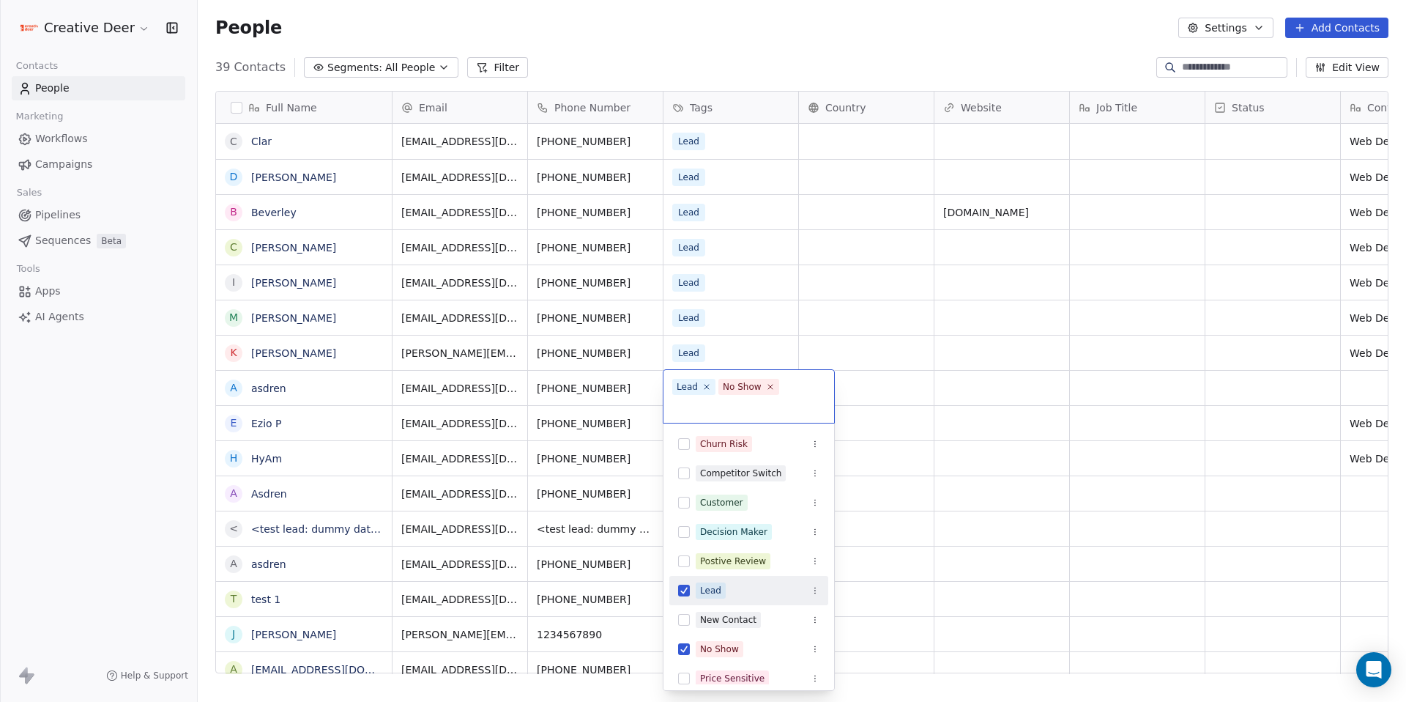
click at [73, 136] on html "Creative Deer Contacts People Marketing Workflows Campaigns Sales Pipelines Seq…" at bounding box center [703, 351] width 1406 height 702
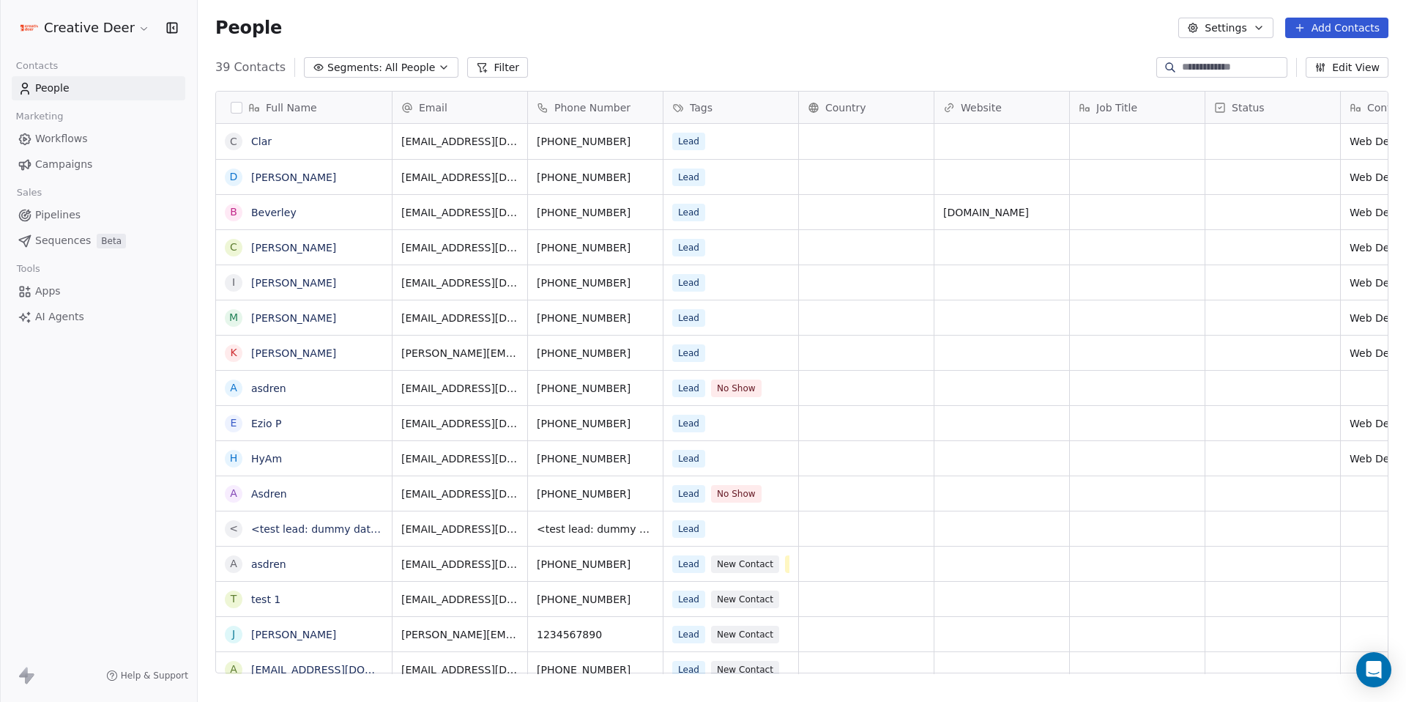
click at [73, 136] on span "Workflows" at bounding box center [61, 138] width 53 height 15
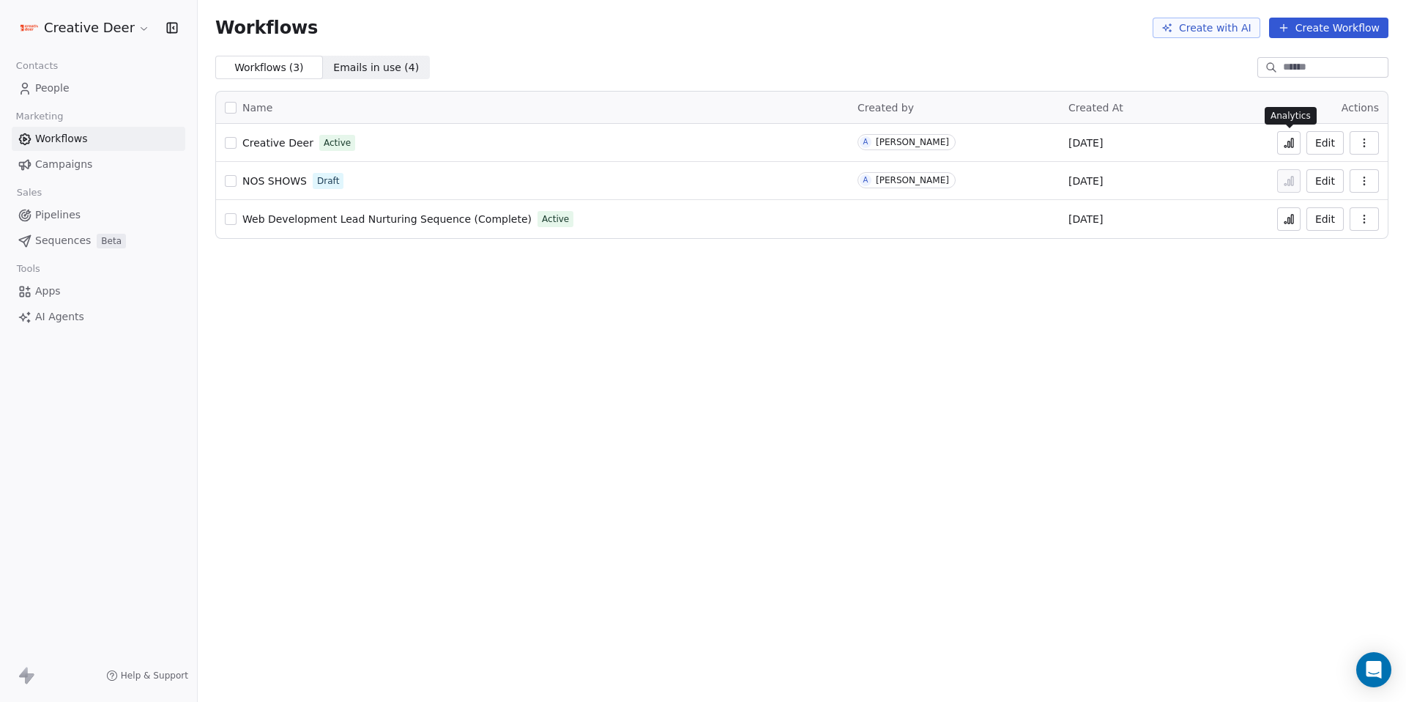
click at [1297, 138] on button at bounding box center [1288, 142] width 23 height 23
click at [1366, 140] on icon "button" at bounding box center [1365, 143] width 12 height 12
click at [1330, 245] on span "Delete" at bounding box center [1320, 248] width 34 height 15
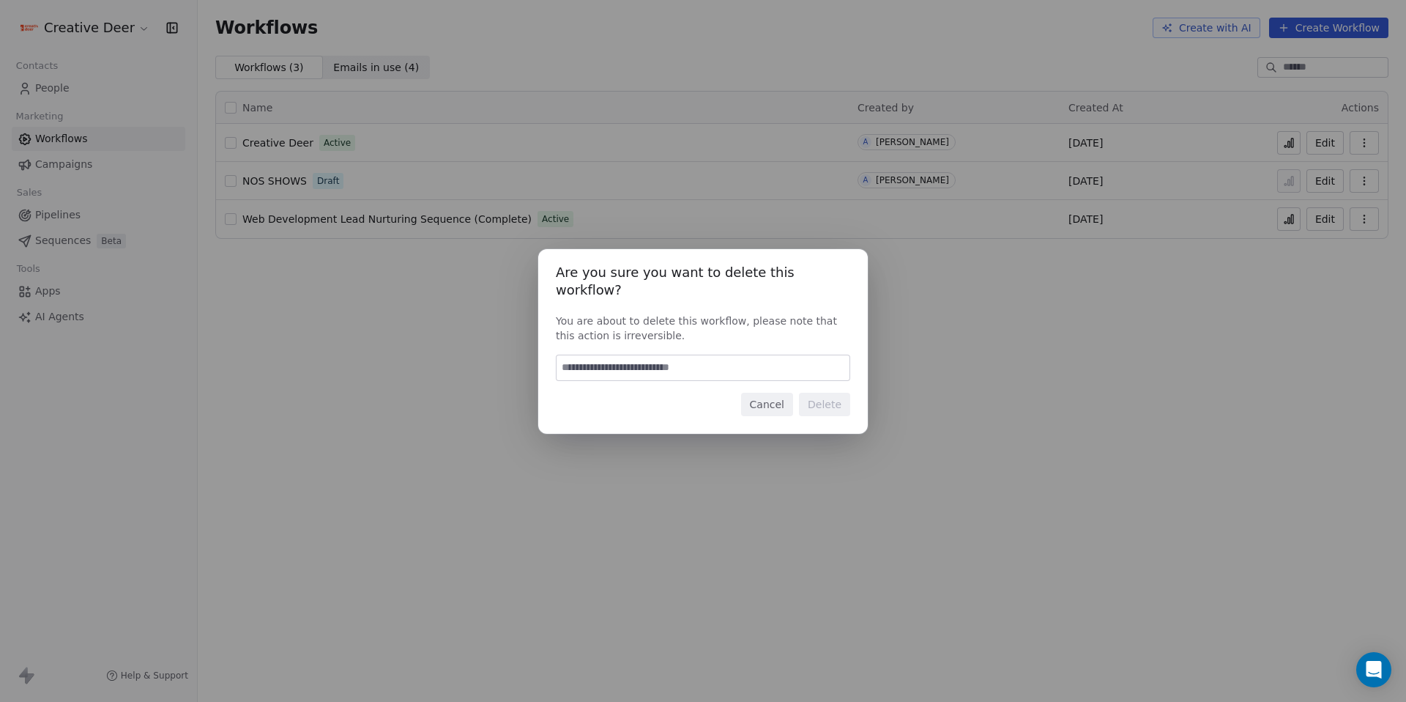
click at [735, 360] on input at bounding box center [703, 367] width 293 height 25
type input "*"
click at [708, 355] on input "******" at bounding box center [703, 367] width 293 height 25
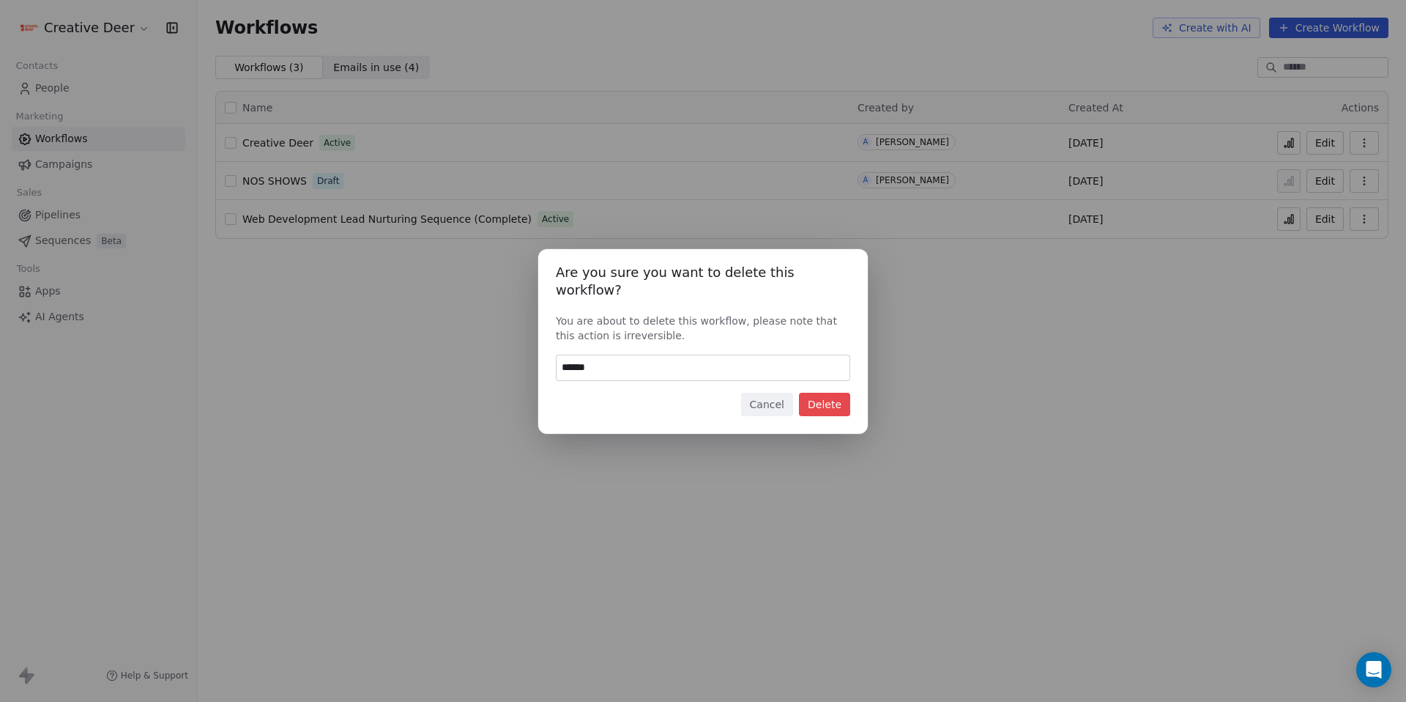
type input "******"
click at [842, 407] on div "Are you sure you want to delete this workflow? You are about to delete this wor…" at bounding box center [703, 341] width 330 height 185
click at [842, 402] on button "Delete" at bounding box center [824, 404] width 51 height 23
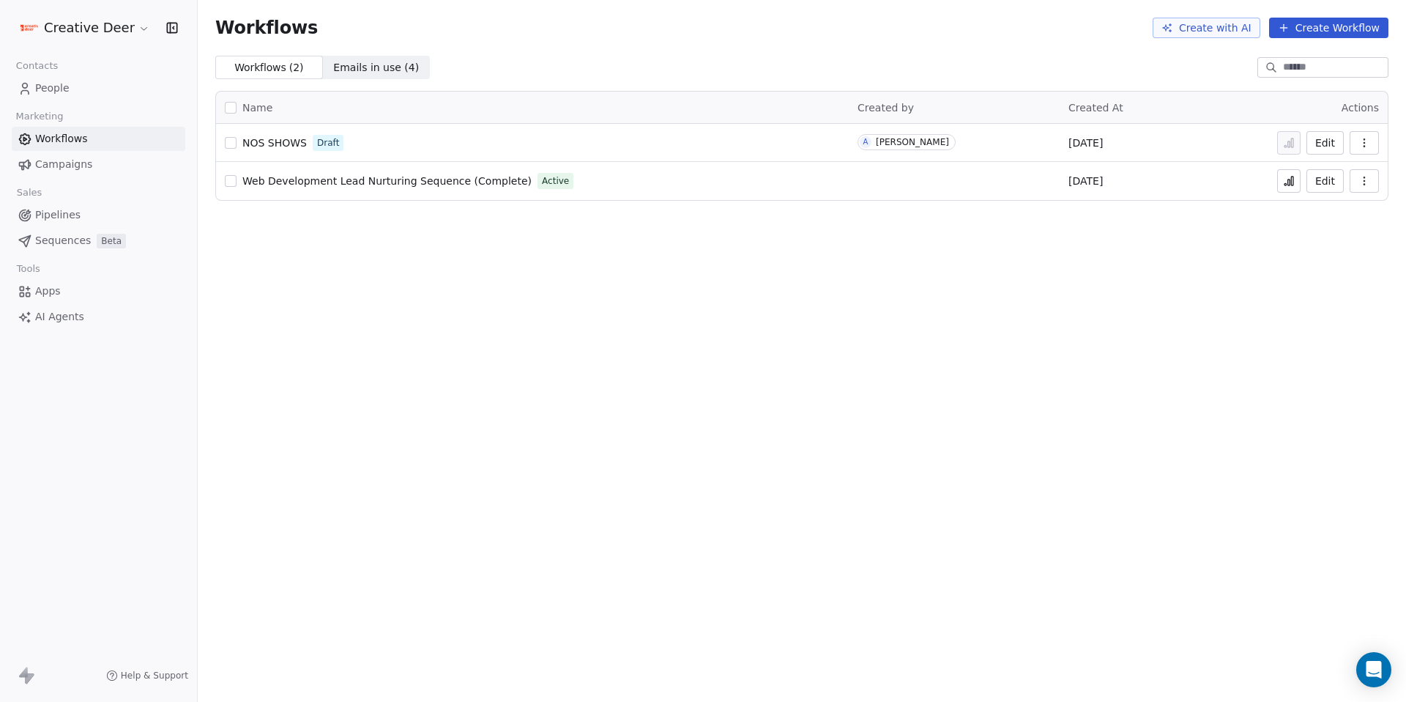
click at [1365, 35] on button "Create Workflow" at bounding box center [1328, 28] width 119 height 21
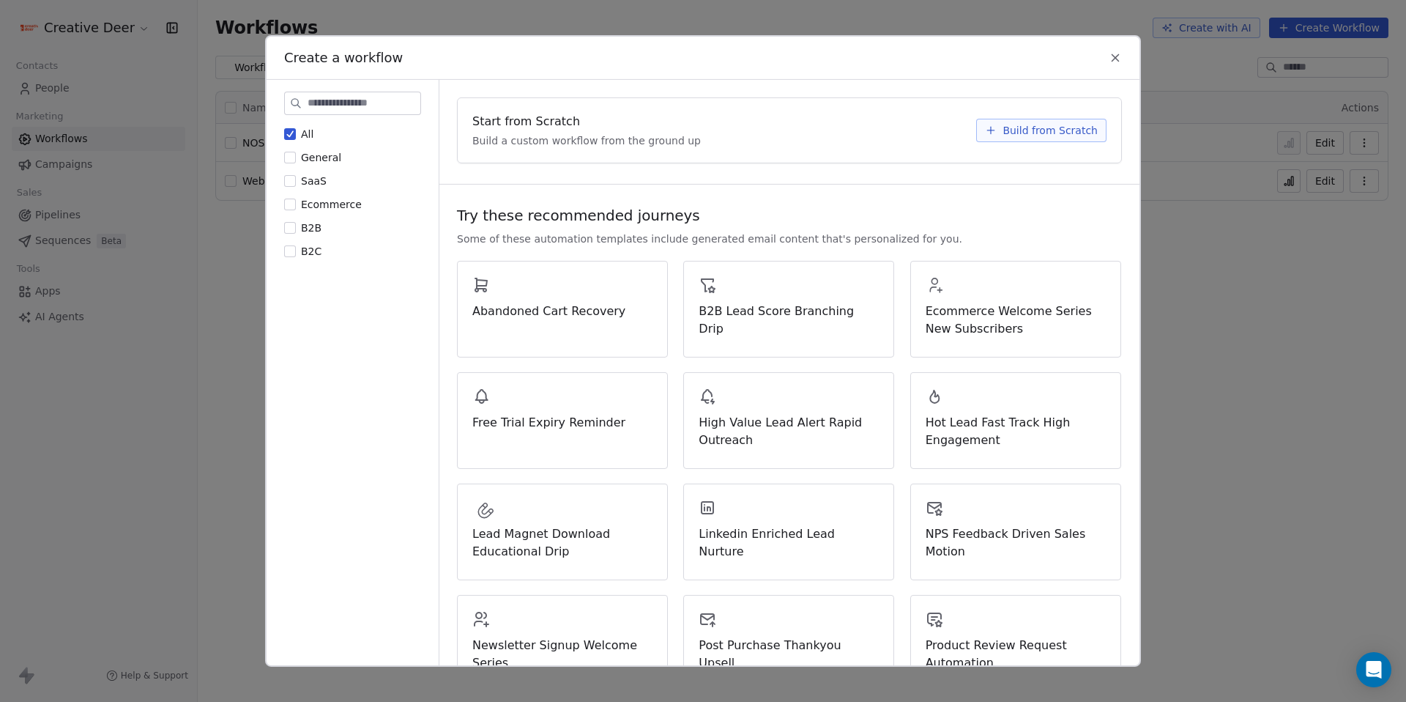
click at [1016, 130] on span "Build from Scratch" at bounding box center [1050, 130] width 95 height 15
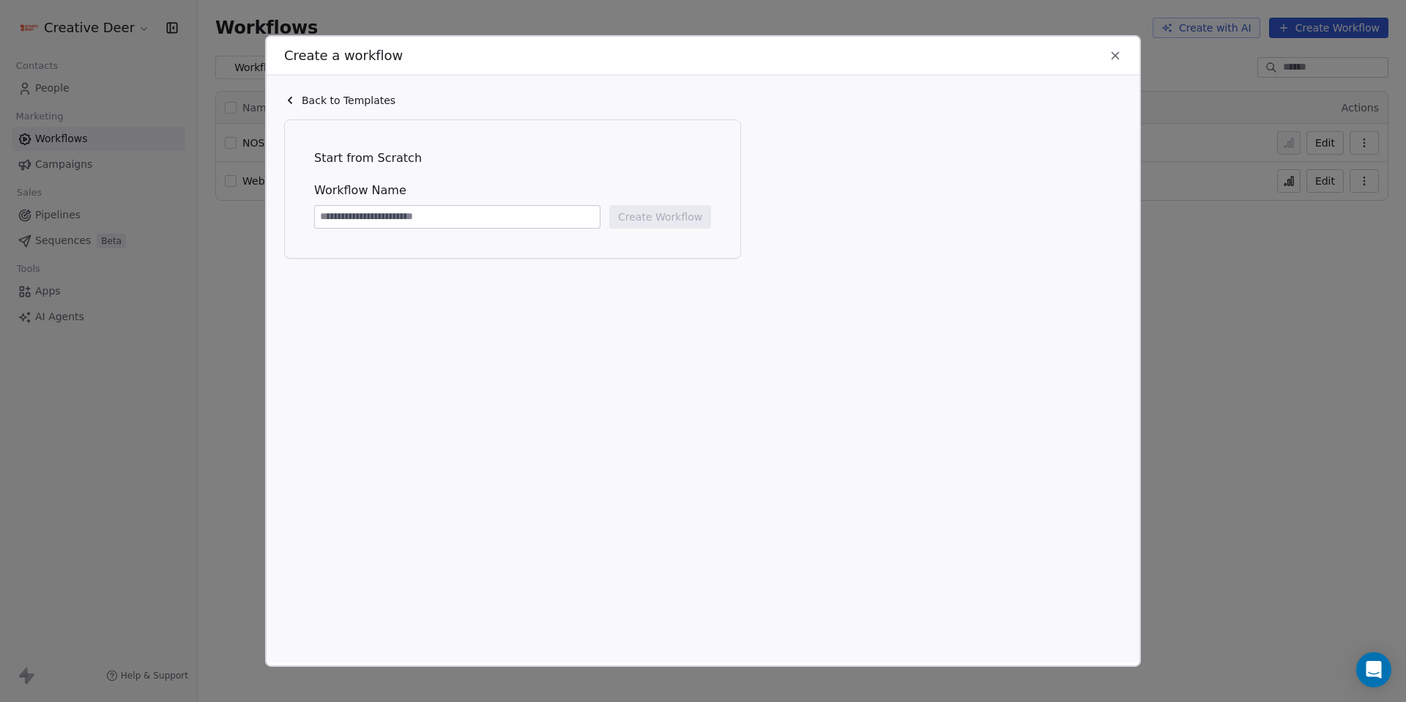
click at [495, 215] on input at bounding box center [457, 217] width 285 height 22
type input "**********"
click at [661, 223] on button "Create Workflow" at bounding box center [660, 216] width 102 height 23
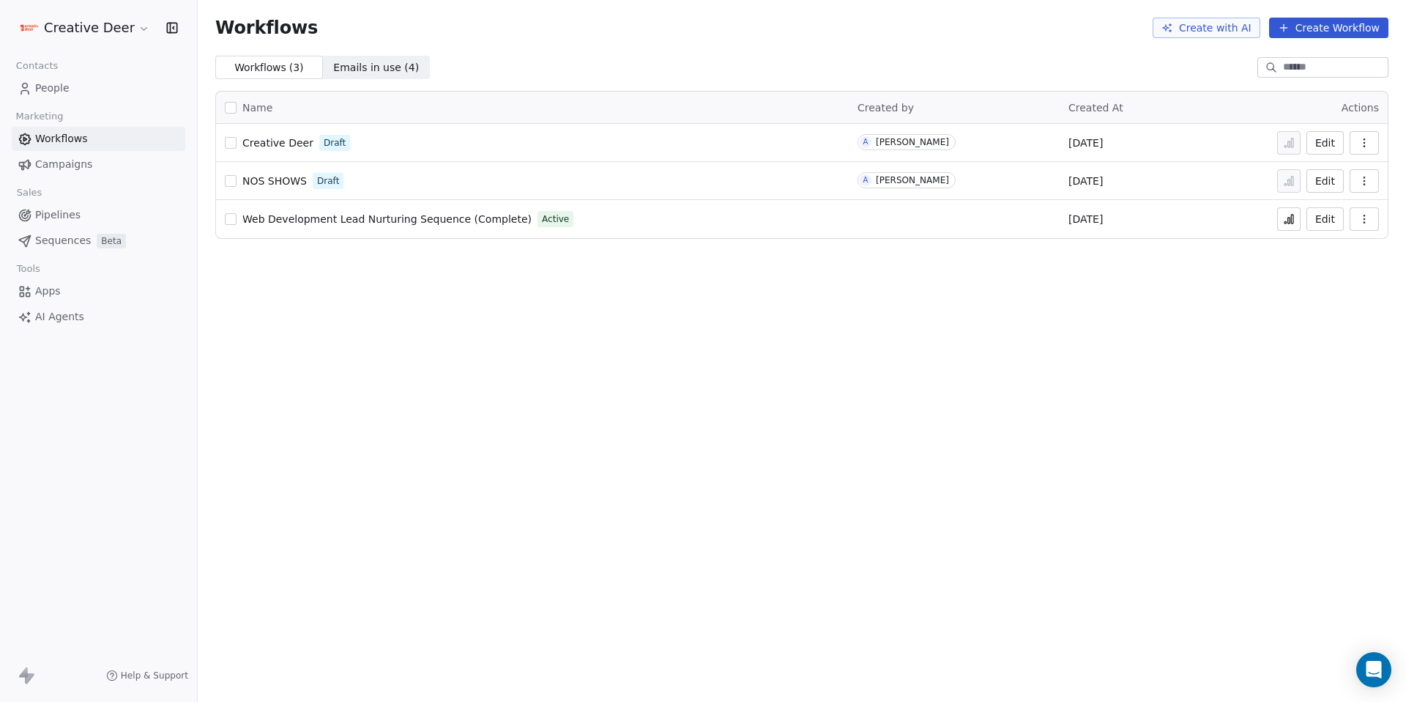
click at [50, 95] on span "People" at bounding box center [52, 88] width 34 height 15
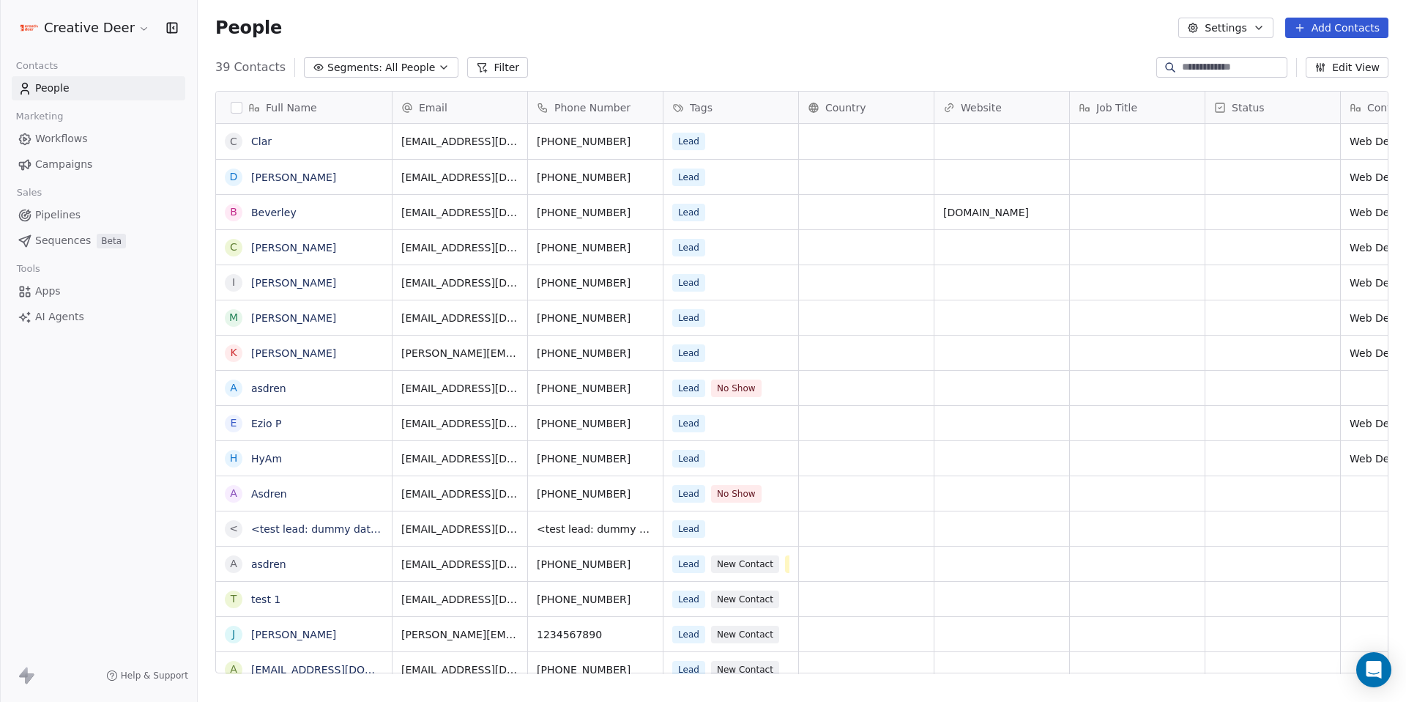
scroll to position [606, 1198]
click at [760, 387] on div "Lead No Show" at bounding box center [717, 388] width 89 height 18
click at [761, 387] on div "Lead No Show" at bounding box center [717, 388] width 89 height 18
click at [760, 387] on div "Lead No Show" at bounding box center [717, 388] width 89 height 18
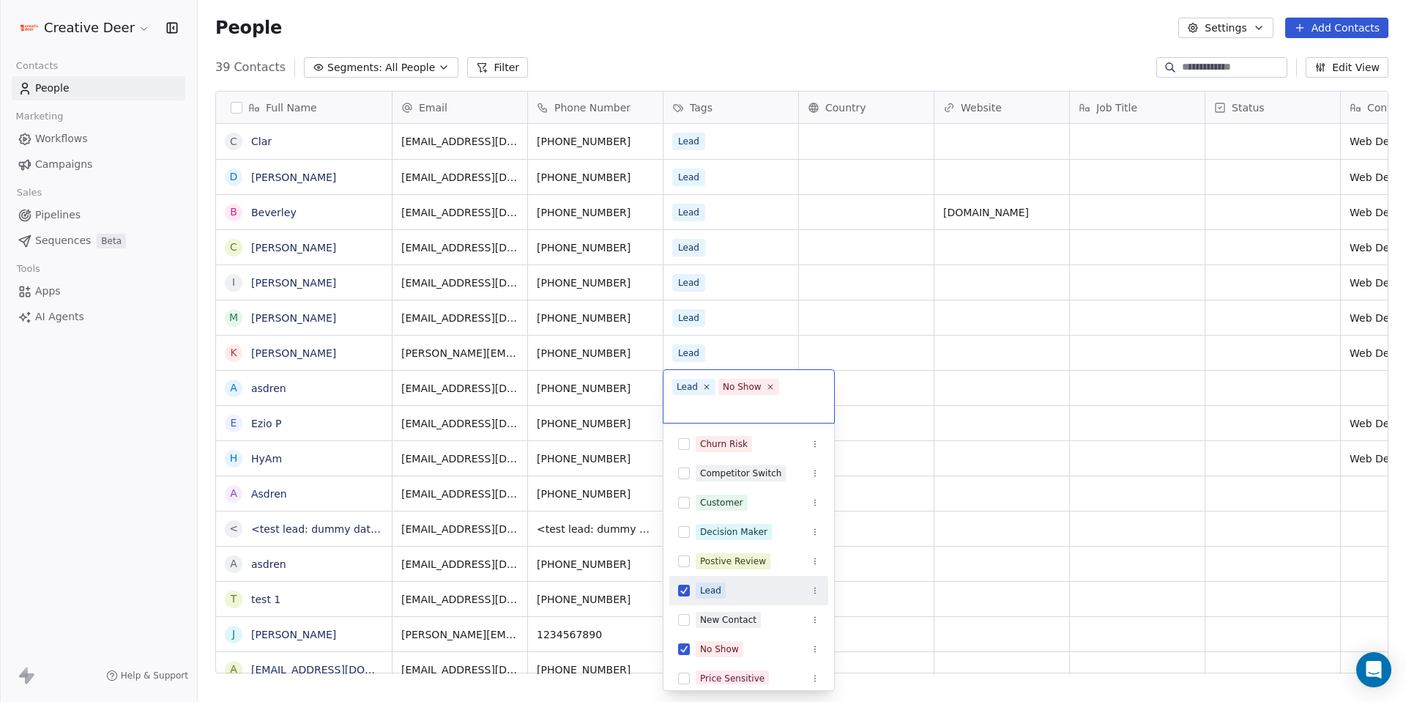
click at [760, 387] on span "No Show" at bounding box center [749, 387] width 61 height 16
click at [746, 530] on div "Decision Maker" at bounding box center [733, 531] width 67 height 13
click at [954, 400] on html "Creative Deer Contacts People Marketing Workflows Campaigns Sales Pipelines Seq…" at bounding box center [703, 351] width 1406 height 702
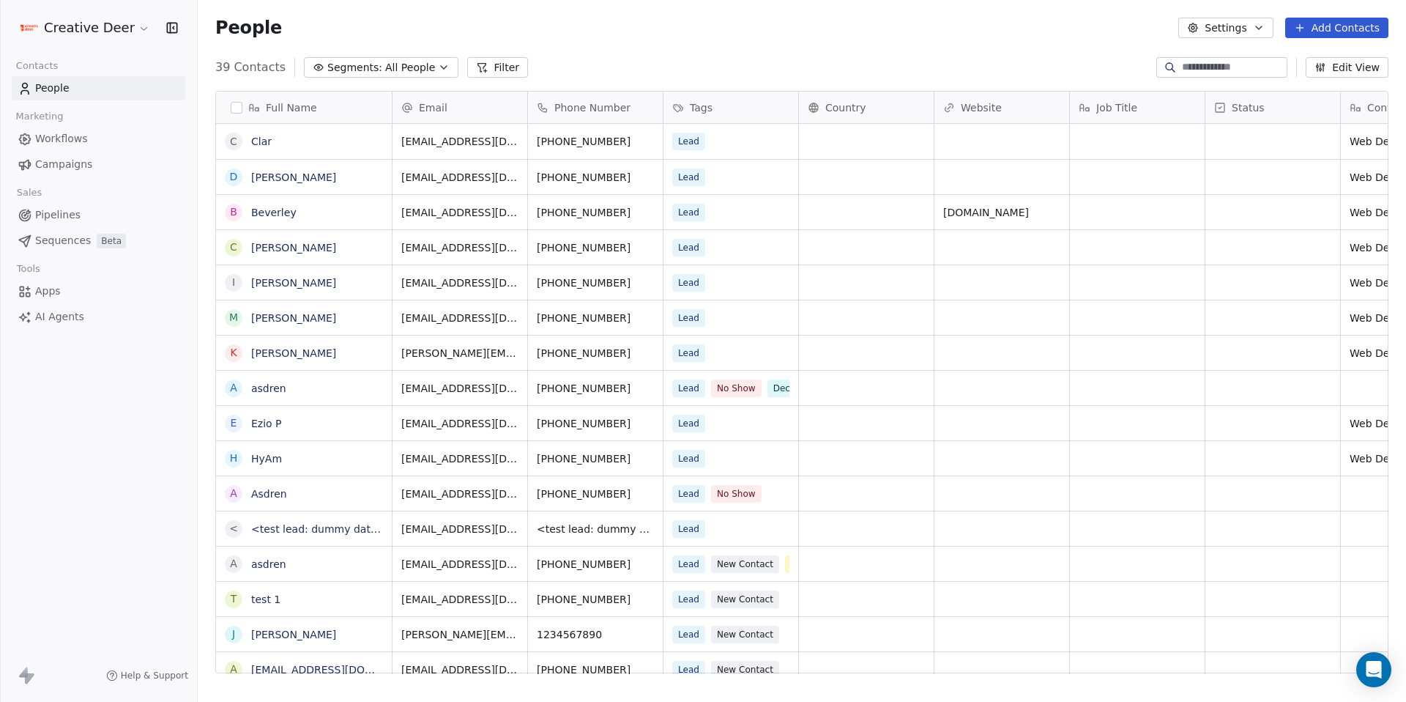
click at [73, 144] on span "Workflows" at bounding box center [61, 138] width 53 height 15
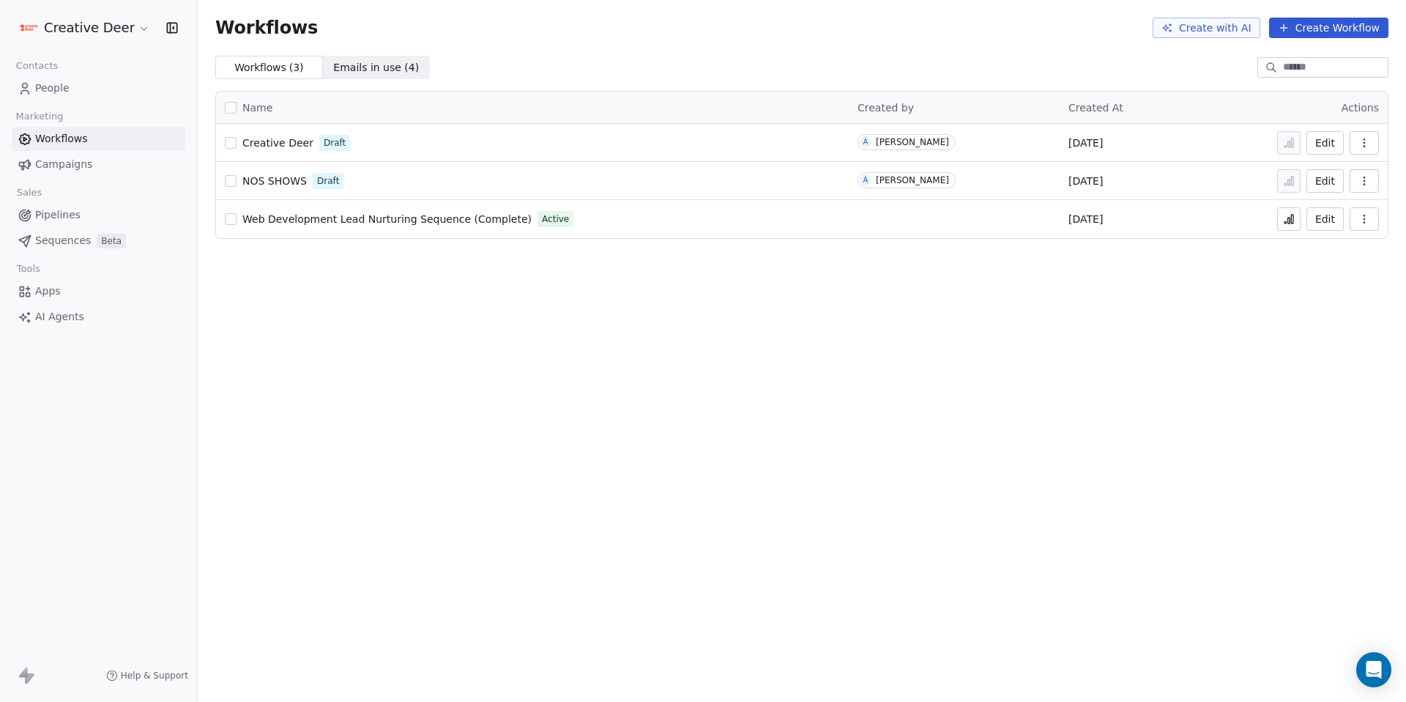
click at [1329, 136] on button "Edit" at bounding box center [1325, 142] width 37 height 23
click at [1282, 136] on button at bounding box center [1288, 142] width 23 height 23
click at [40, 86] on span "People" at bounding box center [52, 88] width 34 height 15
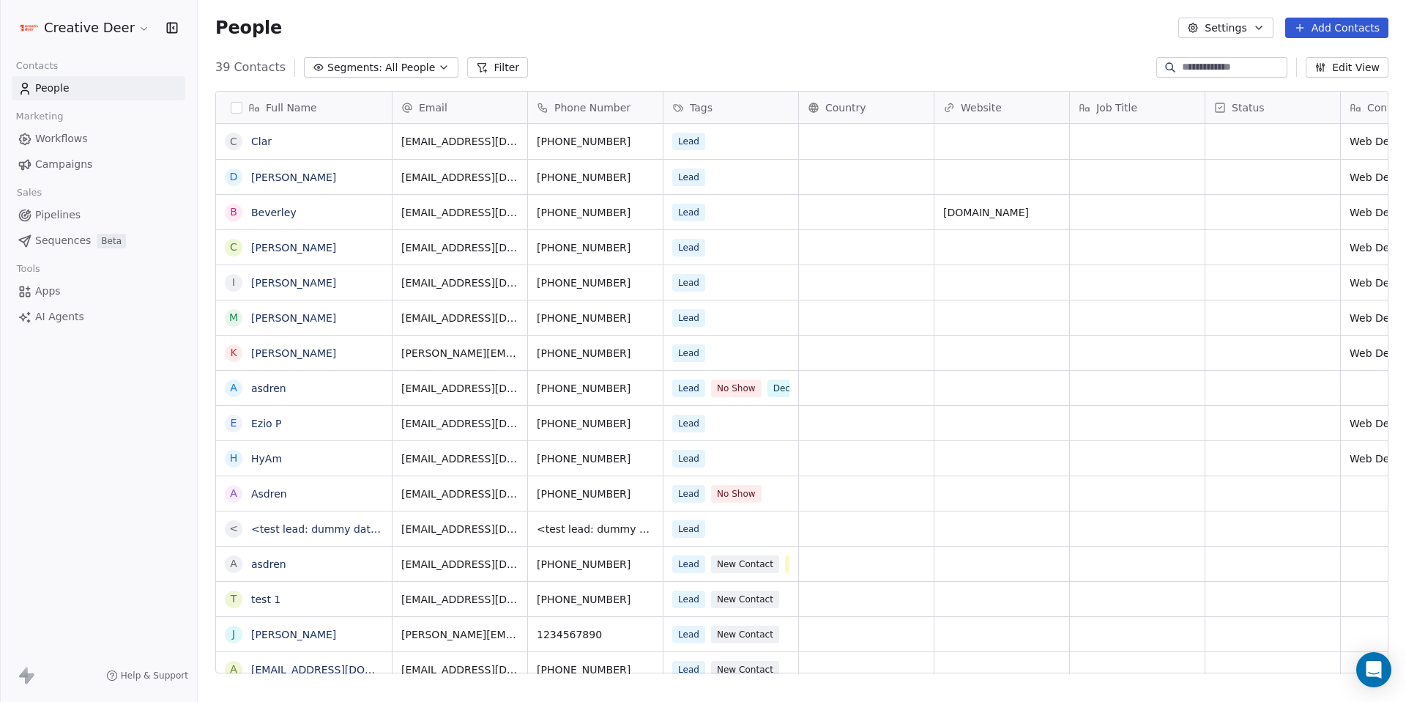
scroll to position [606, 1198]
click at [707, 555] on div "Lead New Contact VIP" at bounding box center [742, 564] width 138 height 18
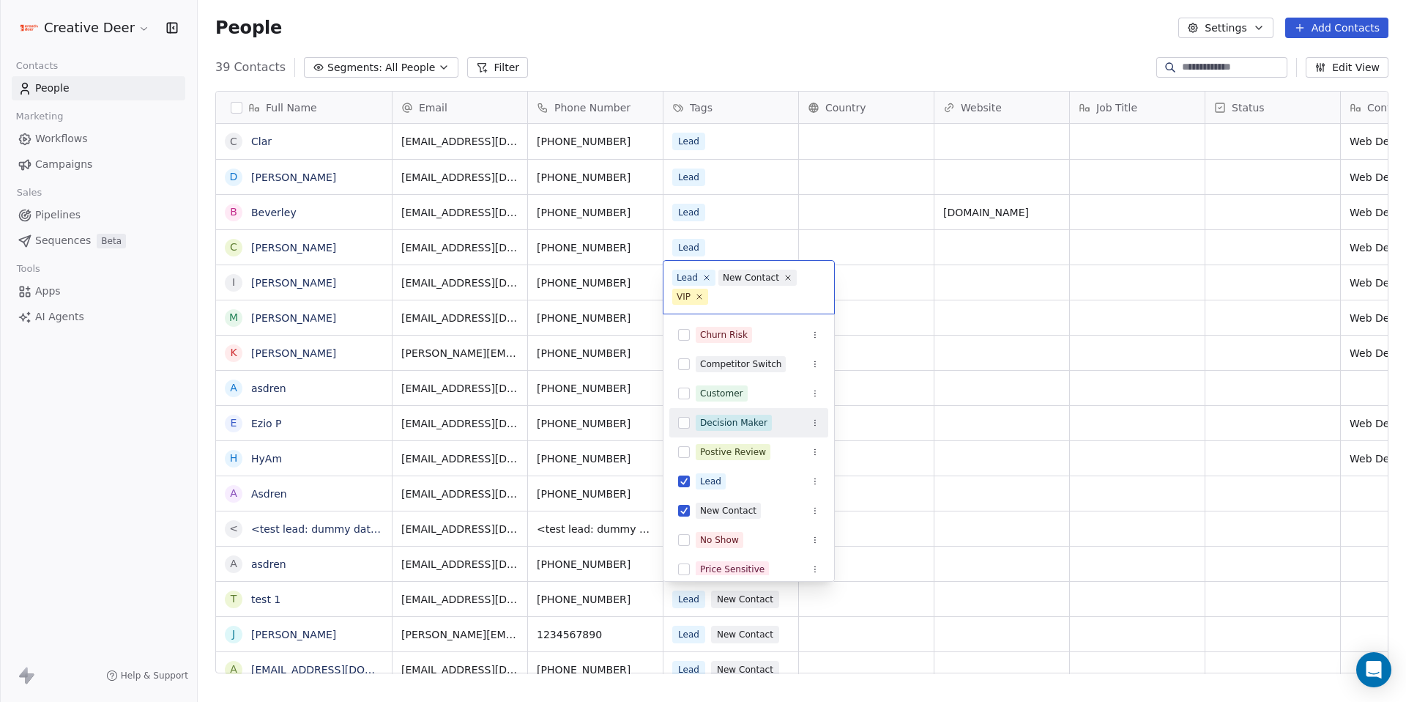
click at [716, 419] on div "Decision Maker" at bounding box center [733, 422] width 67 height 13
click at [1047, 380] on html "Creative Deer Contacts People Marketing Workflows Campaigns Sales Pipelines Seq…" at bounding box center [703, 351] width 1406 height 702
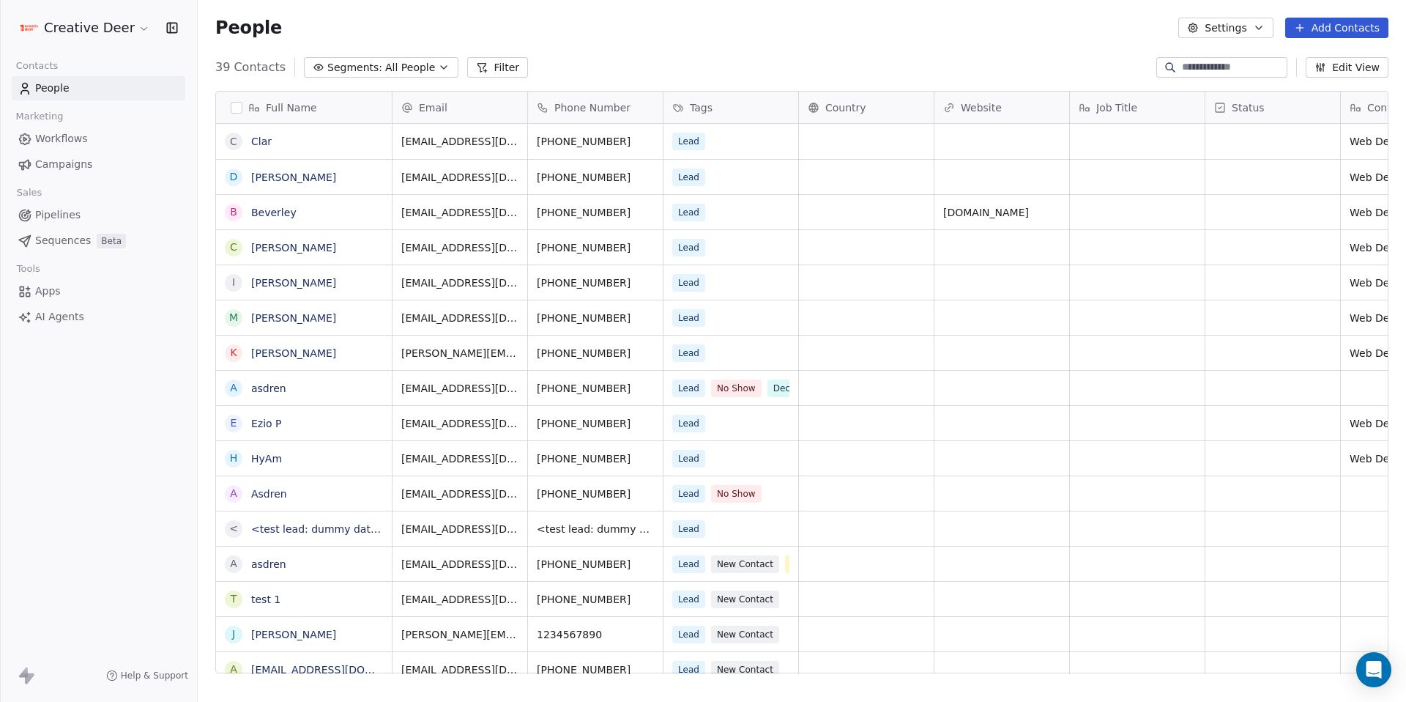
click at [62, 138] on span "Workflows" at bounding box center [61, 138] width 53 height 15
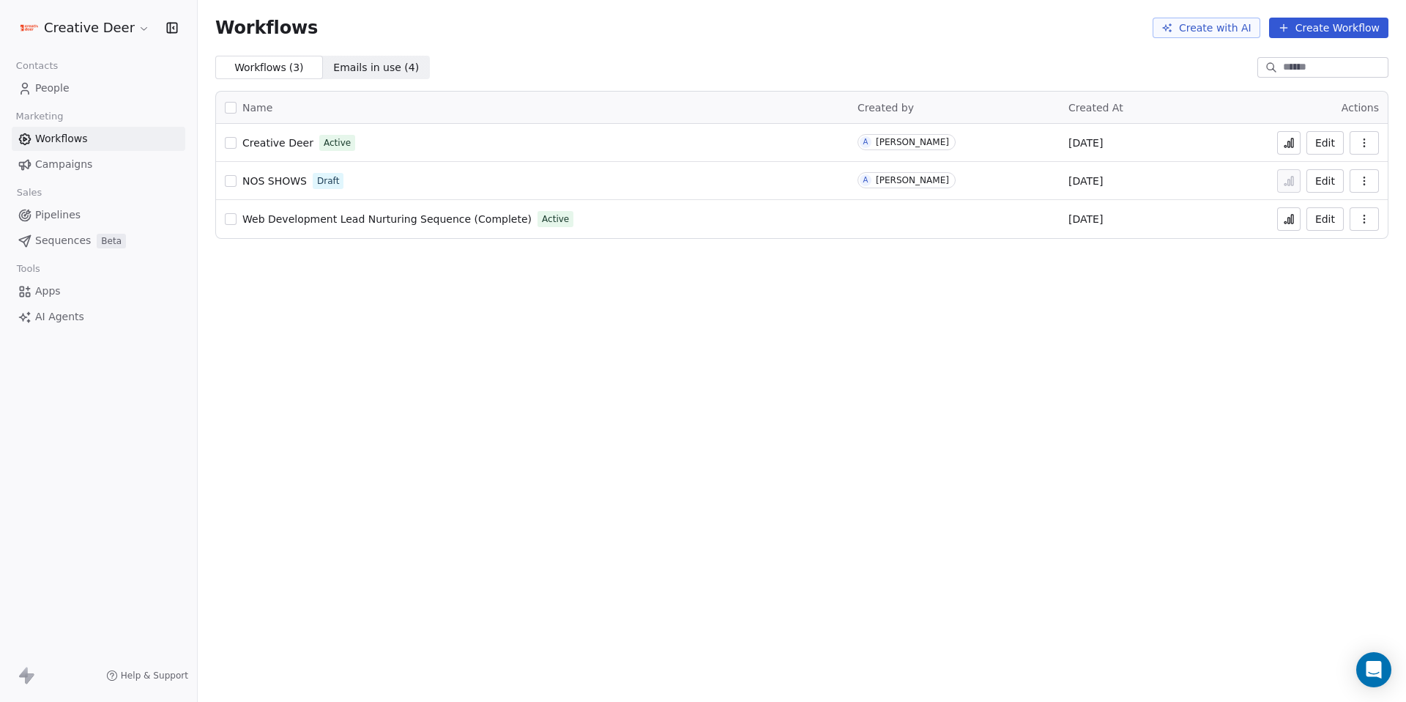
click at [1297, 148] on button at bounding box center [1288, 142] width 23 height 23
click at [39, 88] on span "People" at bounding box center [52, 88] width 34 height 15
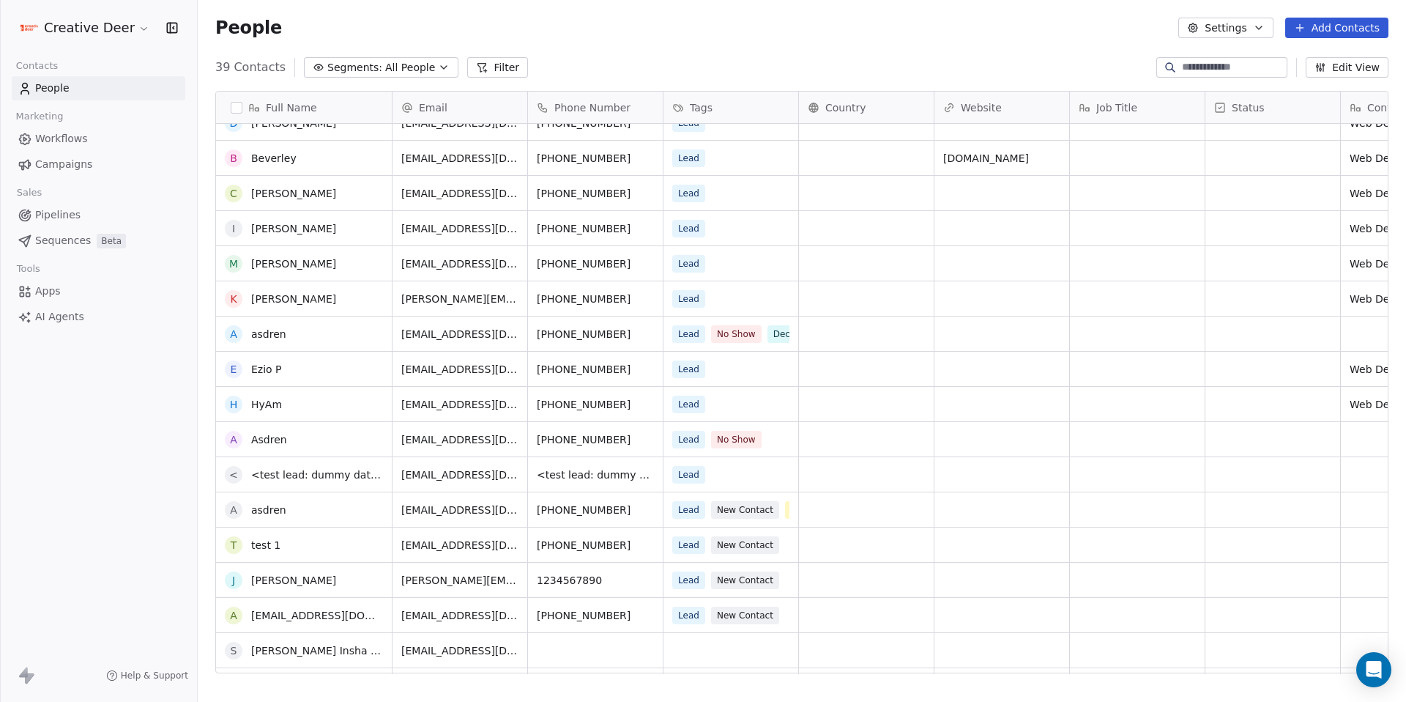
scroll to position [79, 0]
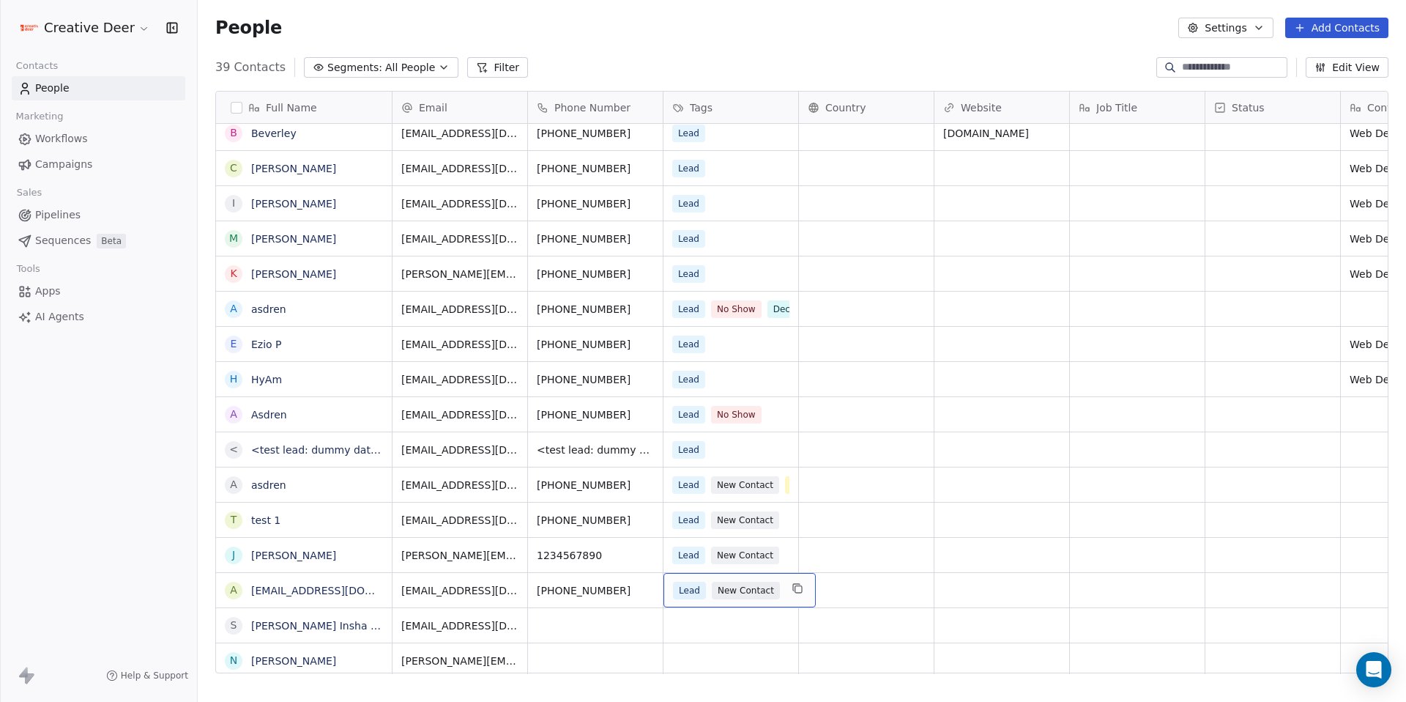
click at [779, 598] on div "Lead New Contact" at bounding box center [740, 590] width 152 height 34
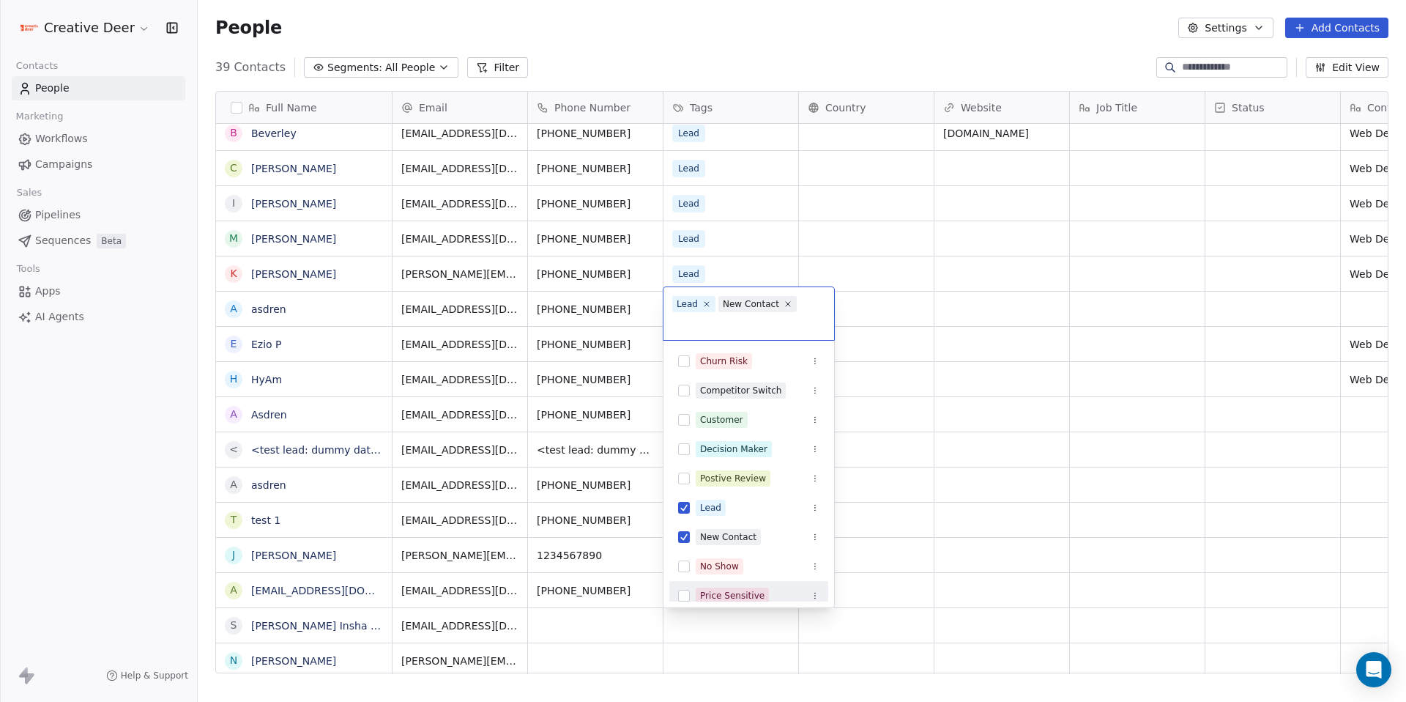
click at [779, 598] on div "Price Sensitive" at bounding box center [758, 595] width 124 height 16
click at [741, 443] on div "Decision Maker" at bounding box center [733, 448] width 67 height 13
click at [989, 446] on html "Creative Deer Contacts People Marketing Workflows Campaigns Sales Pipelines Seq…" at bounding box center [703, 351] width 1406 height 702
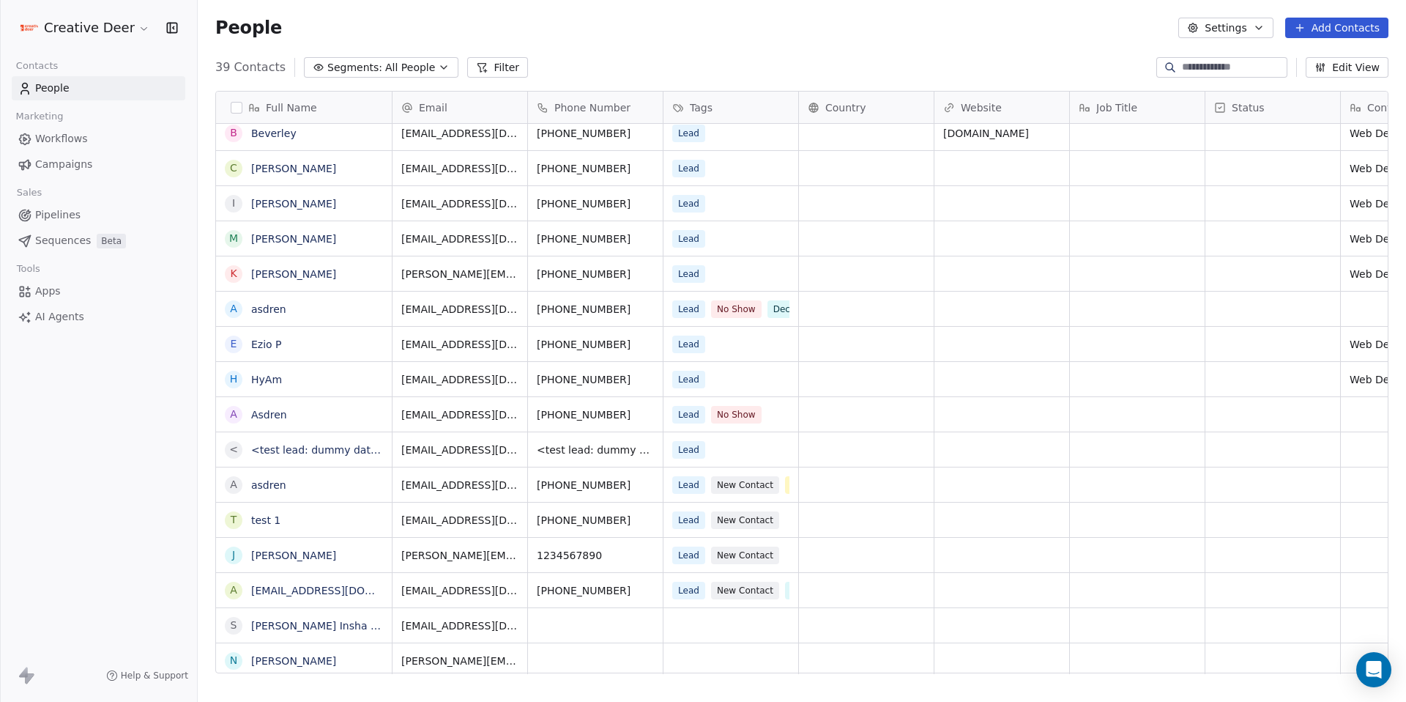
click at [36, 148] on link "Workflows" at bounding box center [99, 139] width 174 height 24
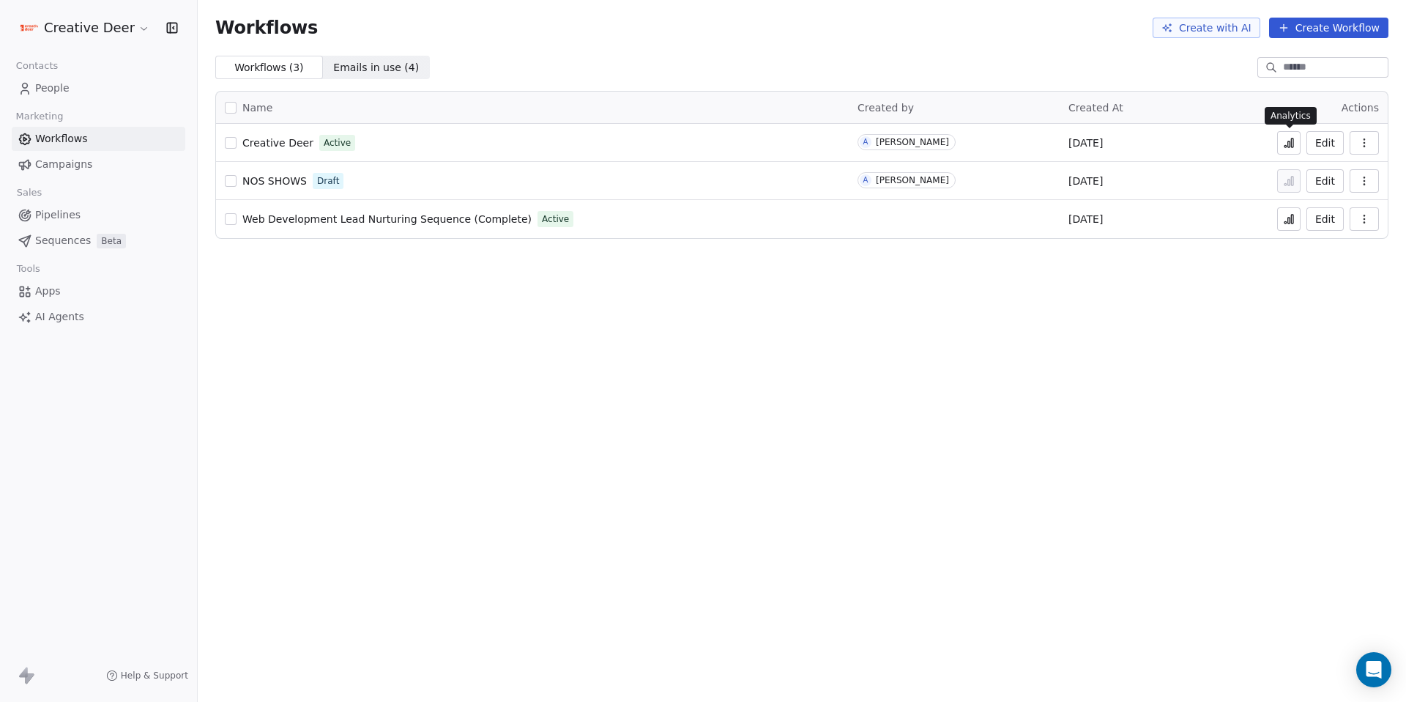
click at [1288, 151] on button at bounding box center [1288, 142] width 23 height 23
click at [264, 146] on span "Creative Deer" at bounding box center [277, 143] width 71 height 12
click at [1297, 144] on button at bounding box center [1288, 142] width 23 height 23
click at [1305, 181] on div "Edit" at bounding box center [1330, 181] width 100 height 21
click at [1335, 135] on button "Edit" at bounding box center [1325, 142] width 37 height 23
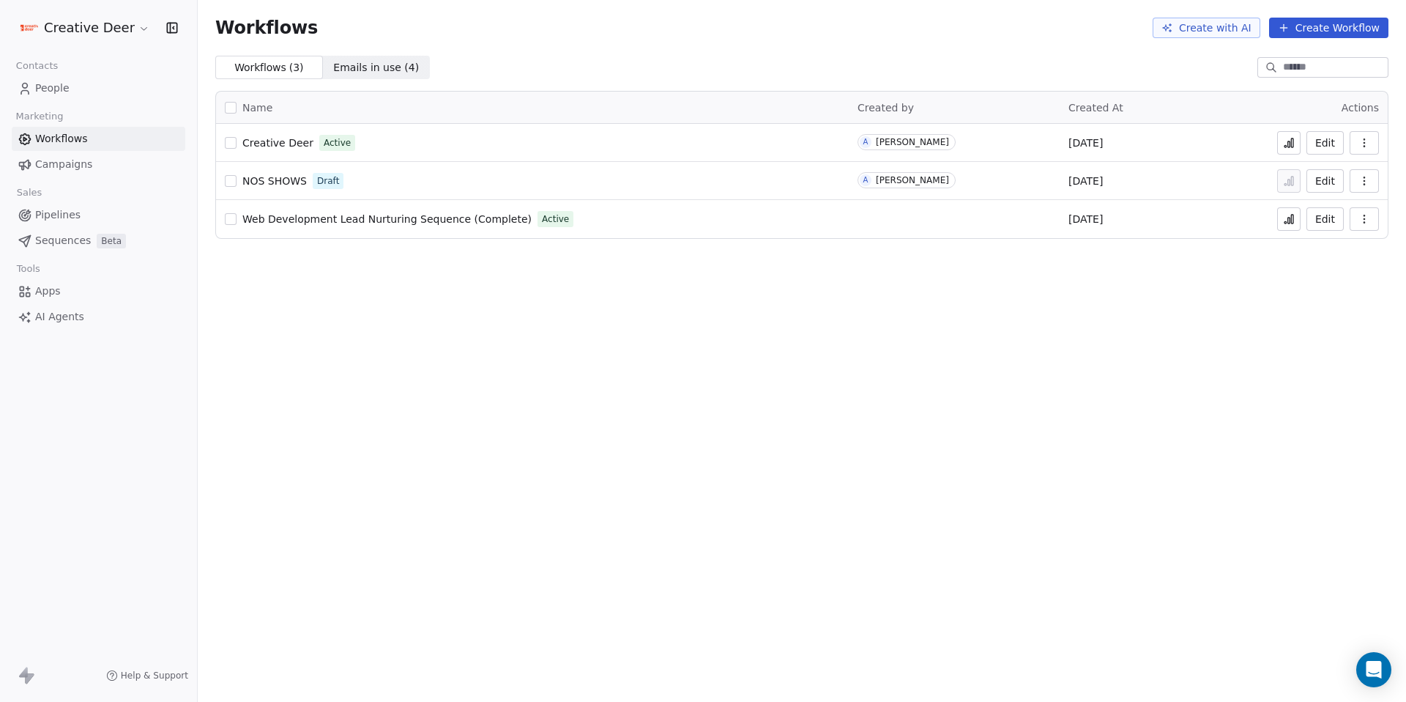
click at [67, 94] on span "People" at bounding box center [52, 88] width 34 height 15
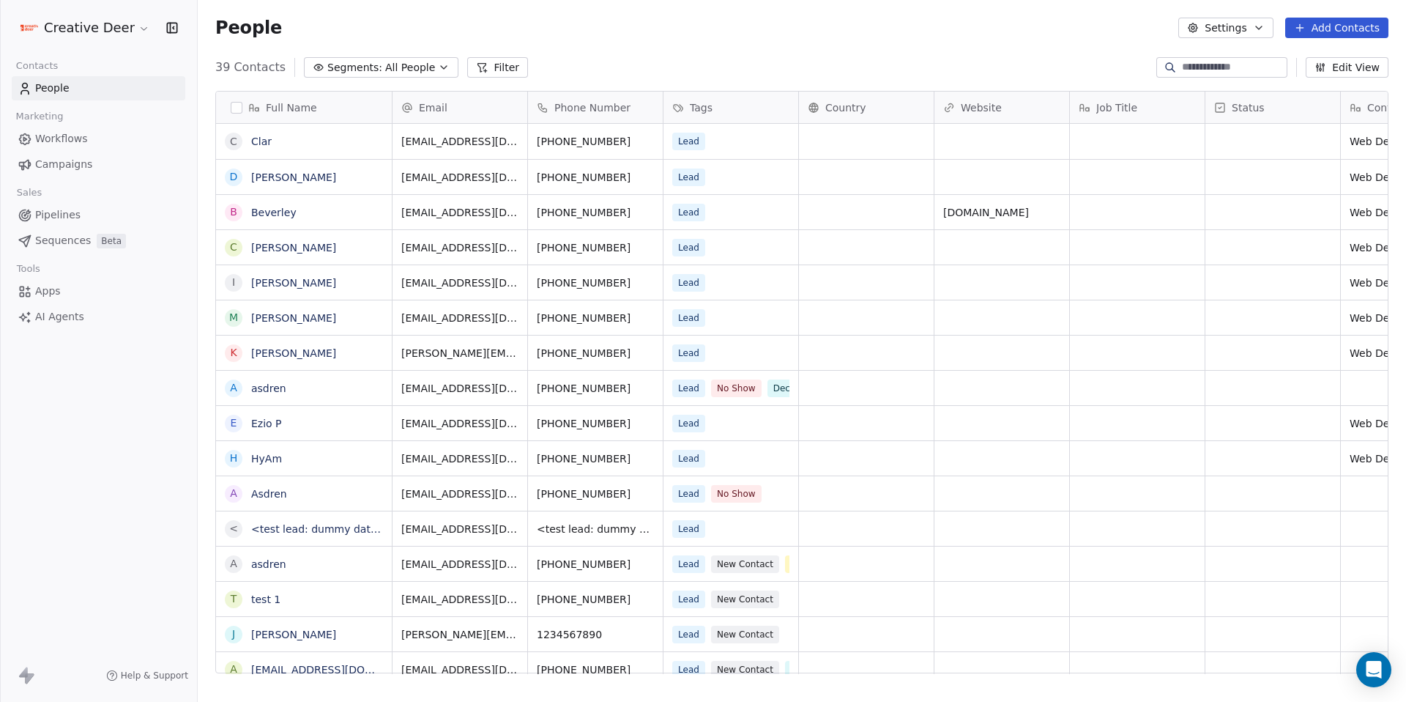
scroll to position [606, 1198]
click at [497, 70] on button "Filter" at bounding box center [497, 67] width 61 height 21
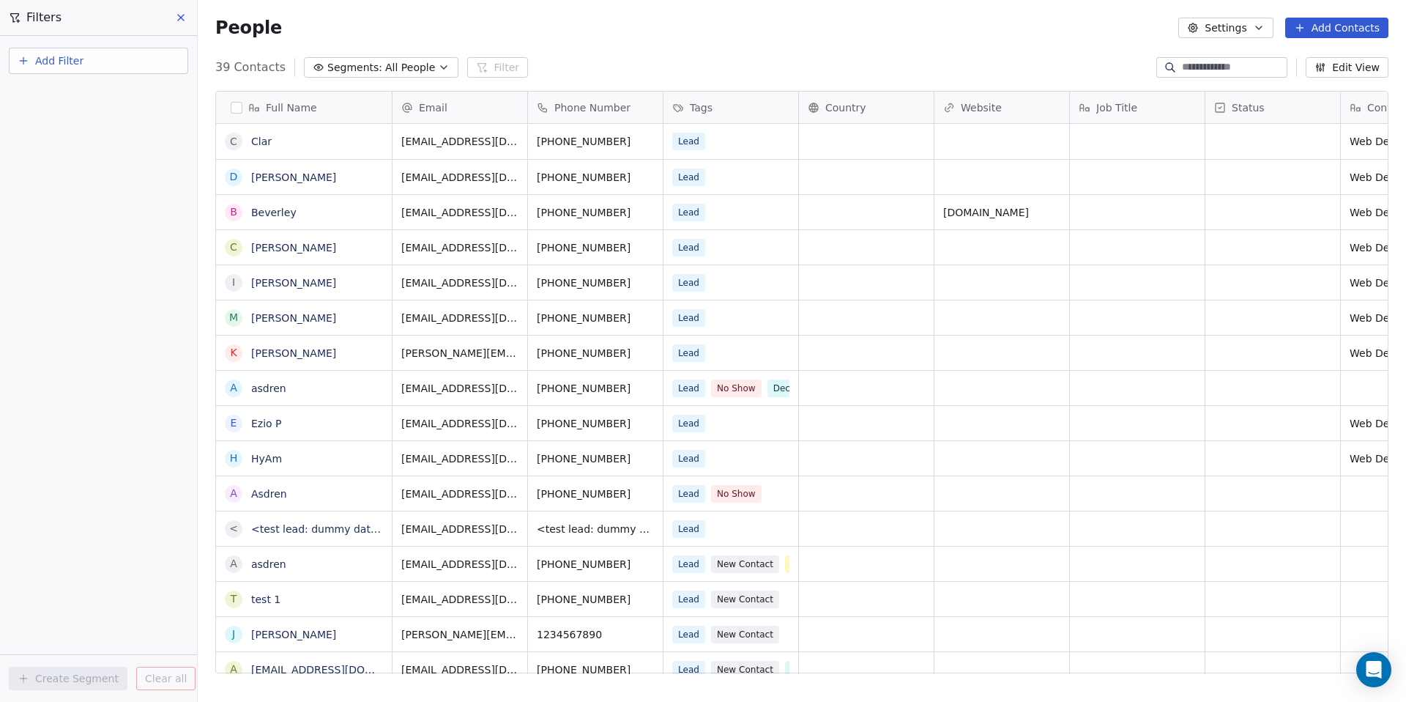
click at [142, 77] on div "Add Filter" at bounding box center [98, 64] width 179 height 32
click at [144, 73] on button "Add Filter" at bounding box center [98, 61] width 179 height 26
click at [127, 92] on div "Contact properties" at bounding box center [98, 95] width 149 height 15
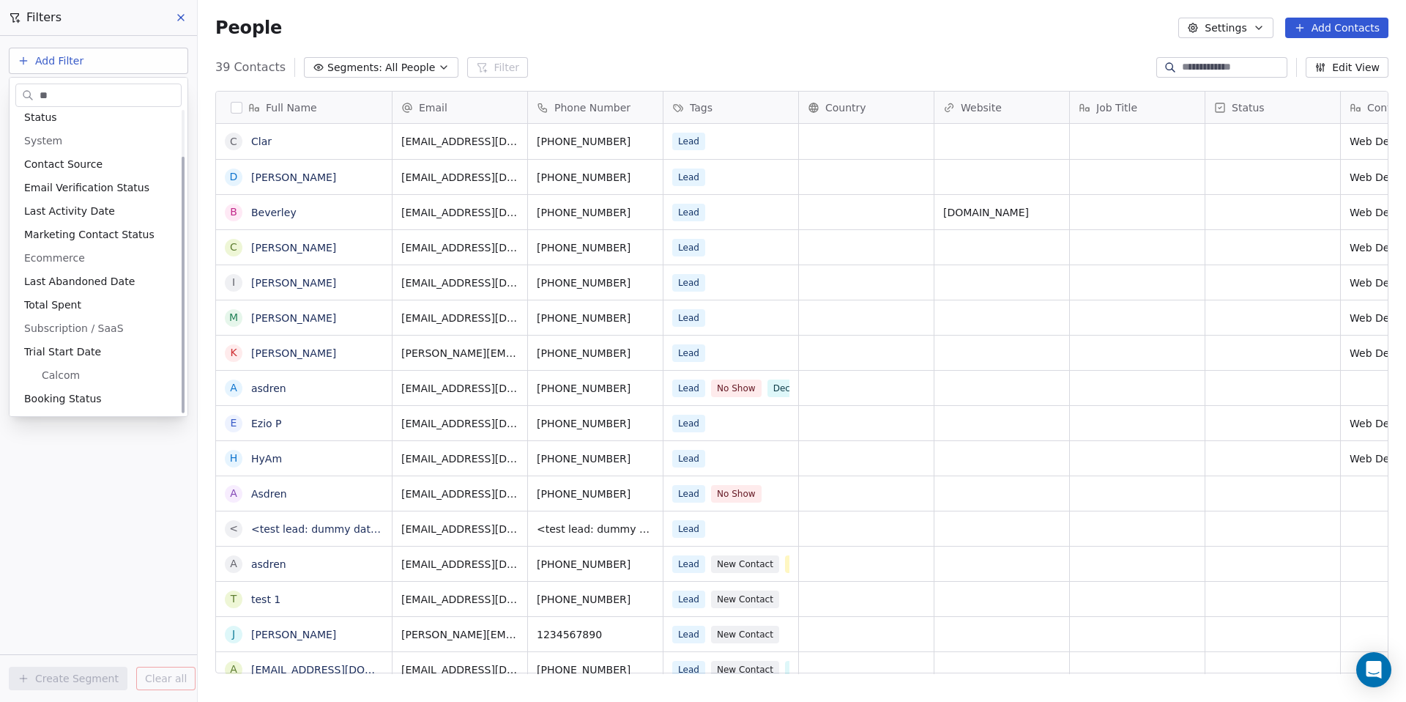
scroll to position [0, 0]
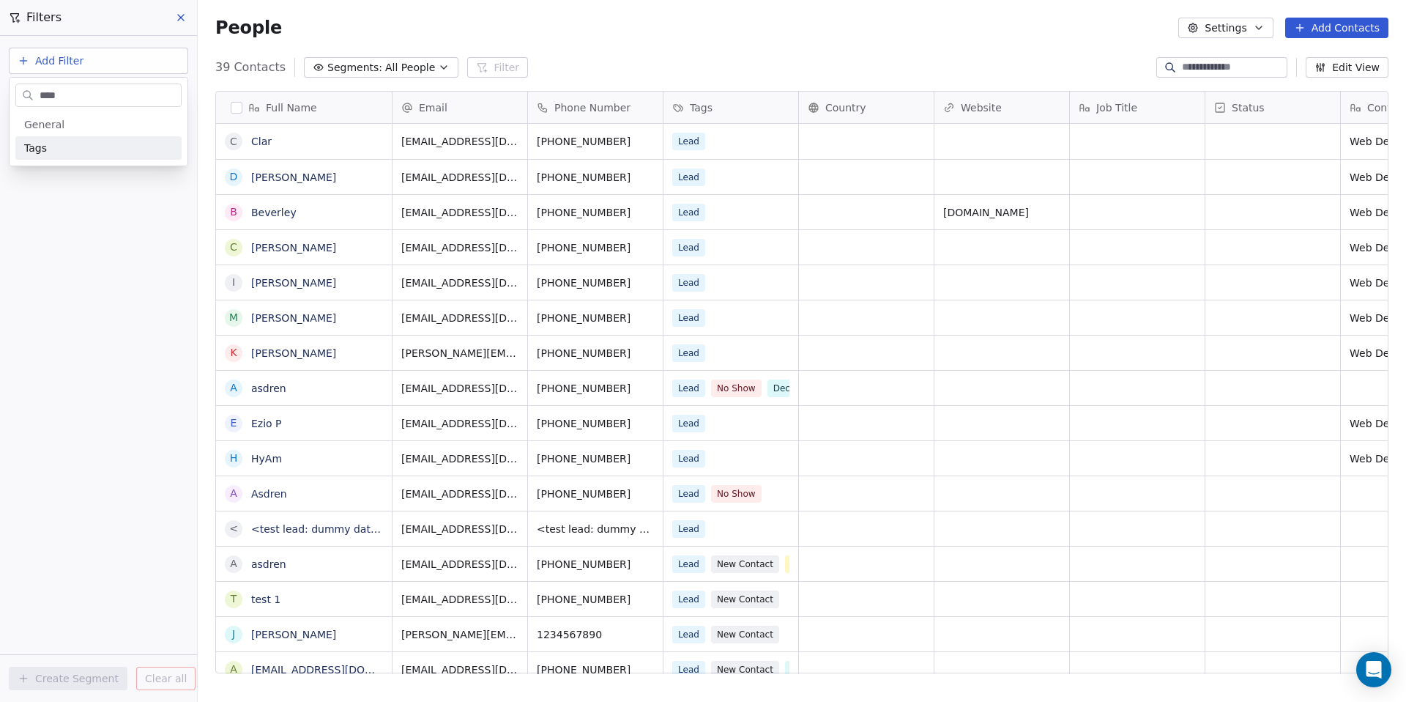
type input "****"
click at [52, 149] on div "Tags" at bounding box center [98, 148] width 149 height 15
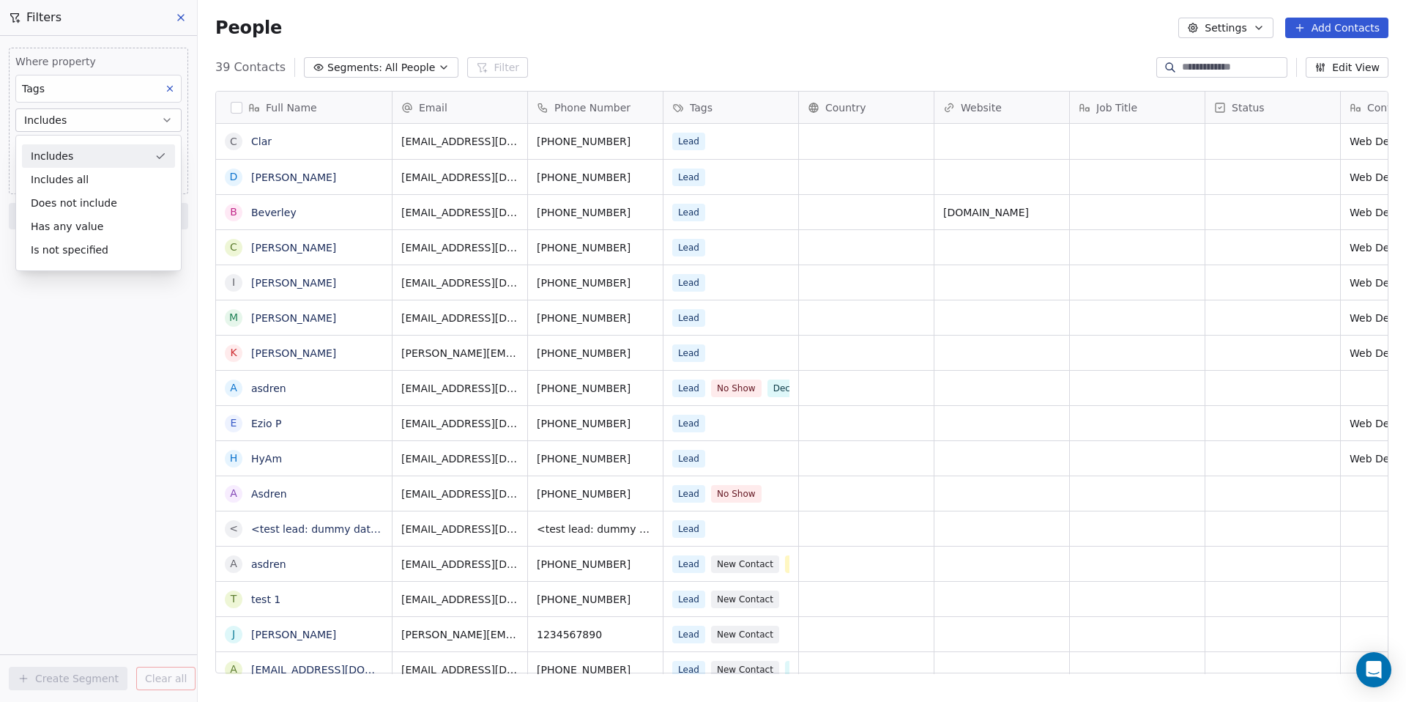
click at [78, 157] on div "Includes" at bounding box center [98, 155] width 153 height 23
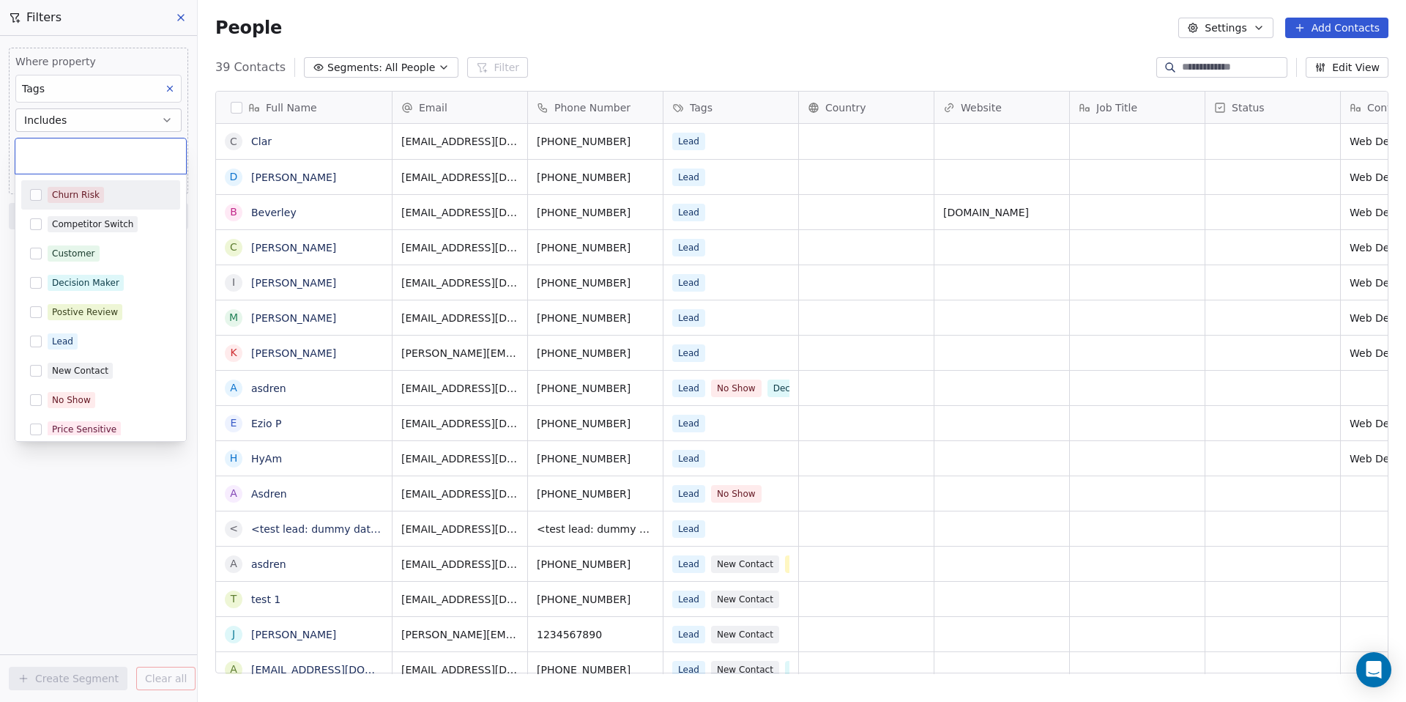
click at [75, 149] on body "Creative Deer Contacts People Marketing Workflows Campaigns Sales Pipelines Seq…" at bounding box center [703, 351] width 1406 height 702
click at [95, 292] on div "Decision Maker" at bounding box center [100, 282] width 159 height 23
click at [103, 549] on html "Creative Deer Contacts People Marketing Workflows Campaigns Sales Pipelines Seq…" at bounding box center [703, 351] width 1406 height 702
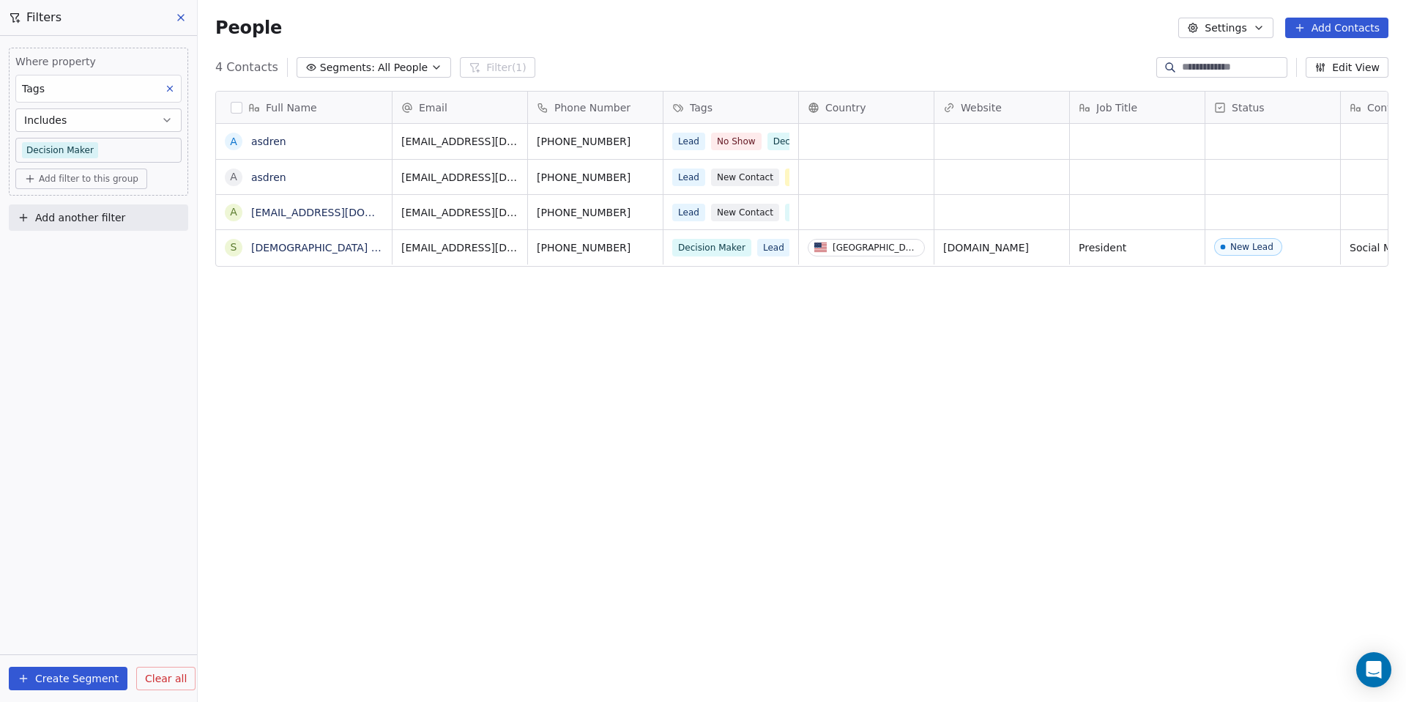
scroll to position [606, 1198]
click at [735, 200] on span "Decision Maker" at bounding box center [712, 199] width 79 height 18
click at [746, 198] on span "Decision Maker" at bounding box center [712, 199] width 79 height 18
click at [767, 200] on div "Lead New Contact VIP Decision Maker" at bounding box center [760, 186] width 174 height 41
click at [763, 201] on div "Lead New Contact VIP Decision Maker" at bounding box center [760, 186] width 174 height 41
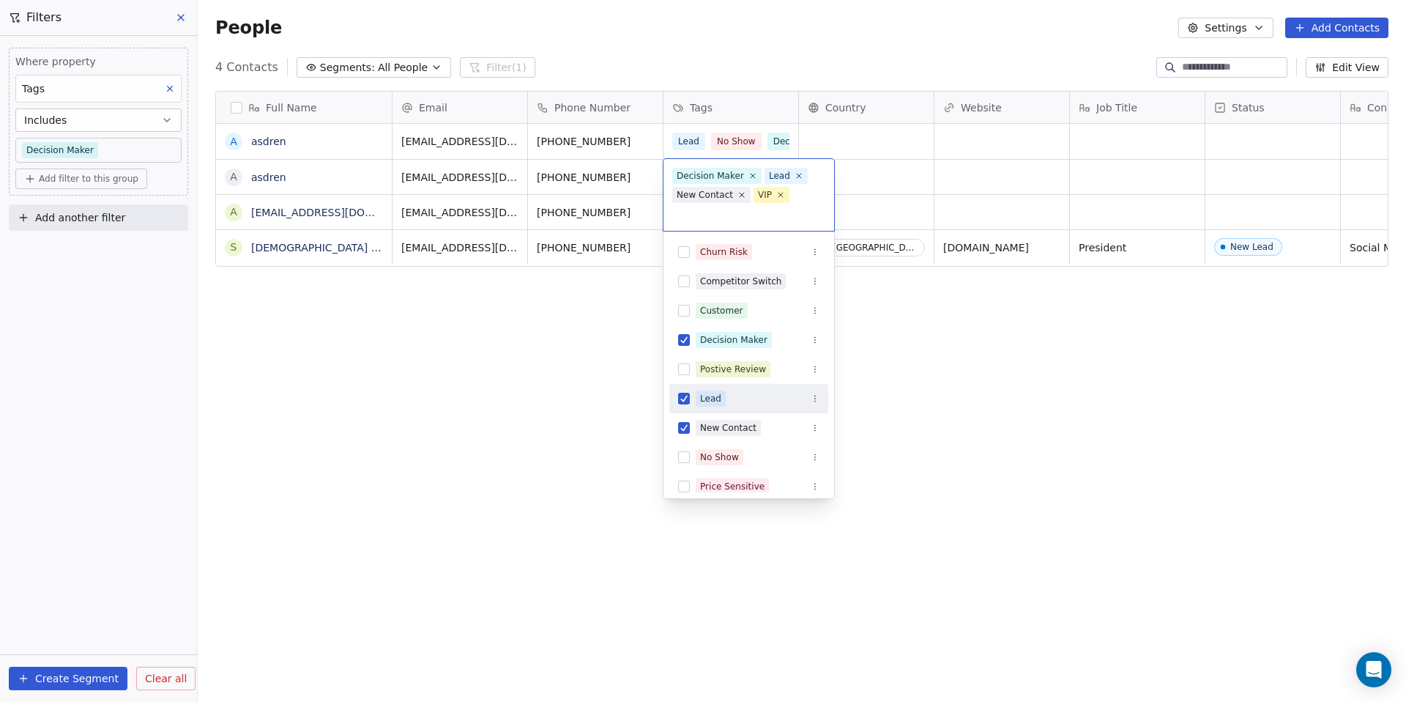
click at [763, 201] on div "VIP" at bounding box center [765, 194] width 14 height 13
click at [751, 174] on icon at bounding box center [753, 176] width 5 height 5
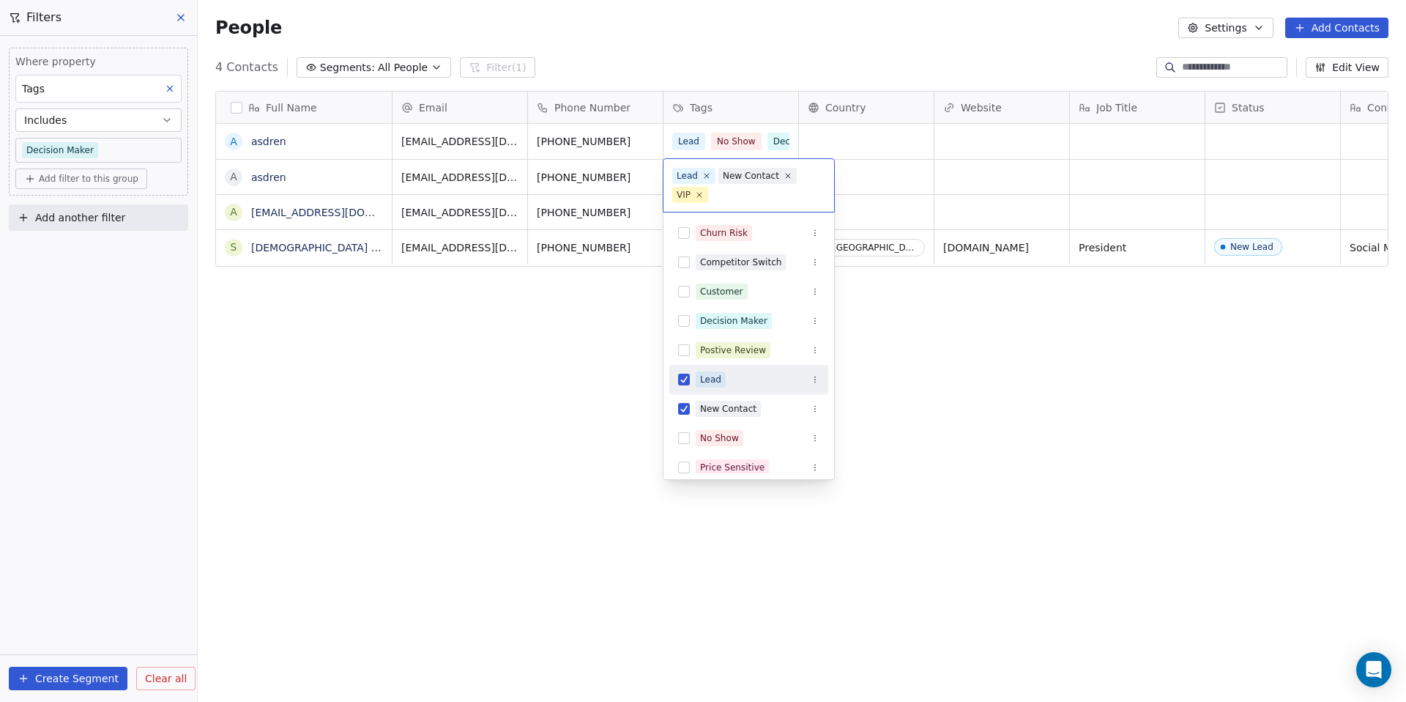
click at [907, 171] on html "Creative Deer Contacts People Marketing Workflows Campaigns Sales Pipelines Seq…" at bounding box center [703, 351] width 1406 height 702
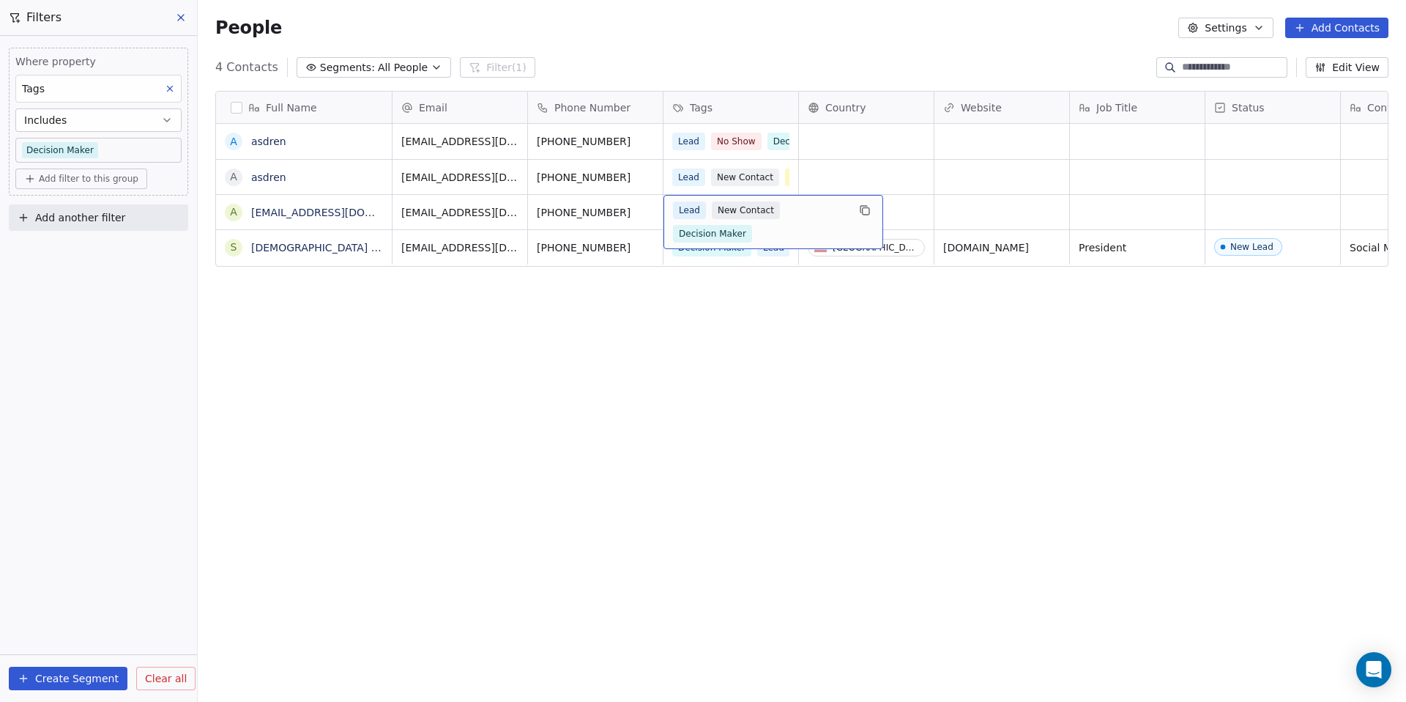
click at [744, 231] on span "Decision Maker" at bounding box center [712, 234] width 79 height 18
click at [783, 230] on div "Lead New Contact Decision Maker" at bounding box center [760, 221] width 174 height 41
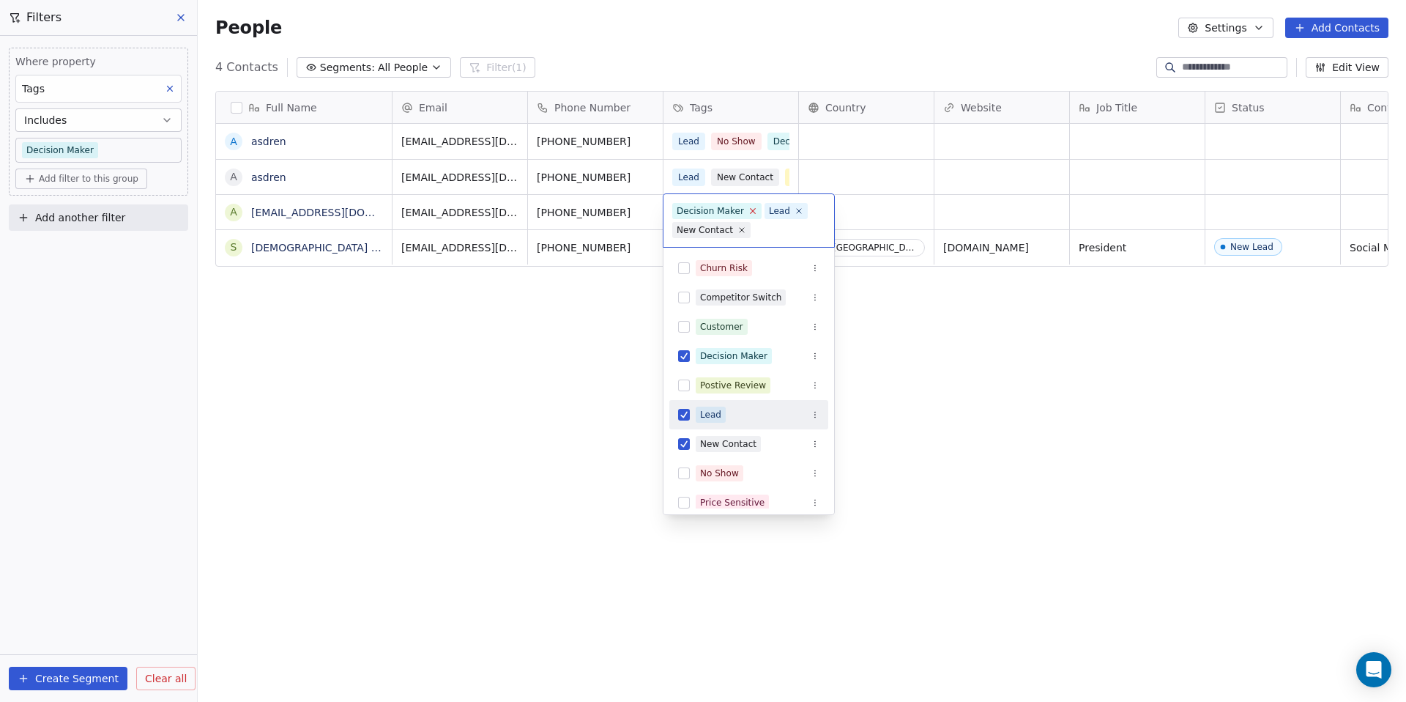
click at [752, 210] on icon at bounding box center [753, 211] width 10 height 10
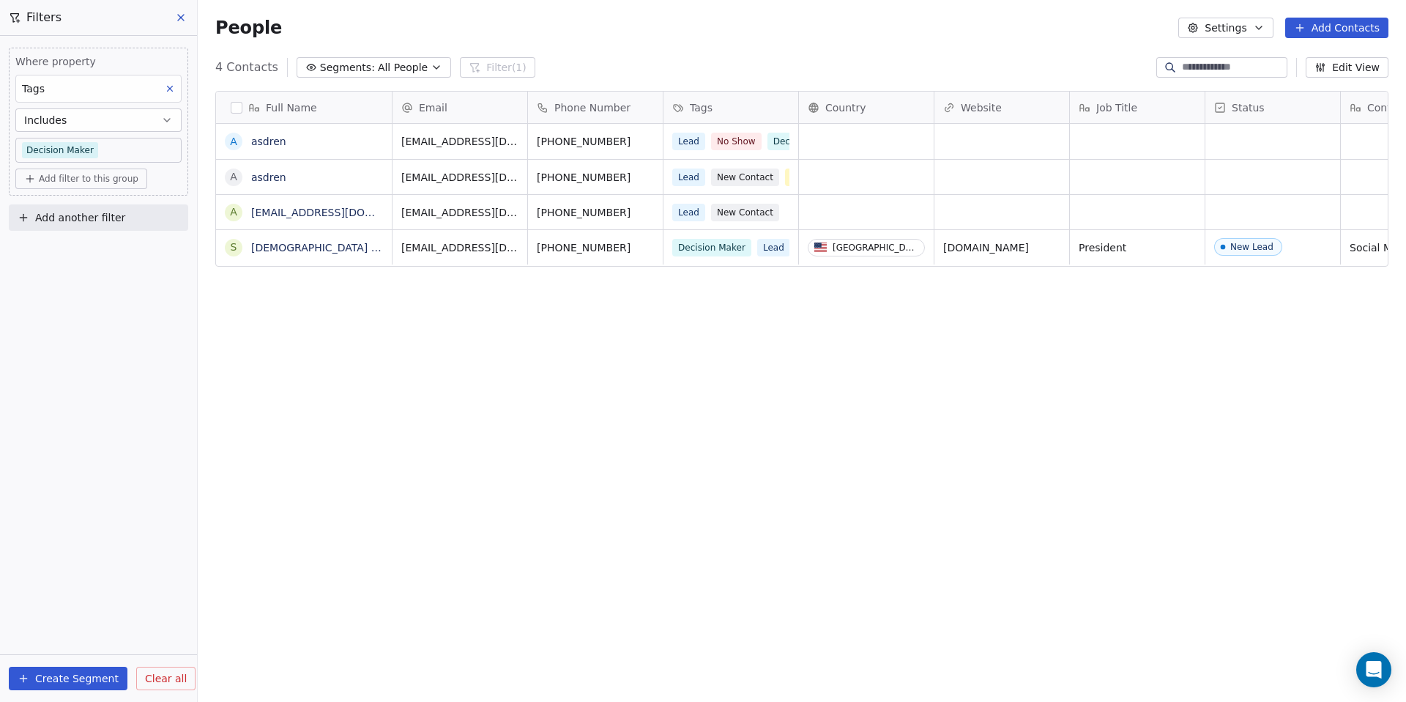
click at [899, 160] on html "Creative Deer Contacts People Marketing Workflows Campaigns Sales Pipelines Seq…" at bounding box center [703, 351] width 1406 height 702
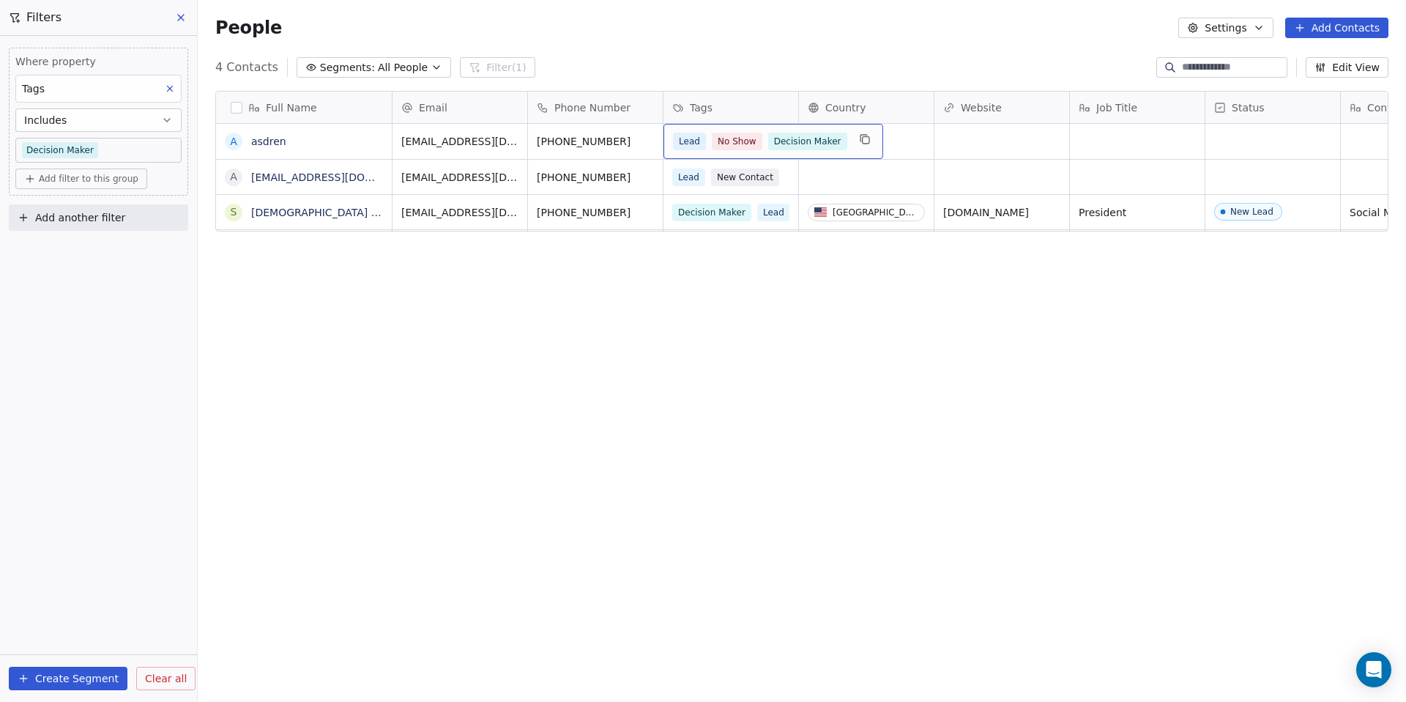
click at [786, 155] on div "Lead No Show Decision Maker" at bounding box center [774, 141] width 220 height 35
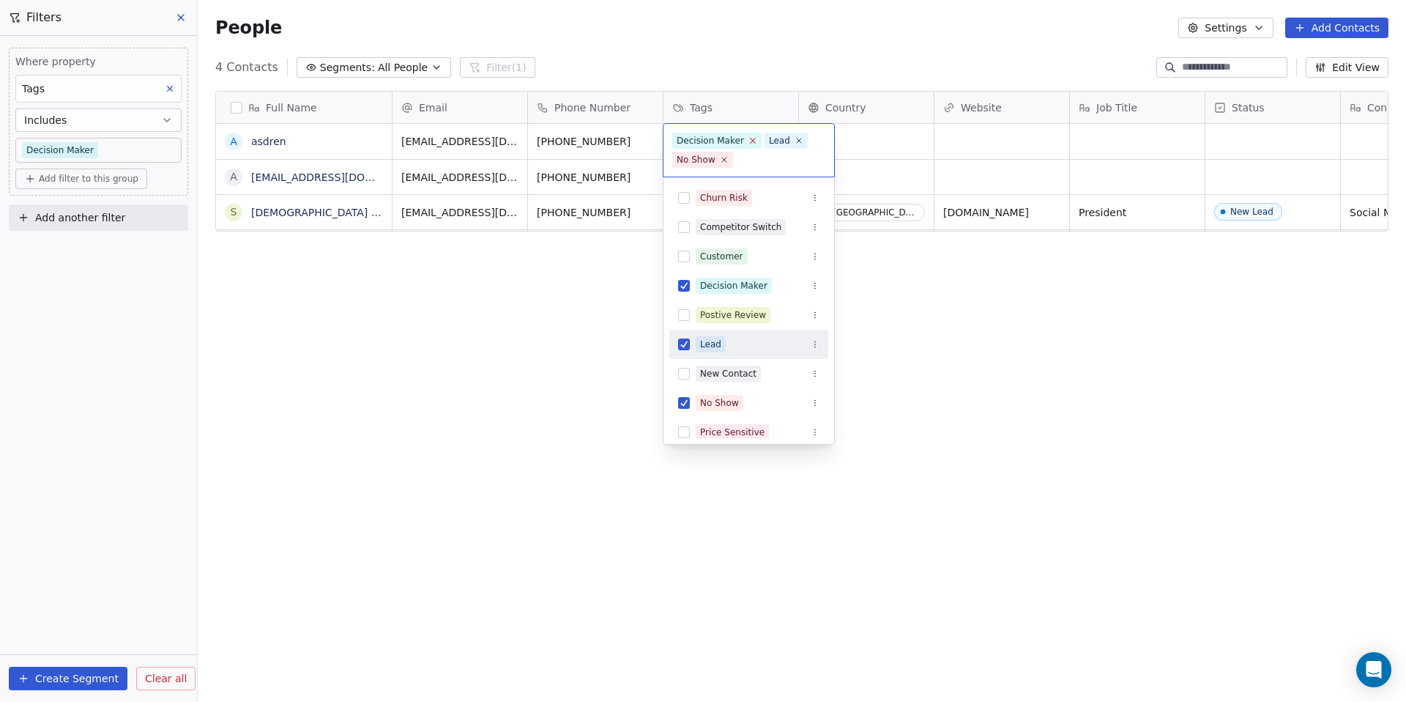
click at [752, 143] on icon at bounding box center [753, 141] width 10 height 10
click at [886, 149] on html "Creative Deer Contacts People Marketing Workflows Campaigns Sales Pipelines Seq…" at bounding box center [703, 351] width 1406 height 702
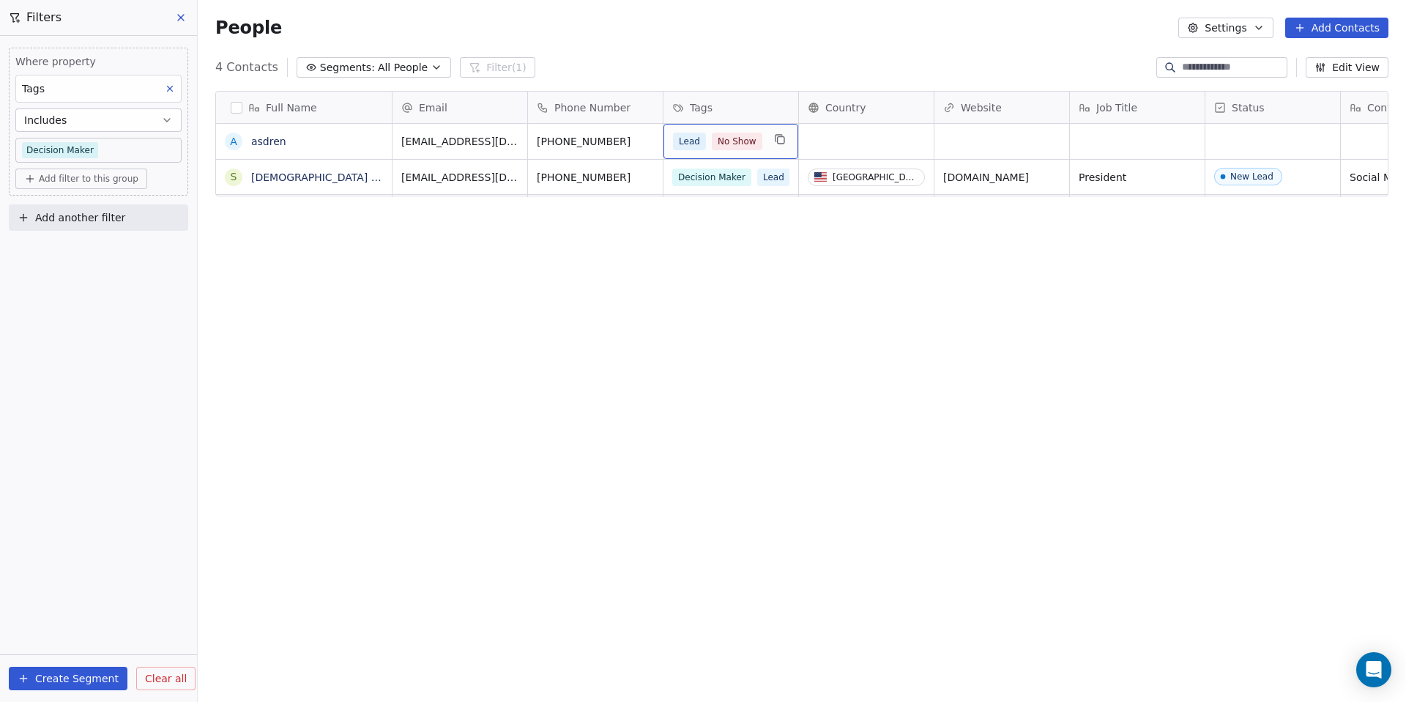
click at [779, 148] on div "Lead No Show" at bounding box center [731, 141] width 135 height 35
click at [907, 290] on html "Creative Deer Contacts People Marketing Workflows Campaigns Sales Pipelines Seq…" at bounding box center [703, 351] width 1406 height 702
click at [428, 346] on div "Full Name a [PERSON_NAME] [Sample] Email Phone Number Tags Country Website Job …" at bounding box center [802, 387] width 1209 height 617
click at [163, 683] on span "Clear all" at bounding box center [166, 678] width 42 height 15
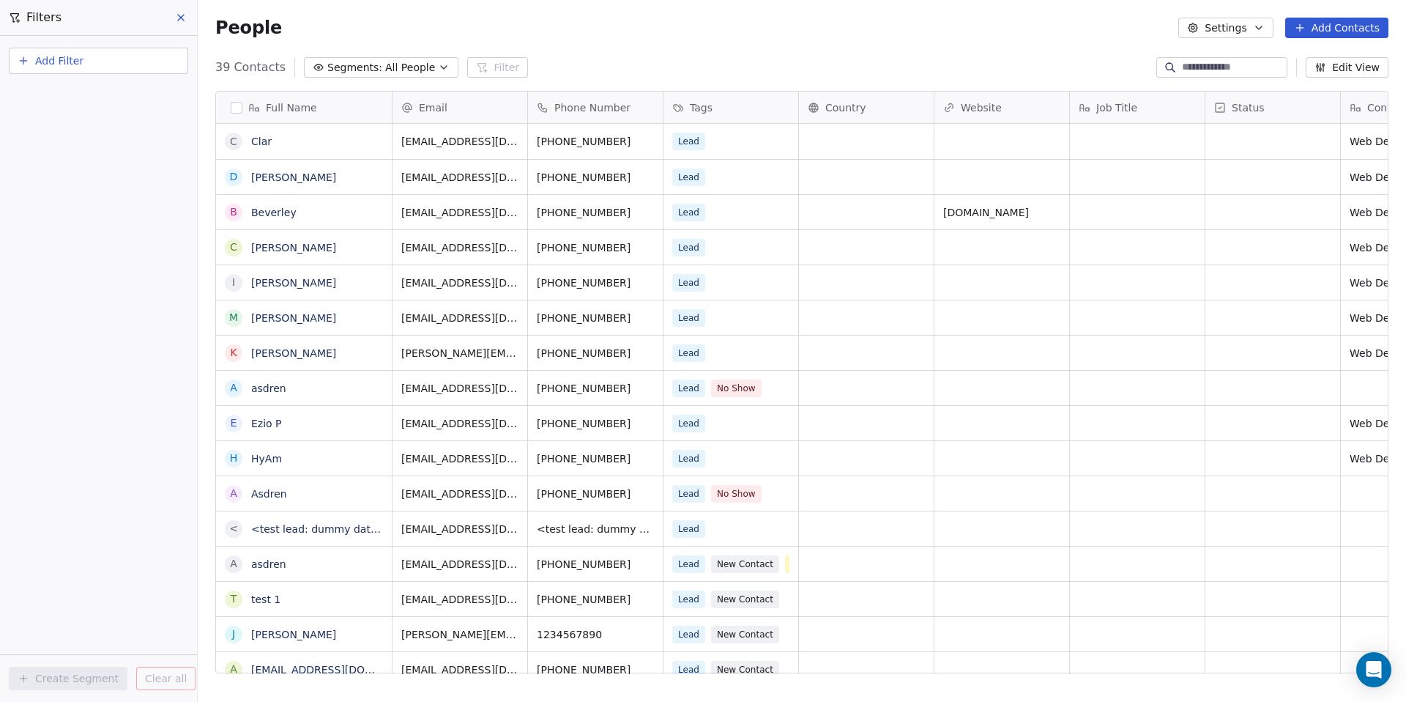
click at [182, 19] on icon at bounding box center [181, 18] width 6 height 6
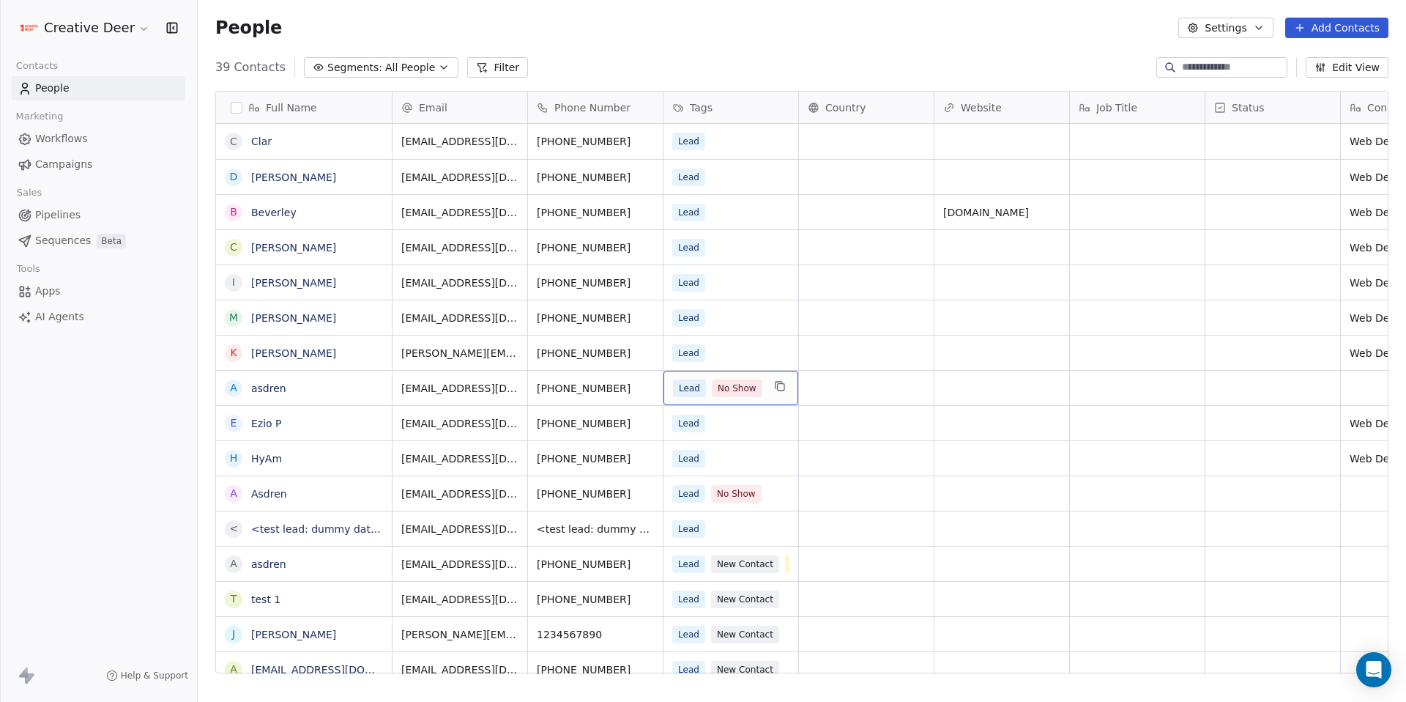
click at [764, 393] on div "Lead No Show" at bounding box center [731, 388] width 135 height 34
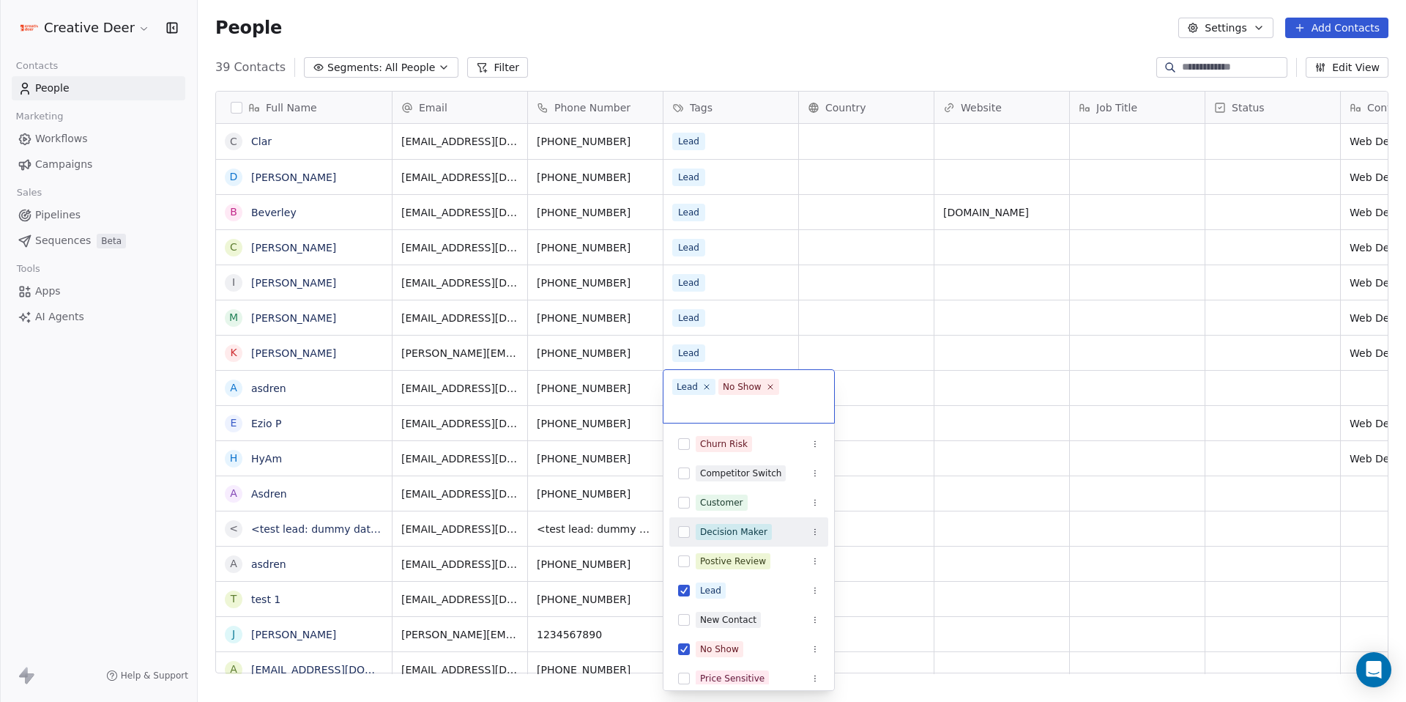
click at [761, 530] on div "Decision Maker" at bounding box center [733, 531] width 67 height 13
click at [991, 464] on html "Creative Deer Contacts People Marketing Workflows Campaigns Sales Pipelines Seq…" at bounding box center [703, 351] width 1406 height 702
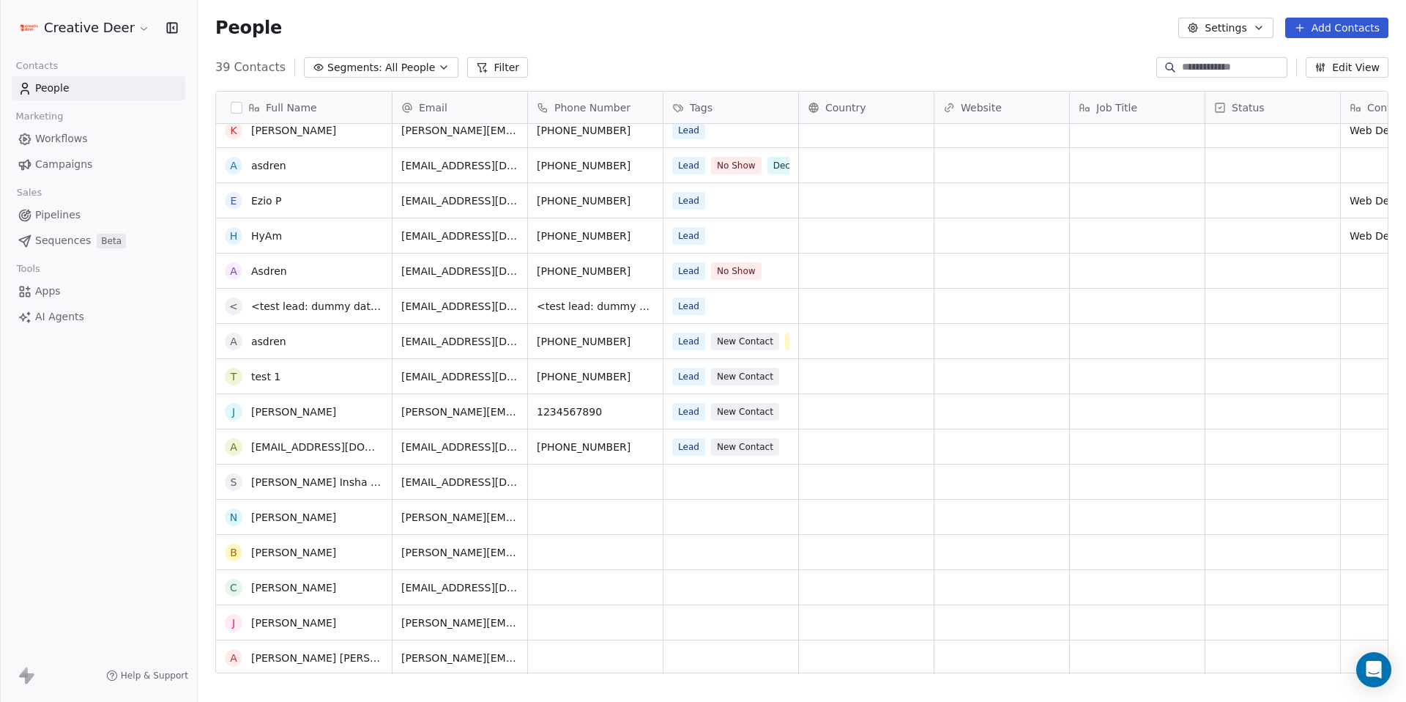
scroll to position [243, 0]
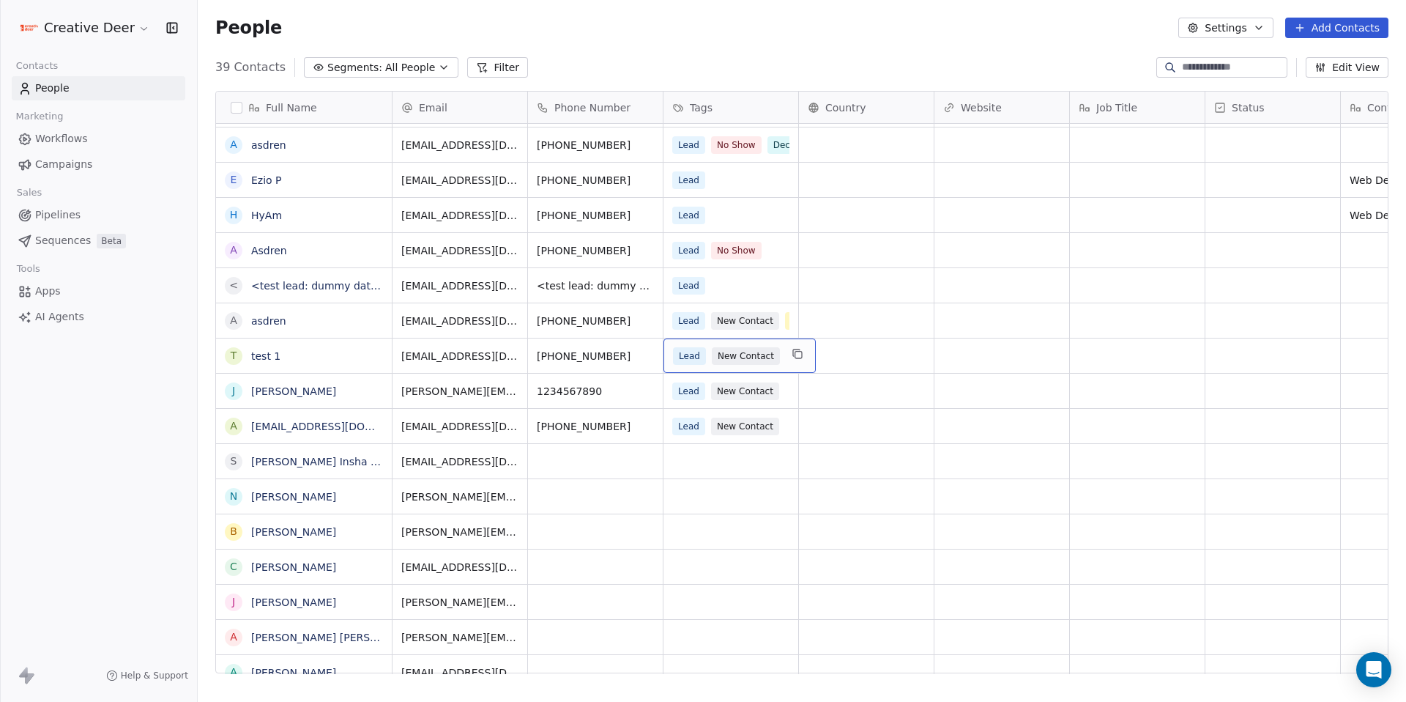
click at [762, 338] on div "Lead New Contact" at bounding box center [740, 355] width 152 height 34
click at [760, 333] on div "Lead New Contact VIP" at bounding box center [756, 320] width 184 height 34
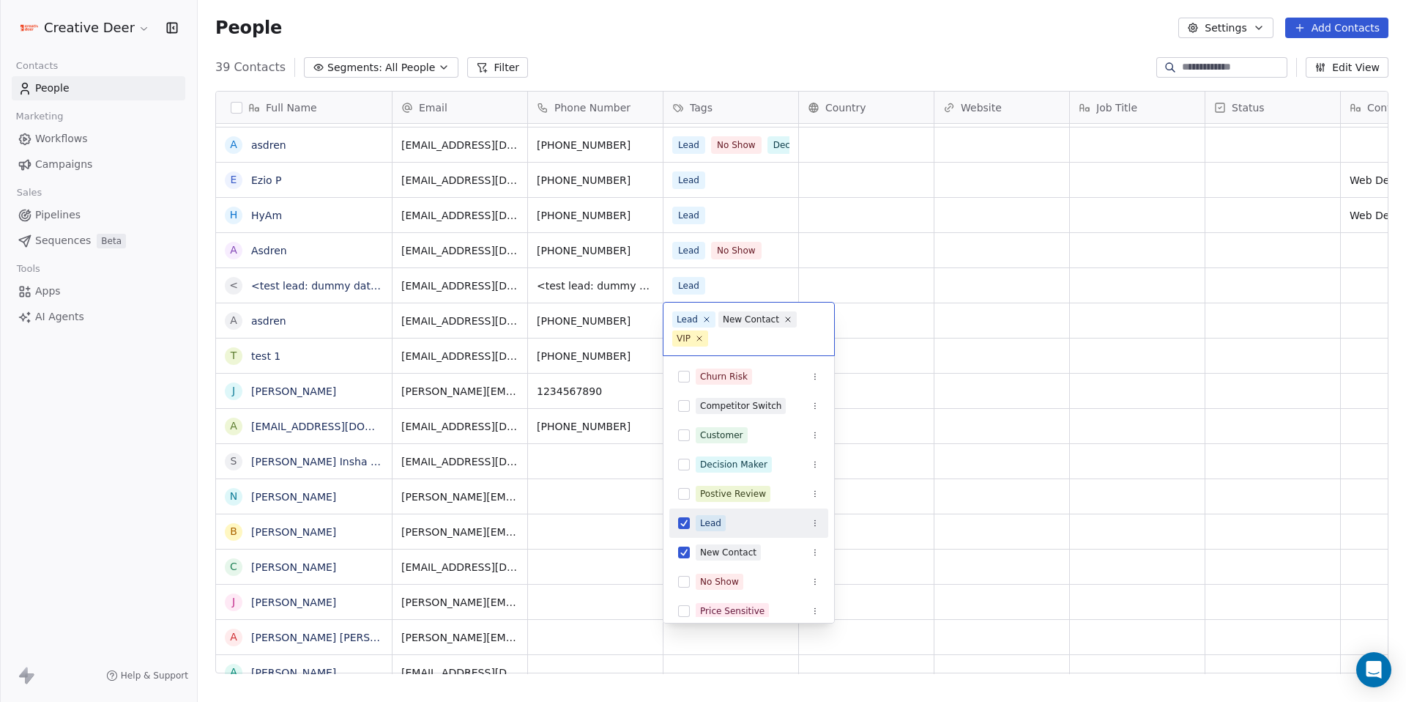
click at [760, 333] on input "text" at bounding box center [768, 338] width 114 height 16
click at [744, 455] on div "Decision Maker" at bounding box center [748, 464] width 159 height 23
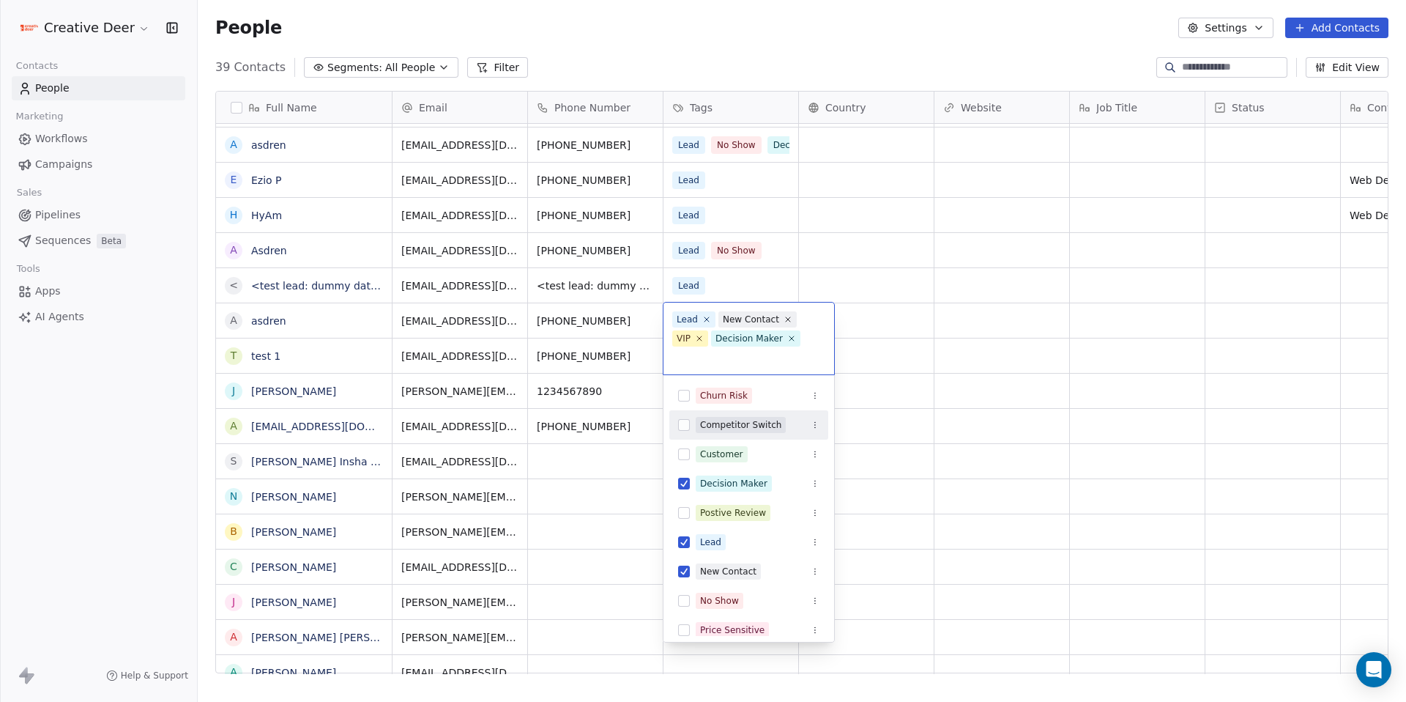
click at [949, 390] on html "Creative Deer Contacts People Marketing Workflows Campaigns Sales Pipelines Seq…" at bounding box center [703, 351] width 1406 height 702
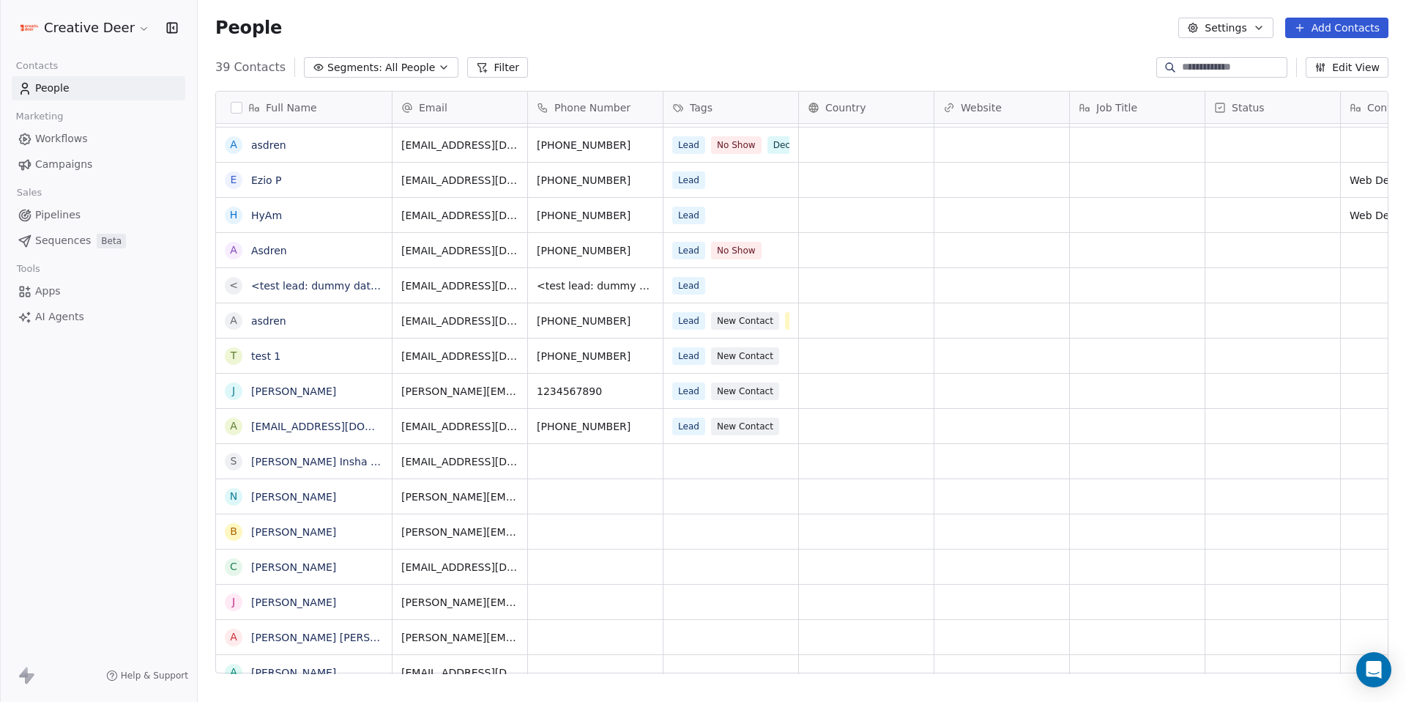
click at [54, 133] on span "Workflows" at bounding box center [61, 138] width 53 height 15
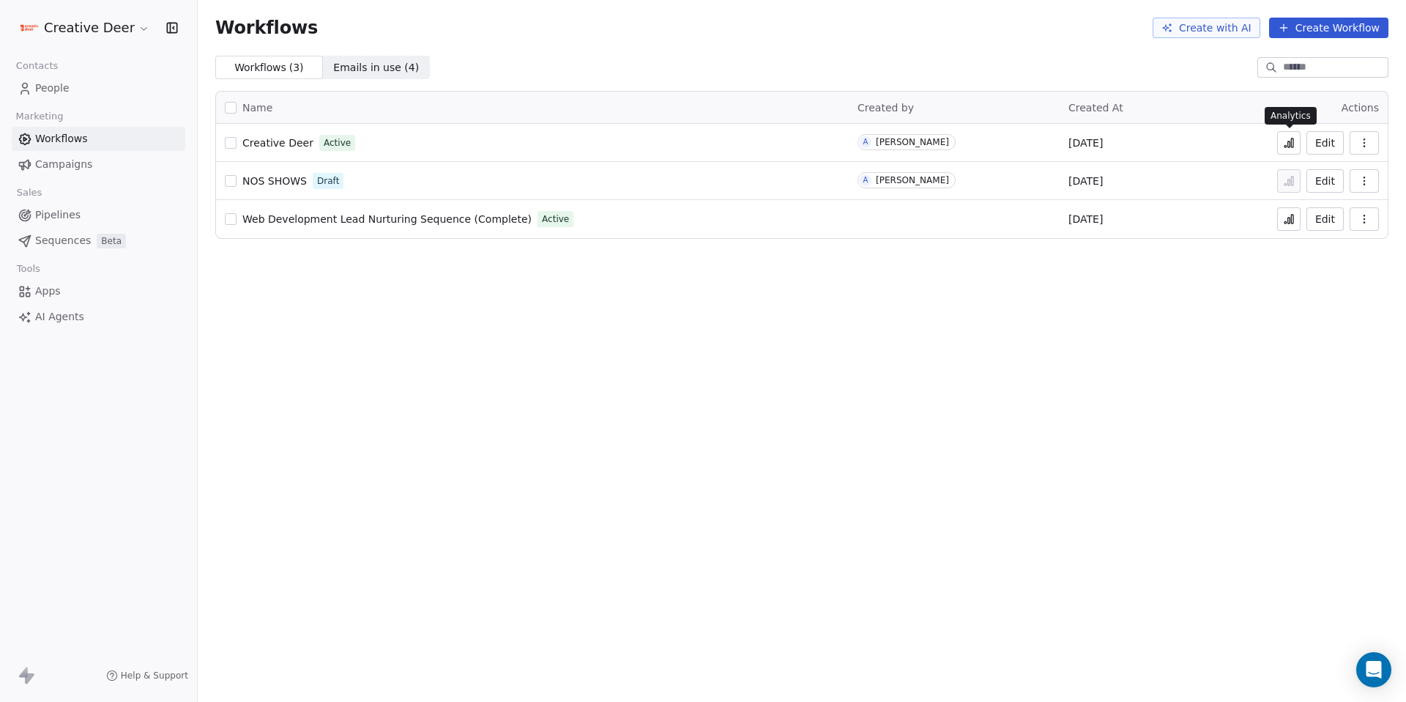
click at [1287, 148] on icon at bounding box center [1289, 143] width 12 height 12
